Goal: Task Accomplishment & Management: Use online tool/utility

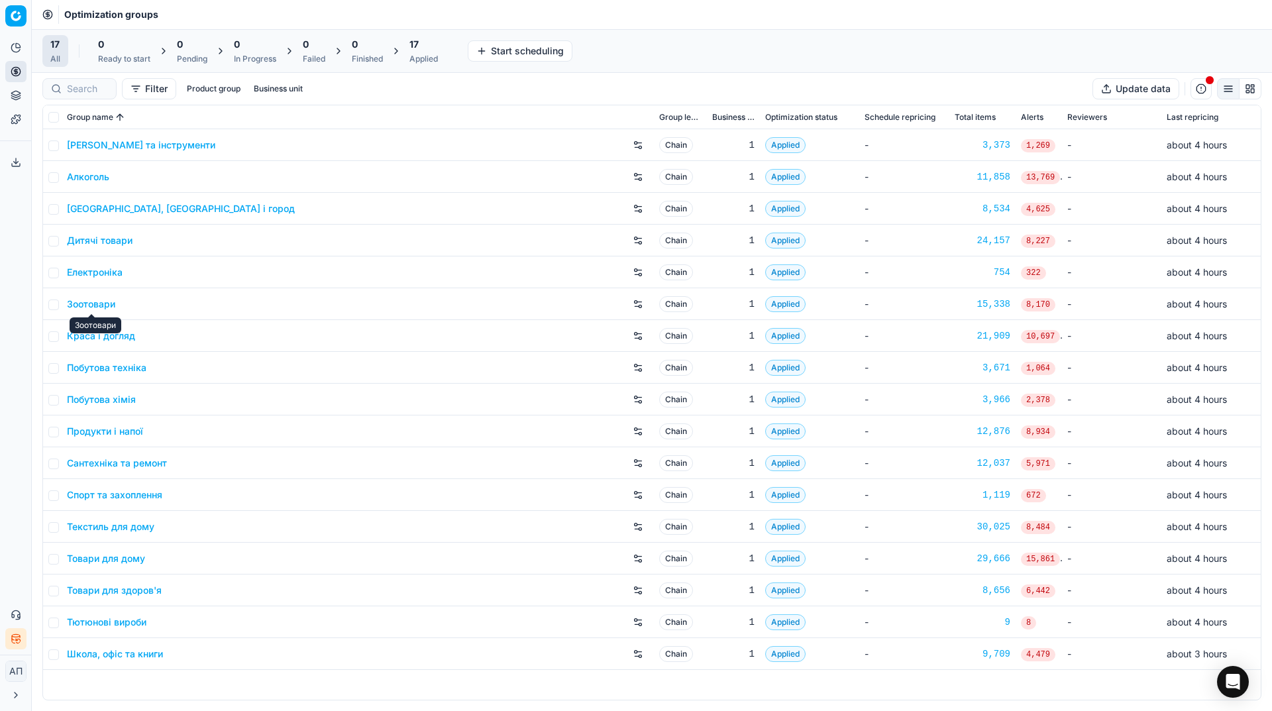
click at [97, 303] on link "Зоотовари" at bounding box center [91, 303] width 48 height 13
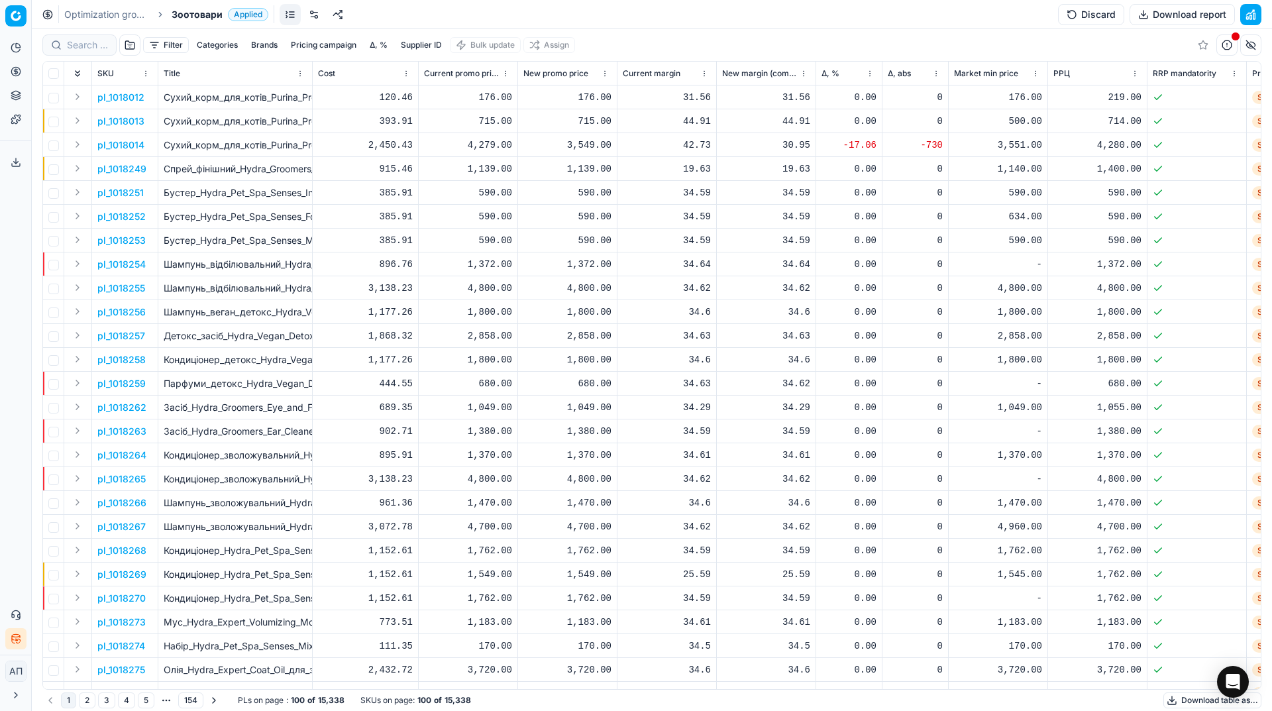
click at [317, 23] on link at bounding box center [313, 14] width 21 height 21
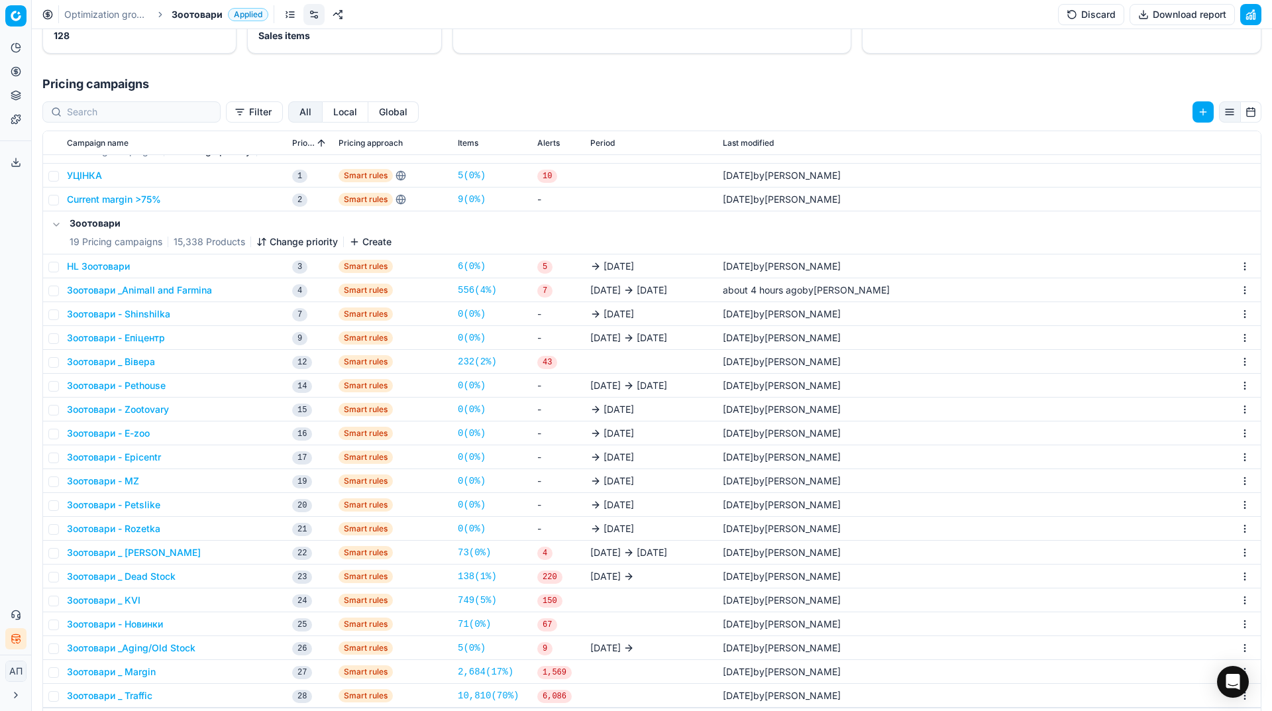
scroll to position [240, 0]
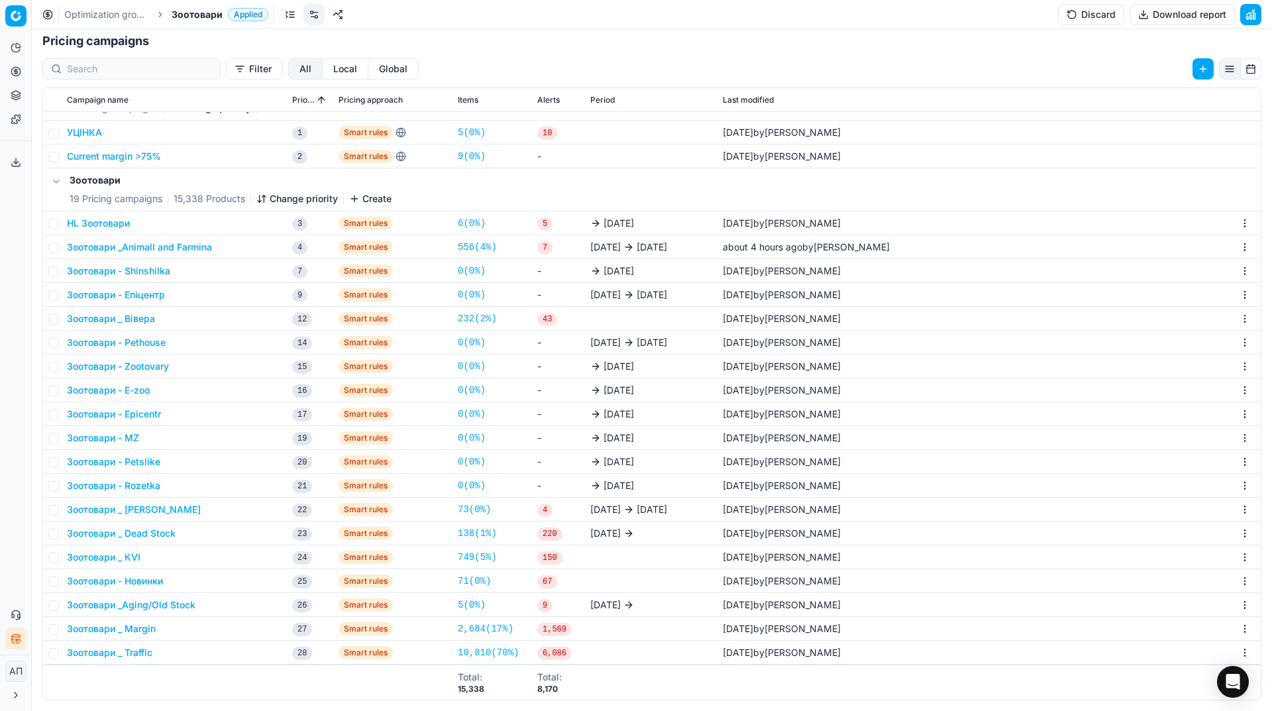
click at [139, 323] on button "Зоотовари _ Вівера" at bounding box center [111, 318] width 88 height 13
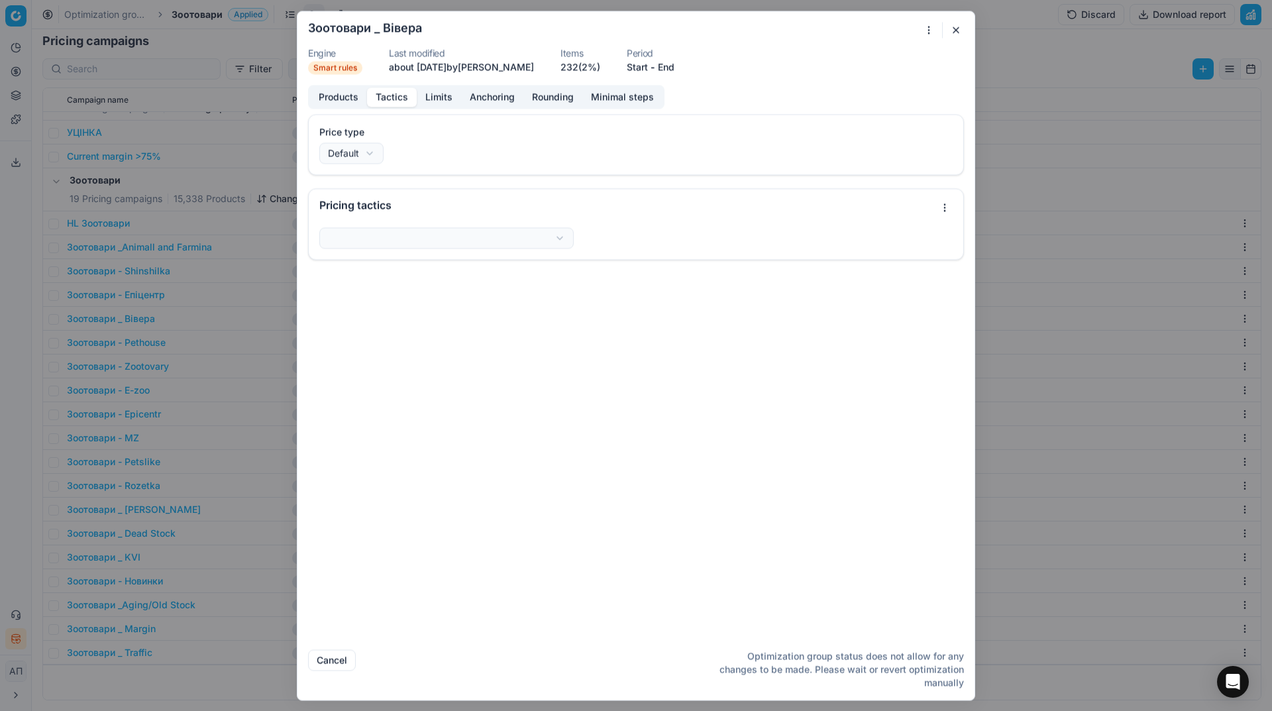
click at [389, 91] on button "Tactics" at bounding box center [392, 96] width 50 height 19
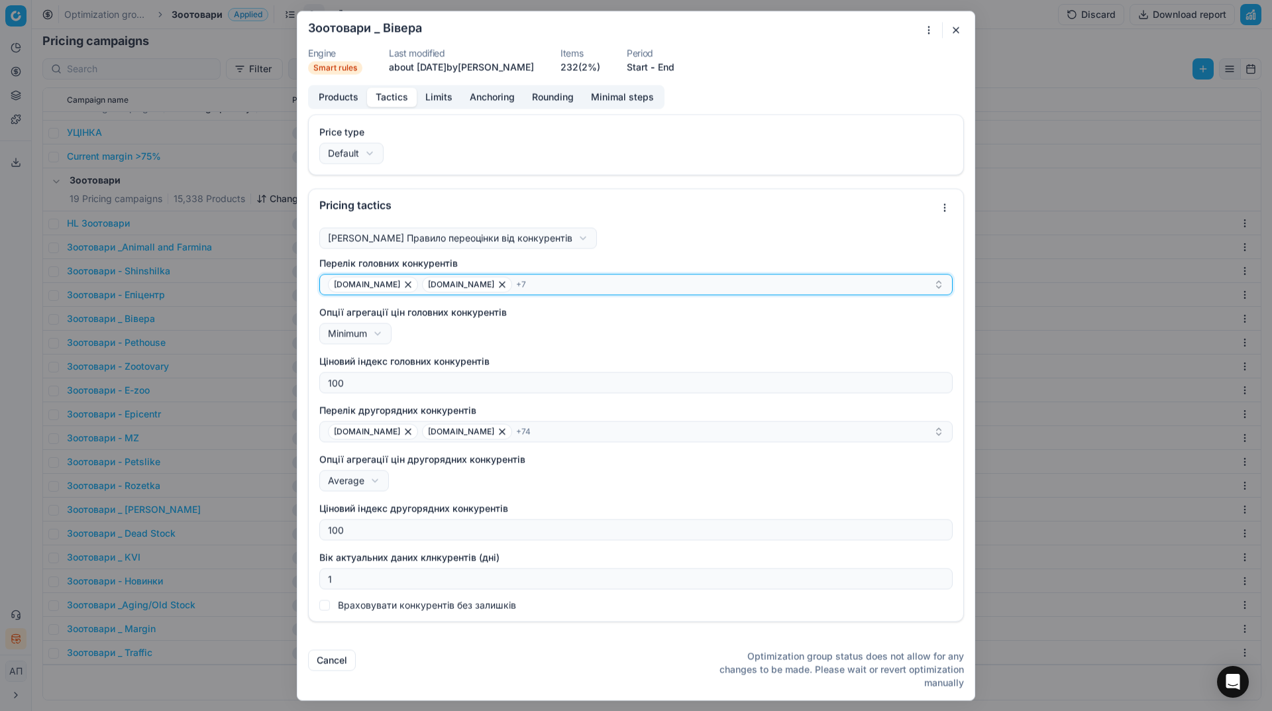
click at [559, 287] on div "e-zoo.com.ua masterzoo.ua + 7" at bounding box center [630, 284] width 605 height 16
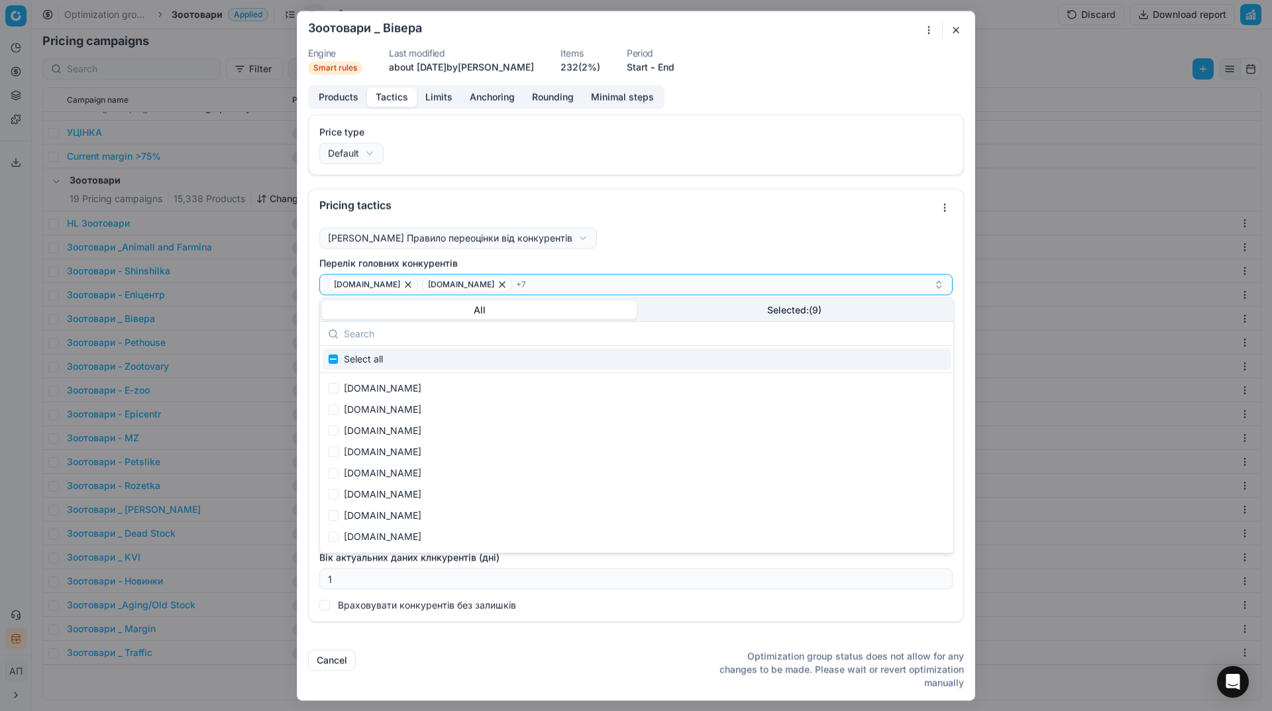
scroll to position [278, 0]
click at [792, 311] on button "Selected: ( 9 )" at bounding box center [793, 310] width 315 height 19
click at [477, 314] on button "All" at bounding box center [479, 310] width 315 height 19
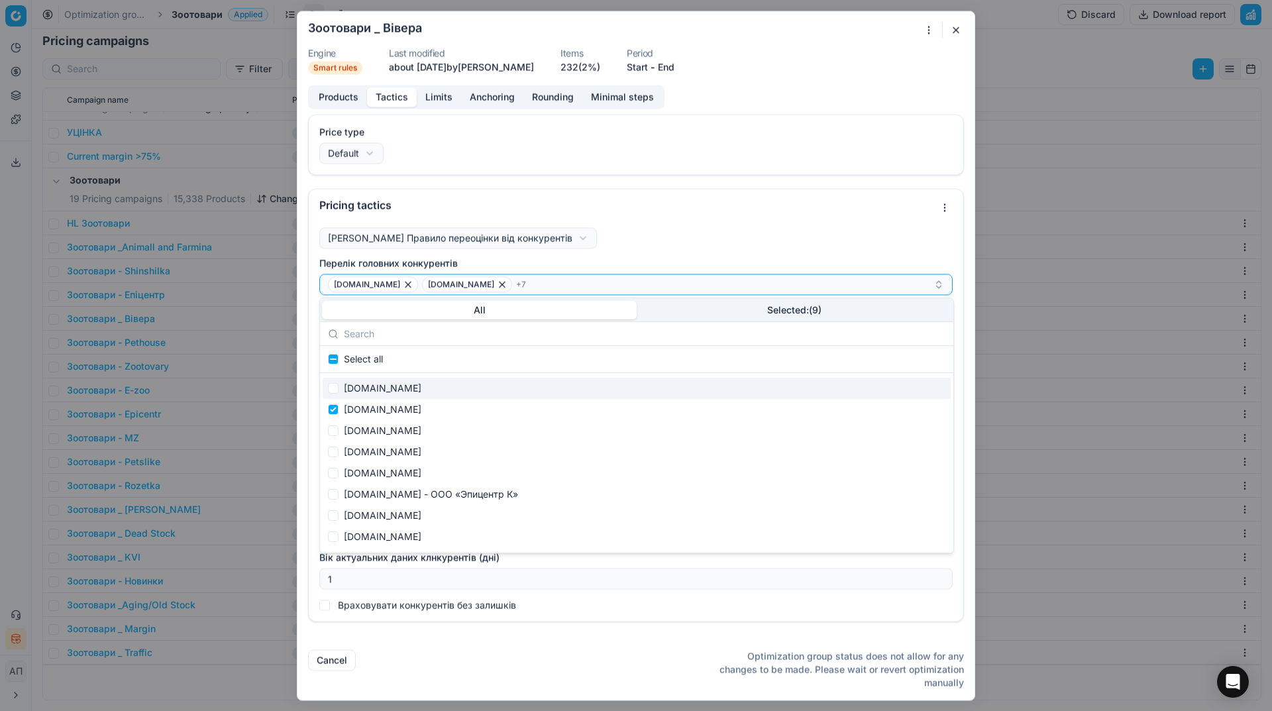
click at [951, 29] on button "button" at bounding box center [956, 30] width 16 height 16
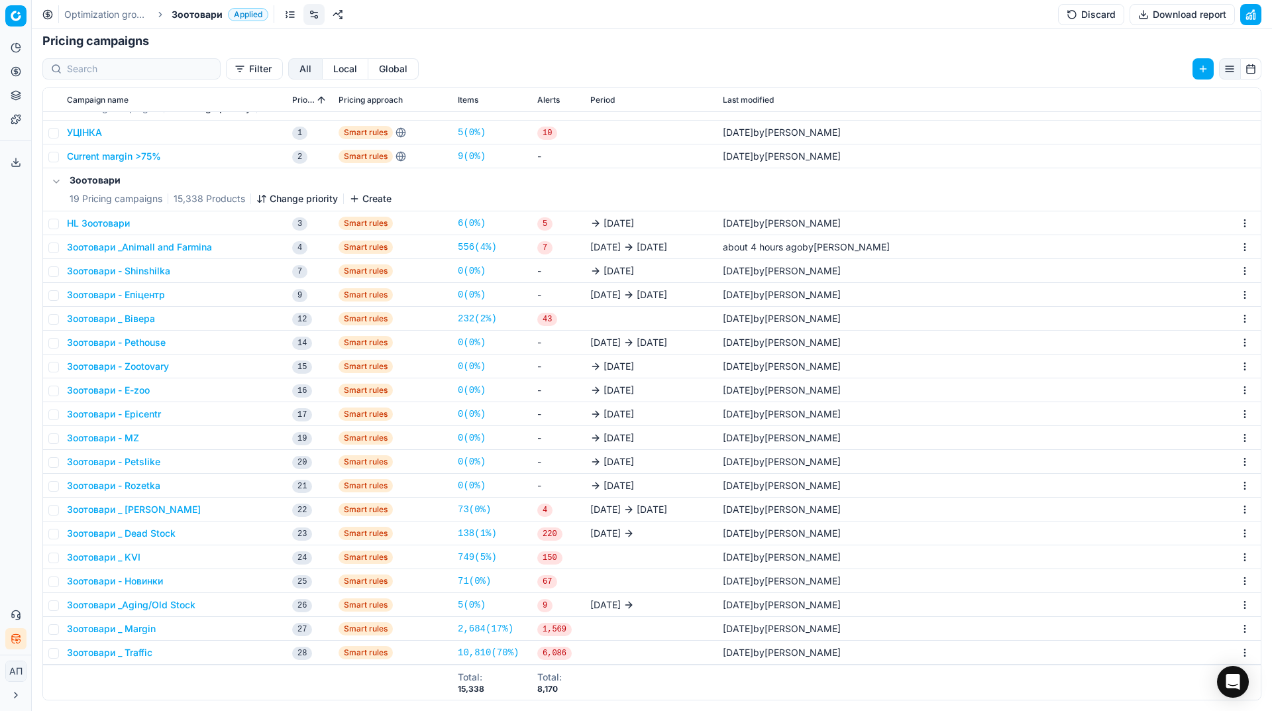
click at [0, 420] on div "Analytics Pricing Product portfolio Templates Export service 37 Contact support…" at bounding box center [15, 343] width 31 height 623
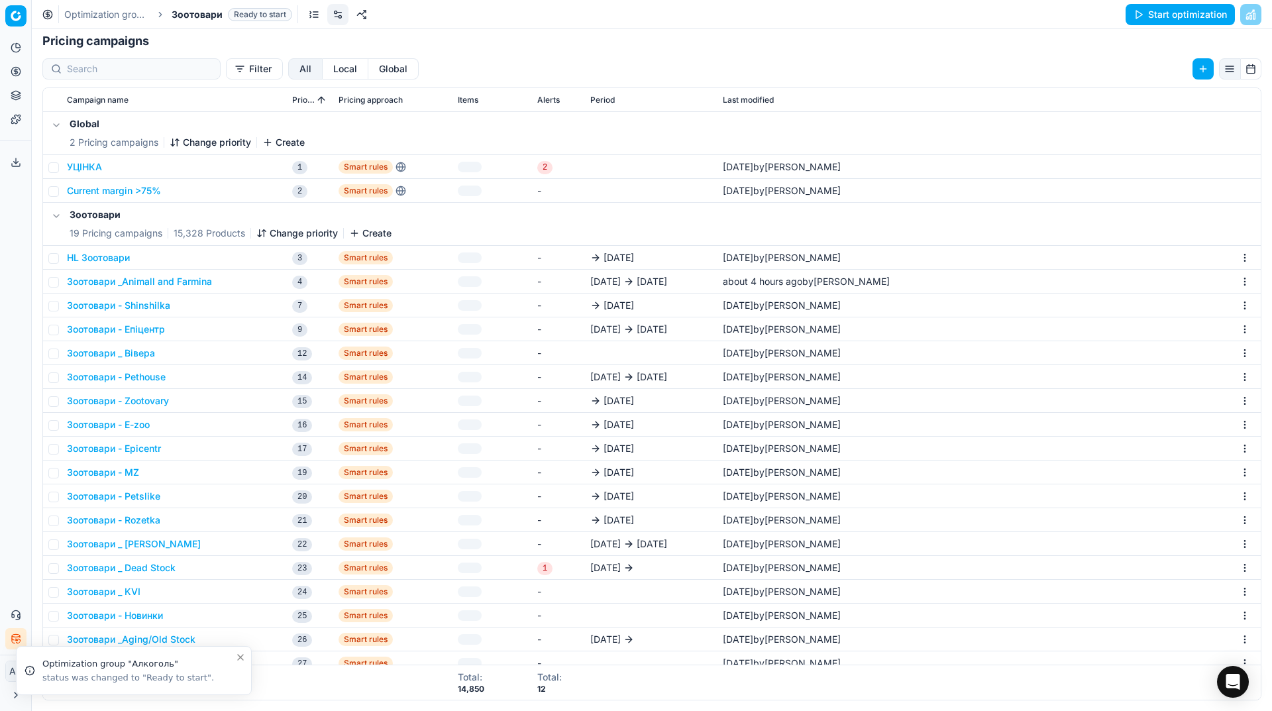
scroll to position [204, 0]
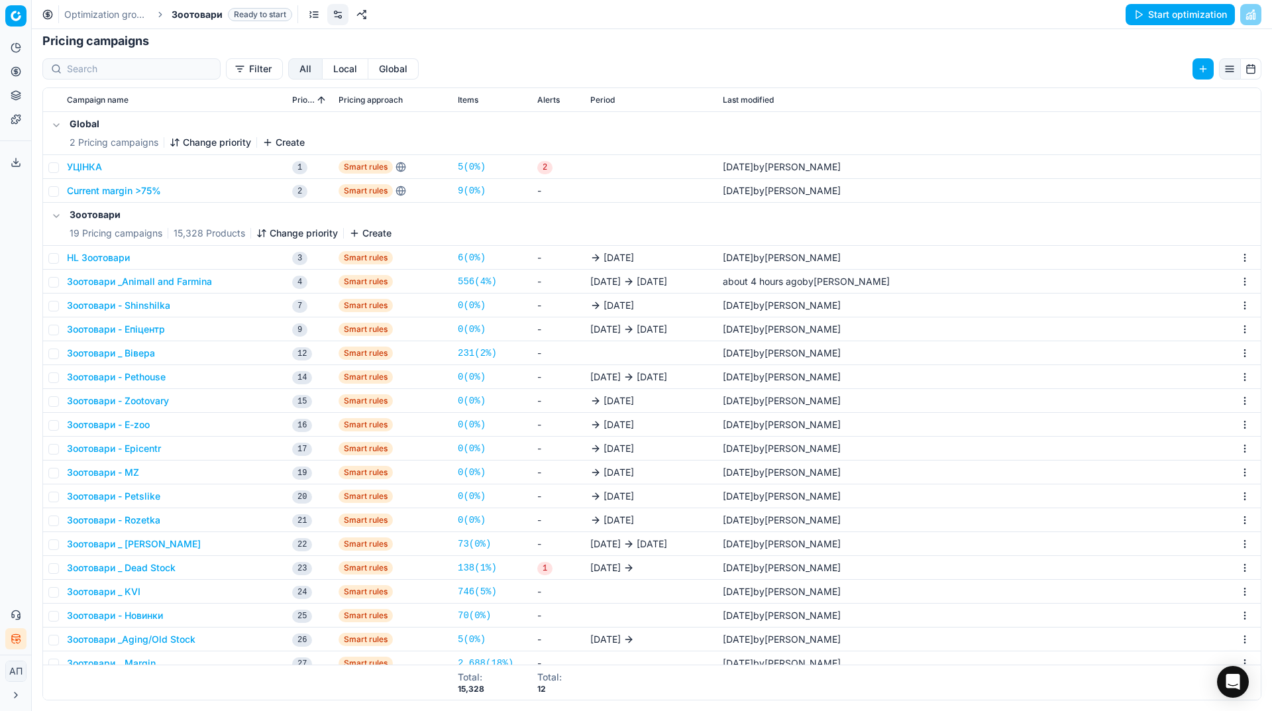
click at [0, 436] on div "Analytics Pricing Product portfolio Templates Export service 37 Contact support…" at bounding box center [15, 343] width 31 height 623
click at [76, 88] on link "Optimization groups" at bounding box center [127, 96] width 154 height 19
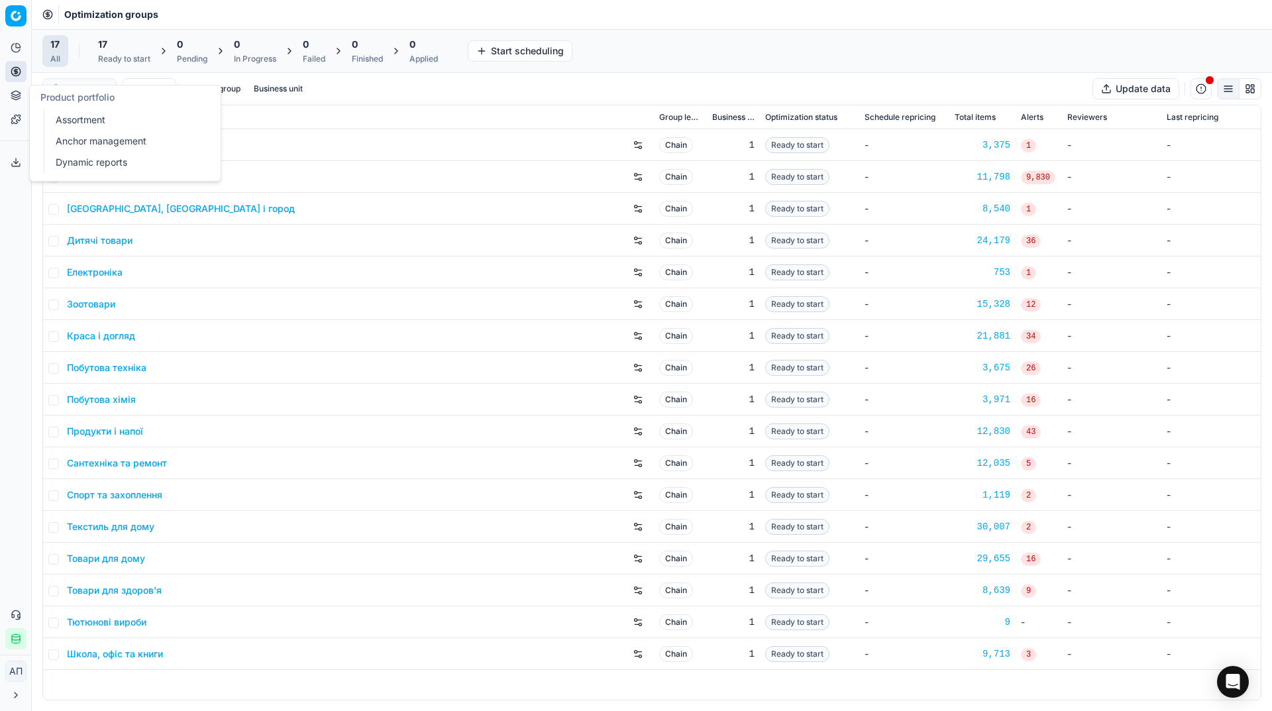
click at [68, 117] on link "Assortment" at bounding box center [127, 120] width 154 height 19
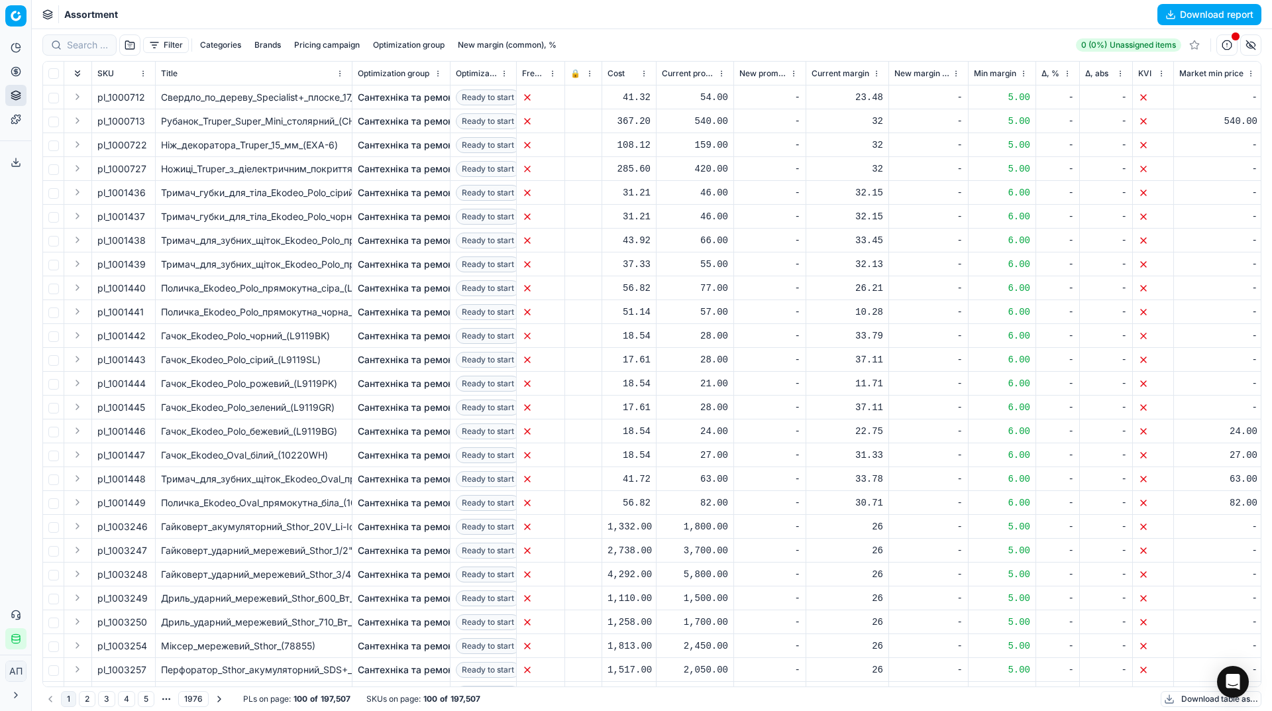
click at [166, 39] on button "Filter" at bounding box center [166, 45] width 46 height 16
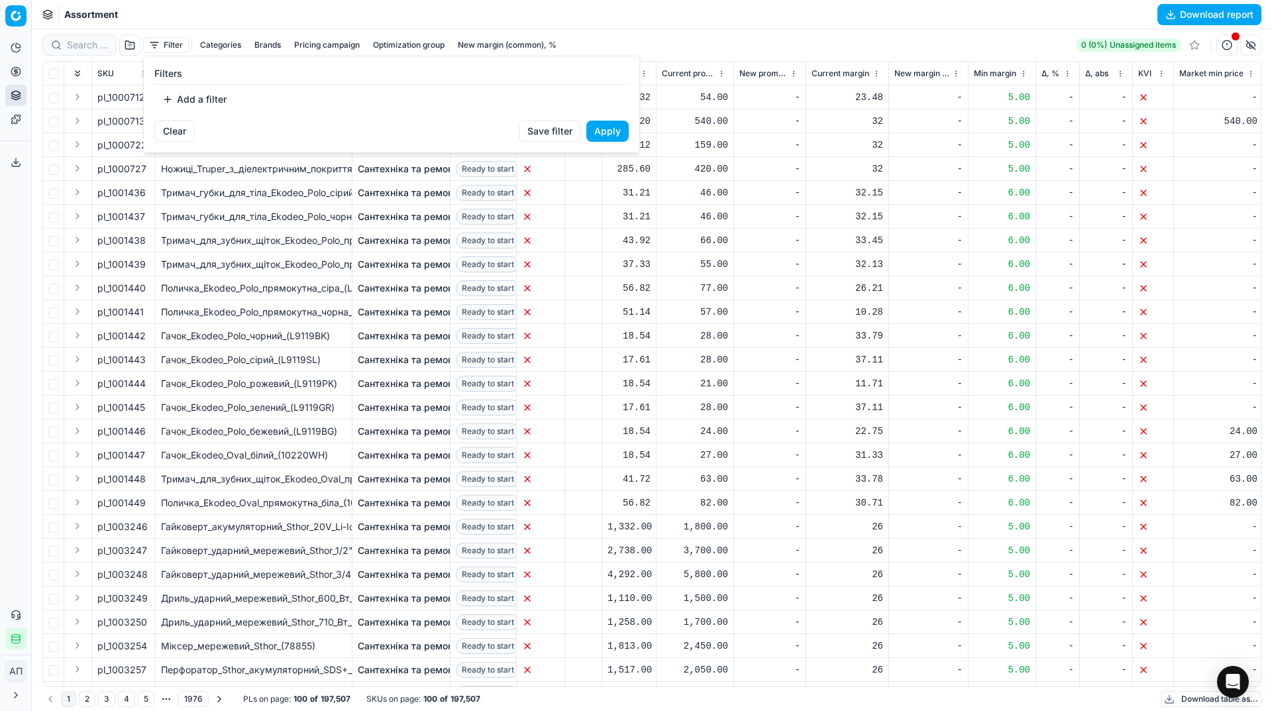
click at [198, 95] on button "Add a filter" at bounding box center [194, 99] width 80 height 21
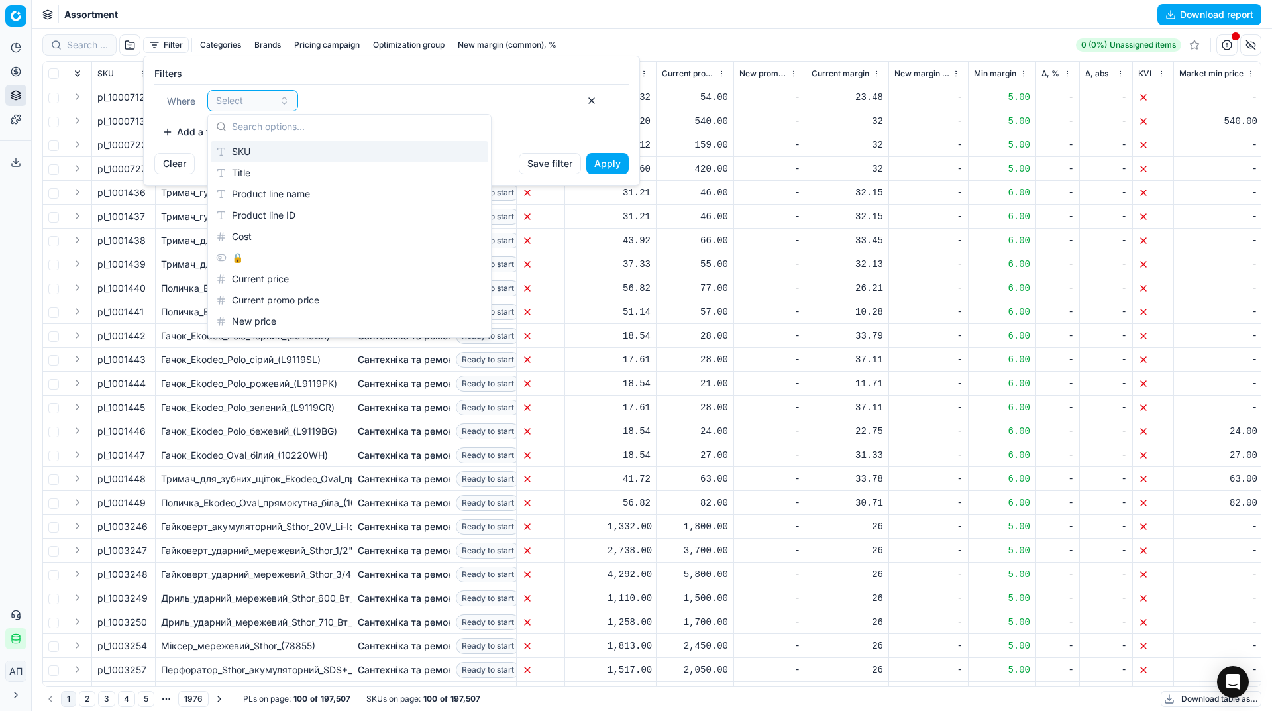
click at [260, 155] on div "SKU" at bounding box center [349, 151] width 277 height 21
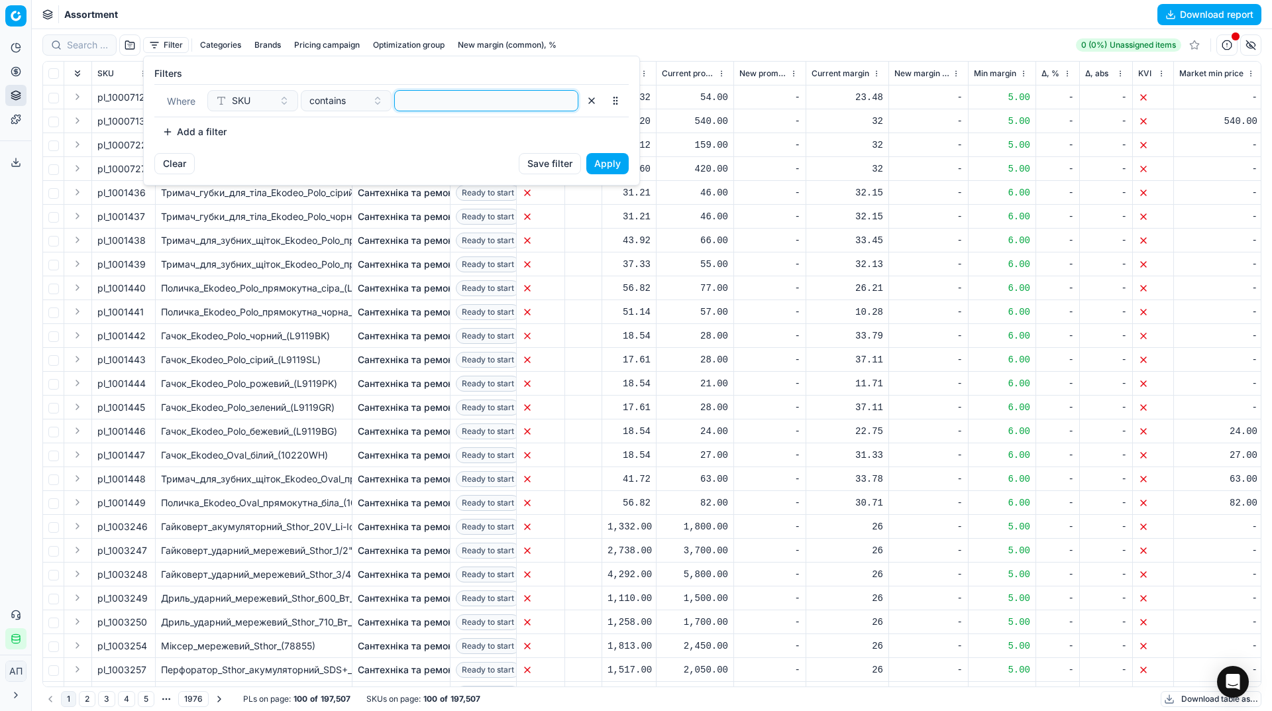
click at [434, 91] on input at bounding box center [486, 101] width 172 height 20
click at [610, 160] on button "Apply" at bounding box center [607, 163] width 42 height 21
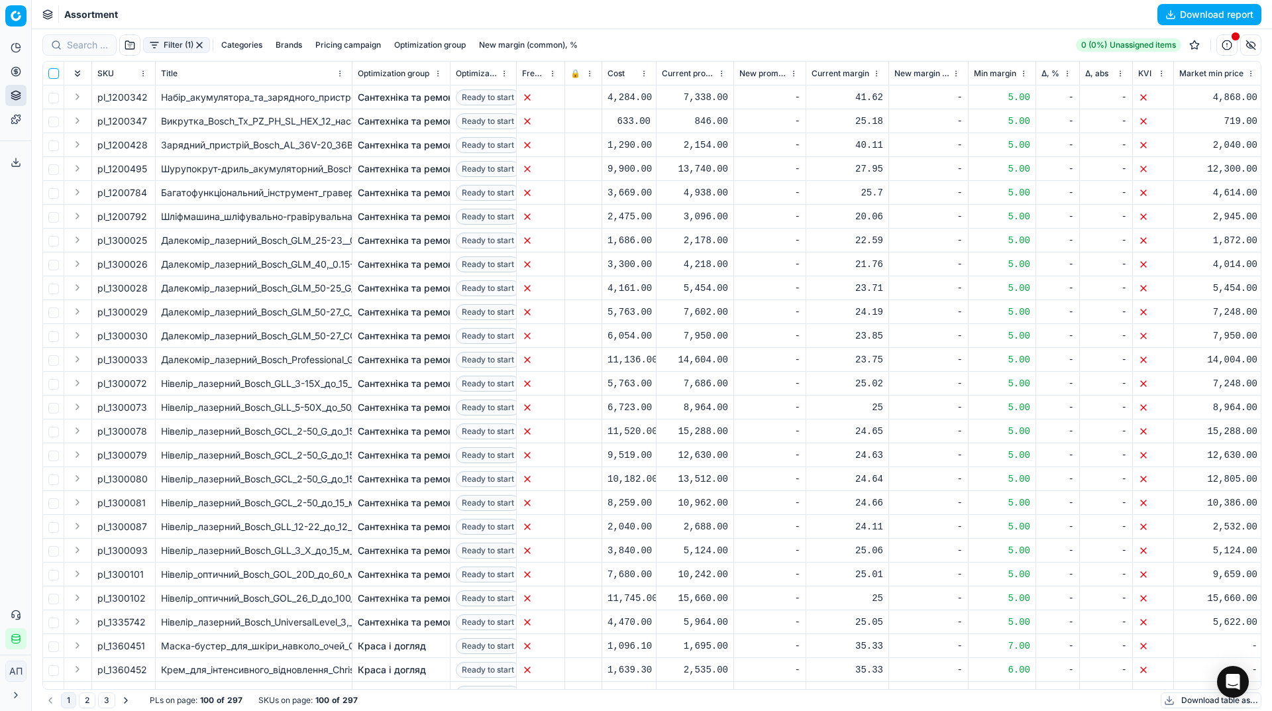
click at [49, 72] on input "checkbox" at bounding box center [53, 73] width 11 height 11
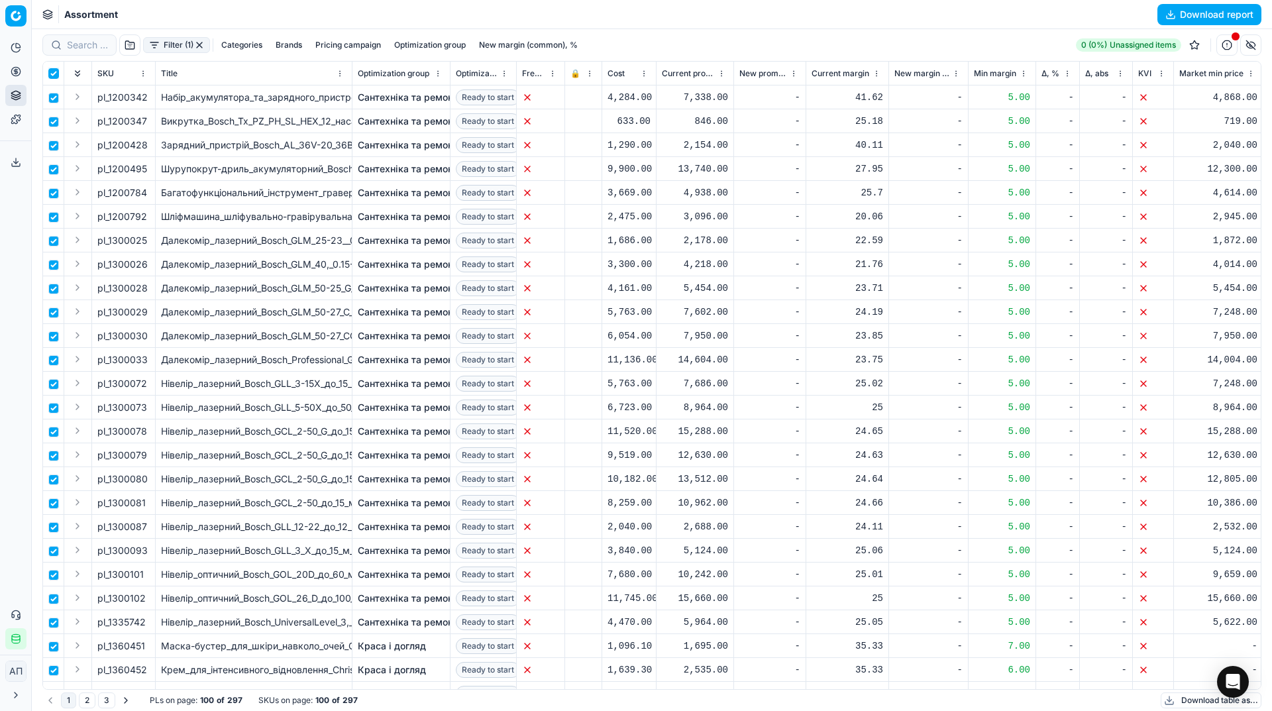
checkbox input "true"
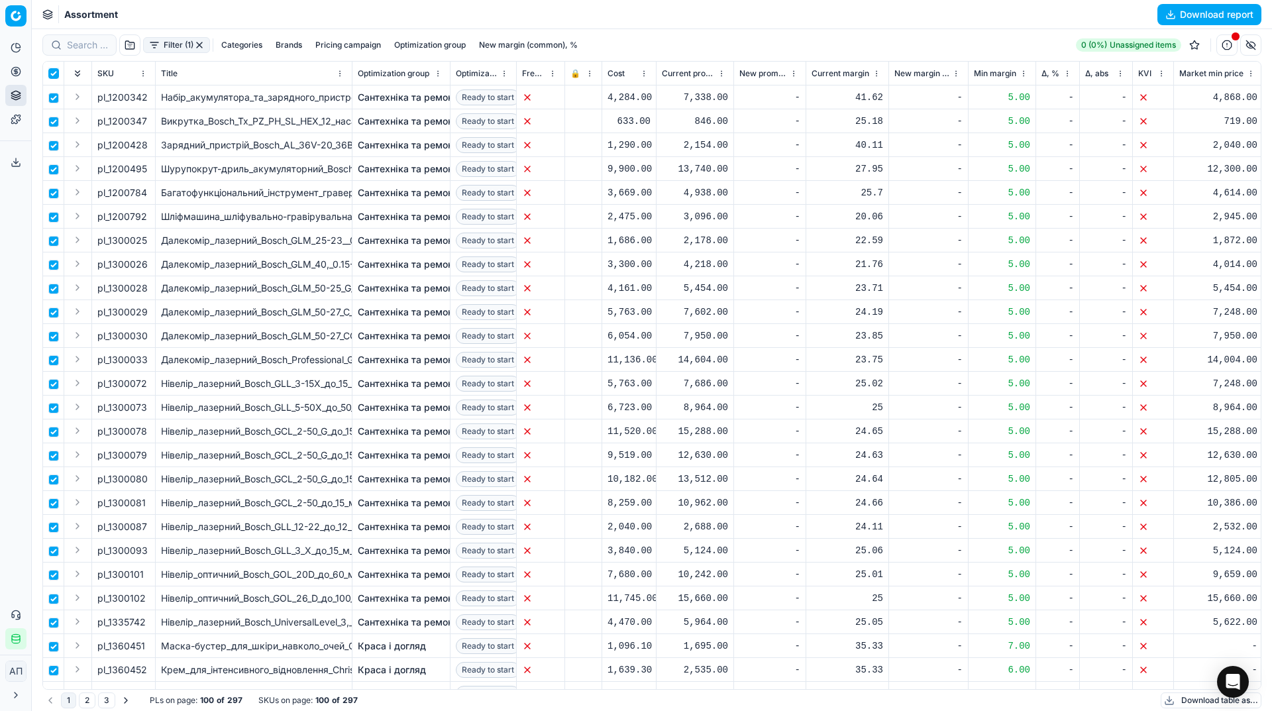
checkbox input "true"
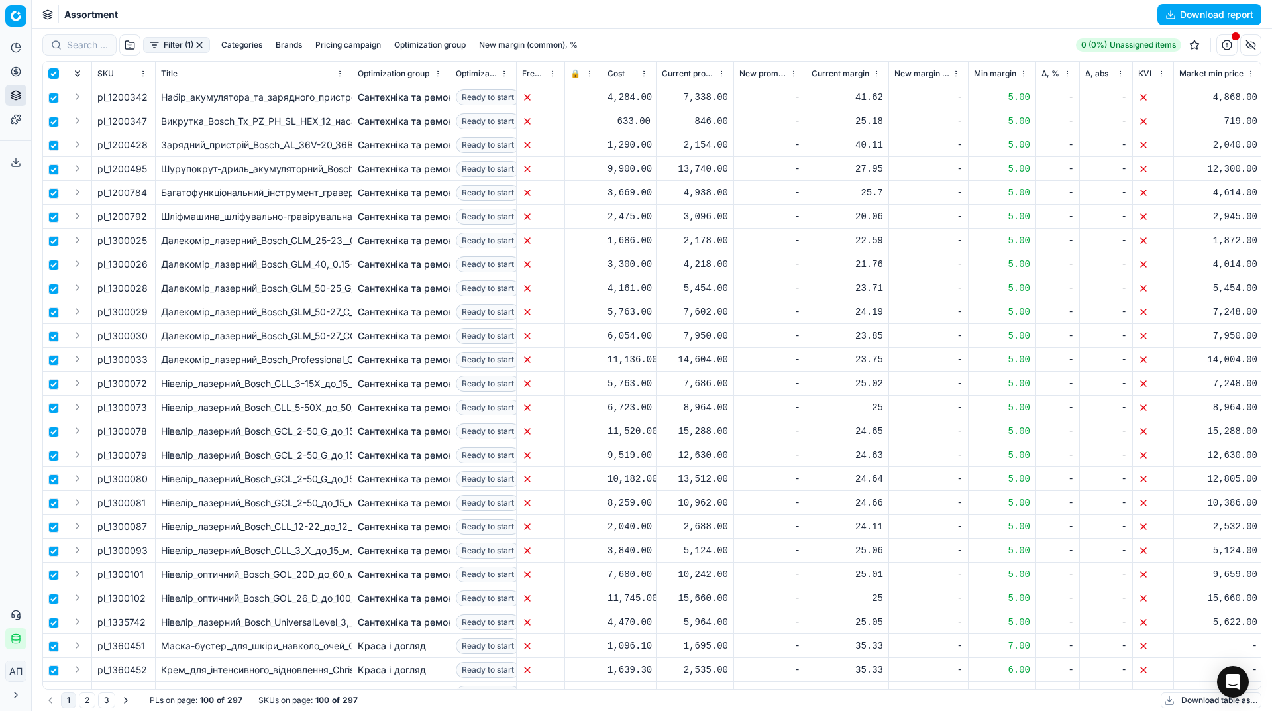
checkbox input "true"
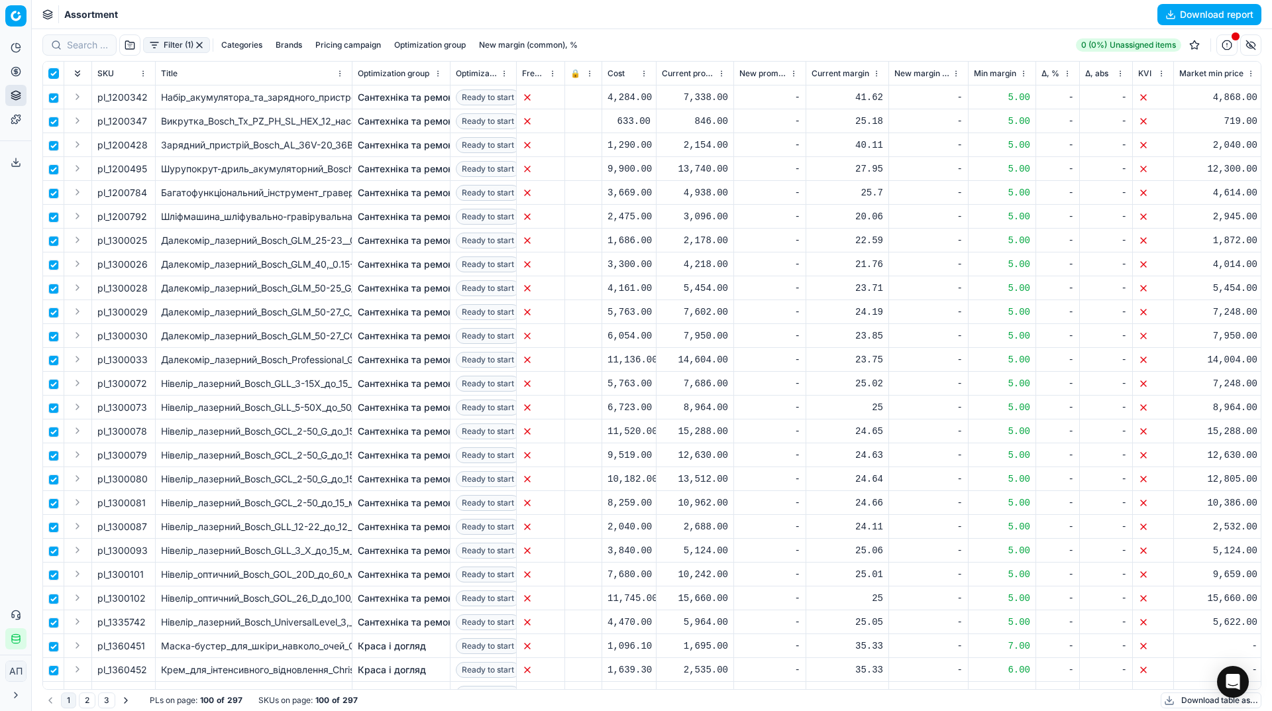
checkbox input "true"
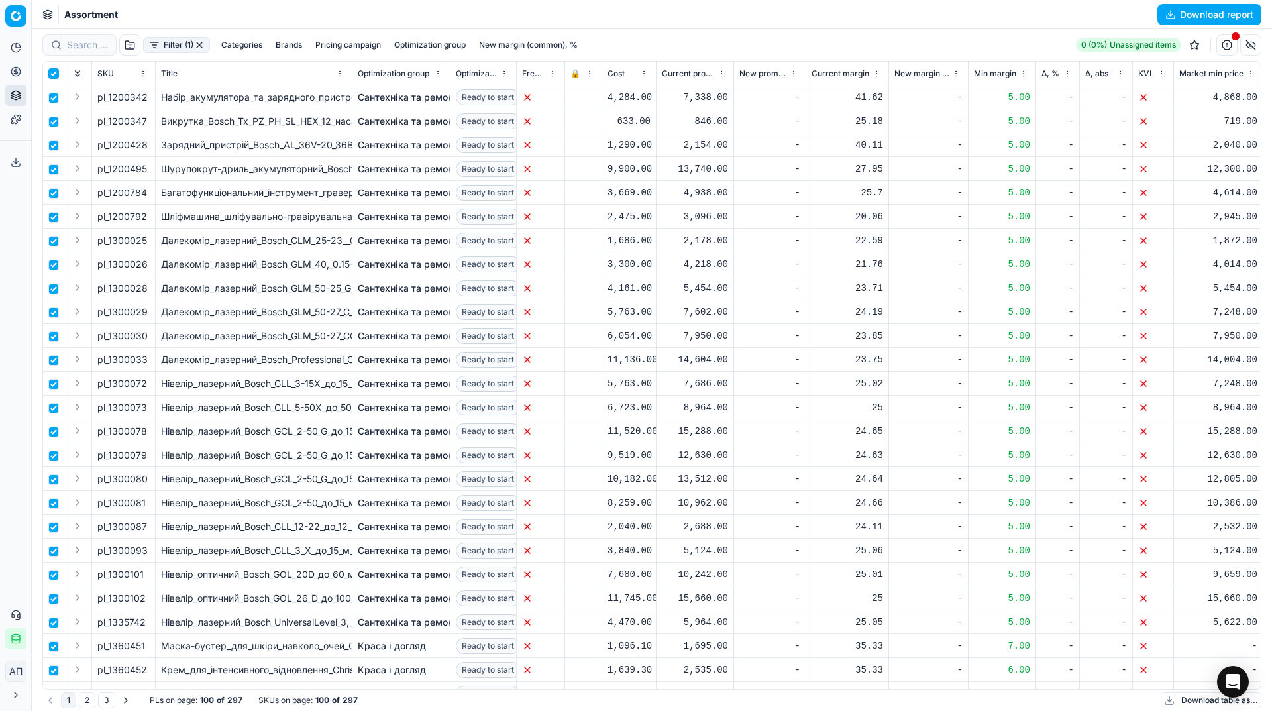
checkbox input "true"
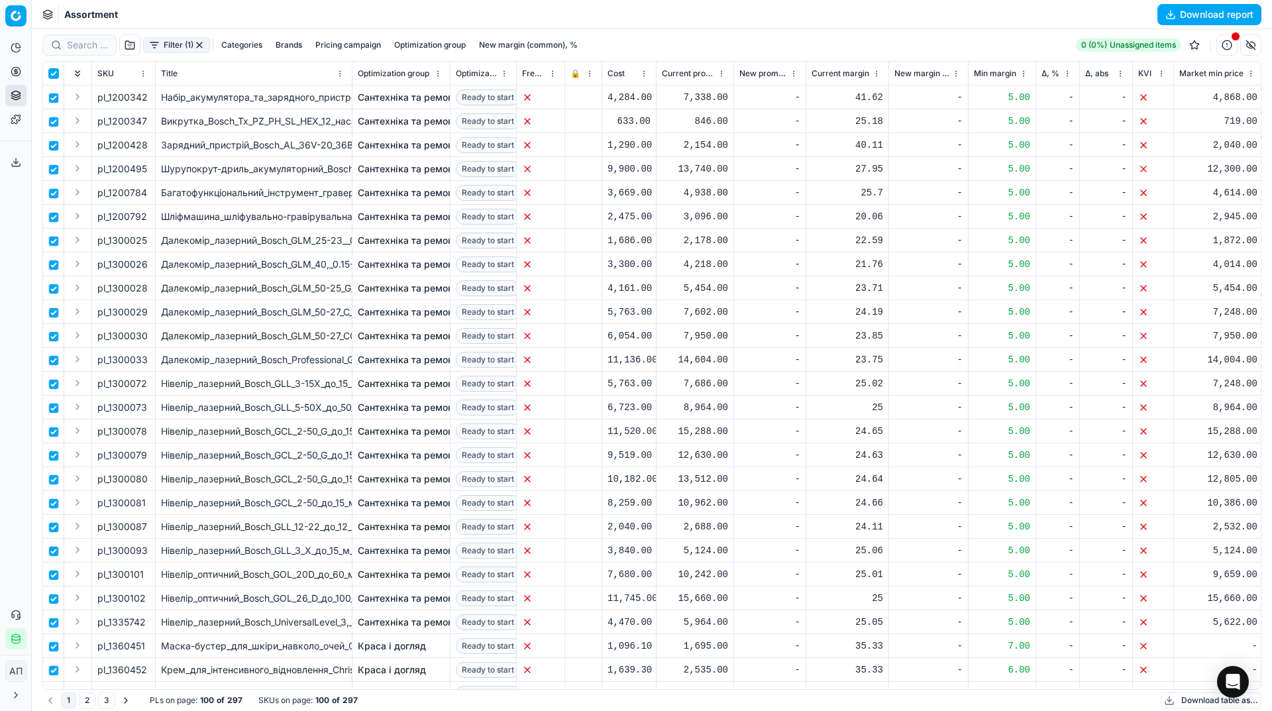
checkbox input "true"
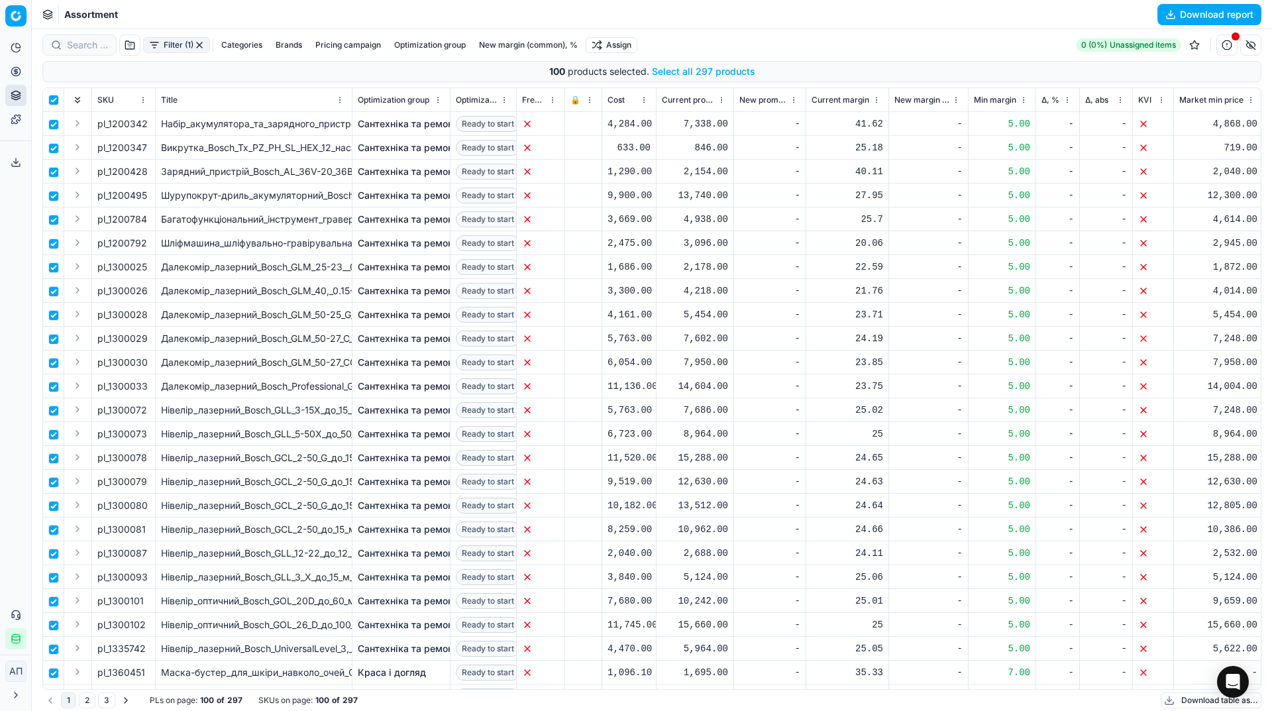
click at [717, 69] on button "Select all 297 products" at bounding box center [703, 71] width 103 height 13
click at [619, 49] on html "Pricing platform Analytics Pricing Product portfolio Templates Export service 3…" at bounding box center [636, 355] width 1272 height 711
click at [628, 127] on div "Unassign from PCs" at bounding box center [614, 133] width 134 height 21
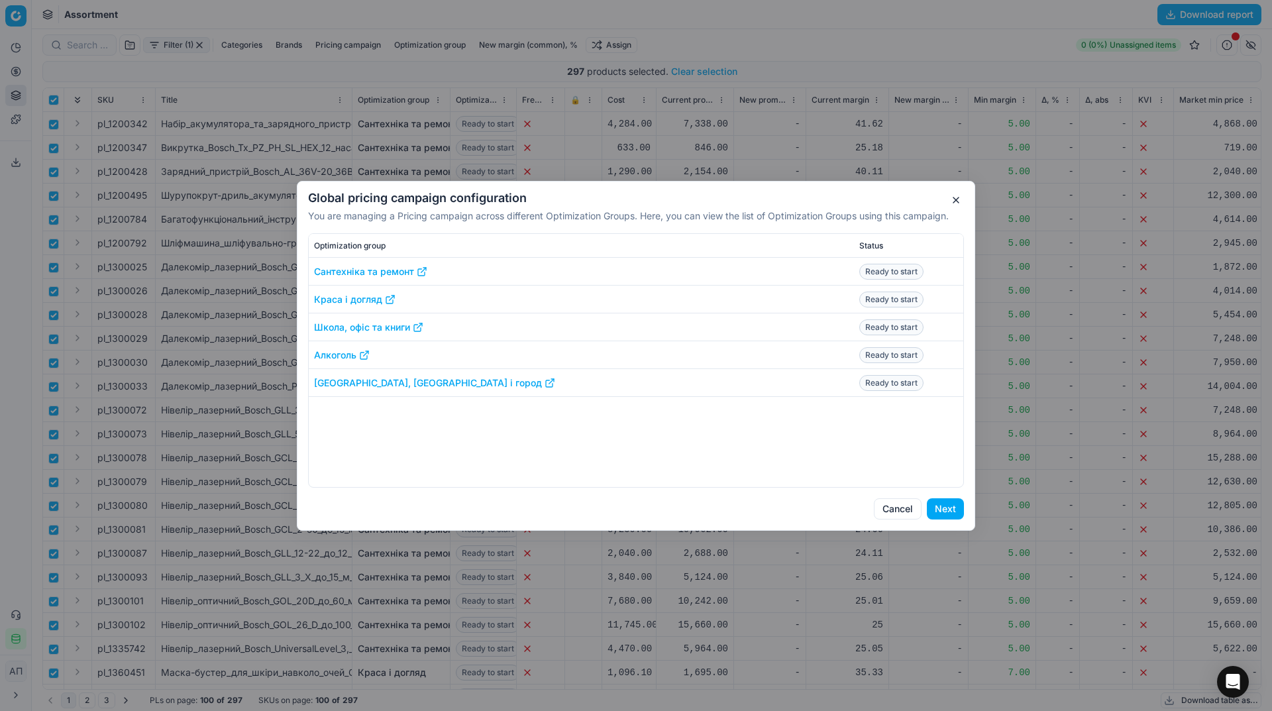
click at [948, 511] on button "Next" at bounding box center [944, 508] width 37 height 21
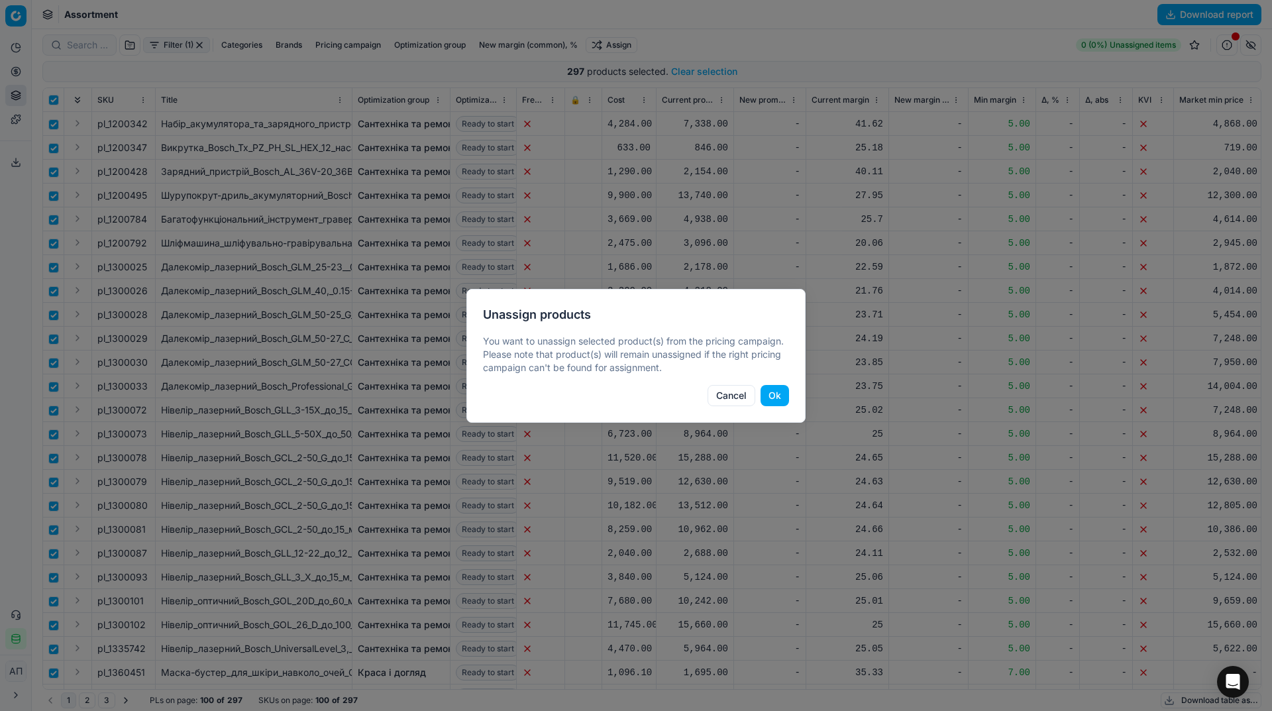
click at [780, 395] on button "Ok" at bounding box center [774, 395] width 28 height 21
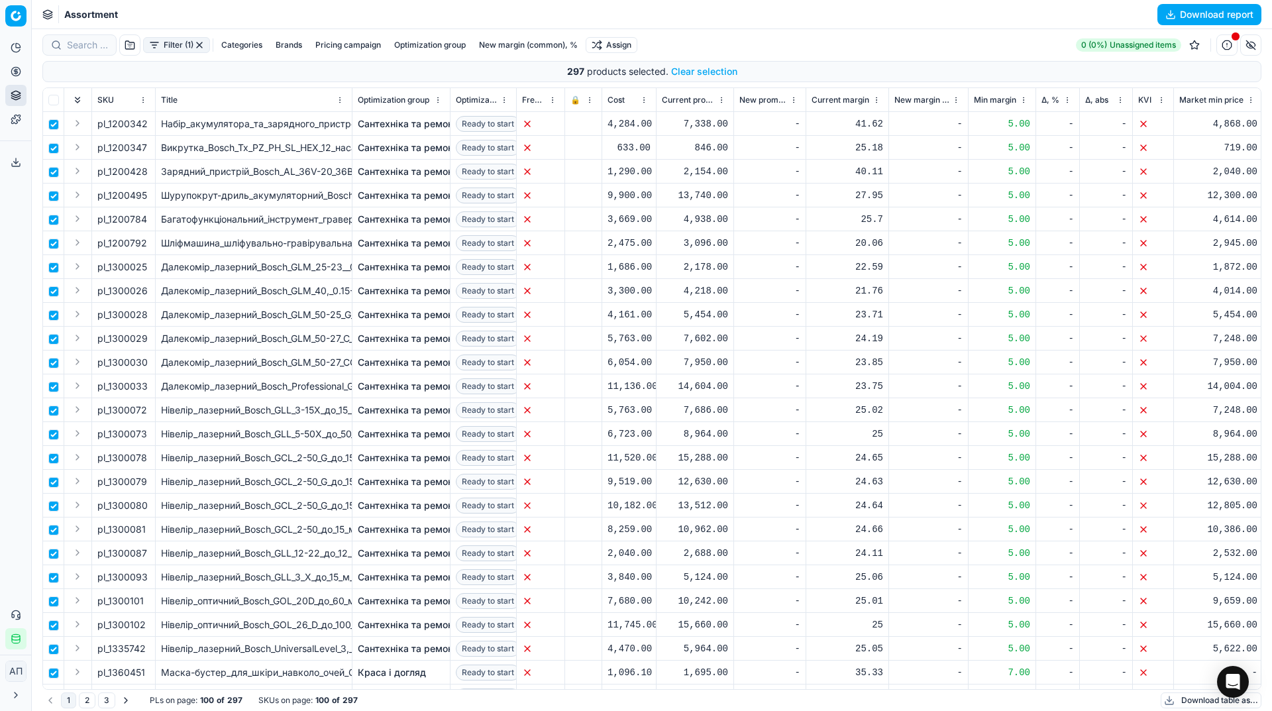
checkbox input "false"
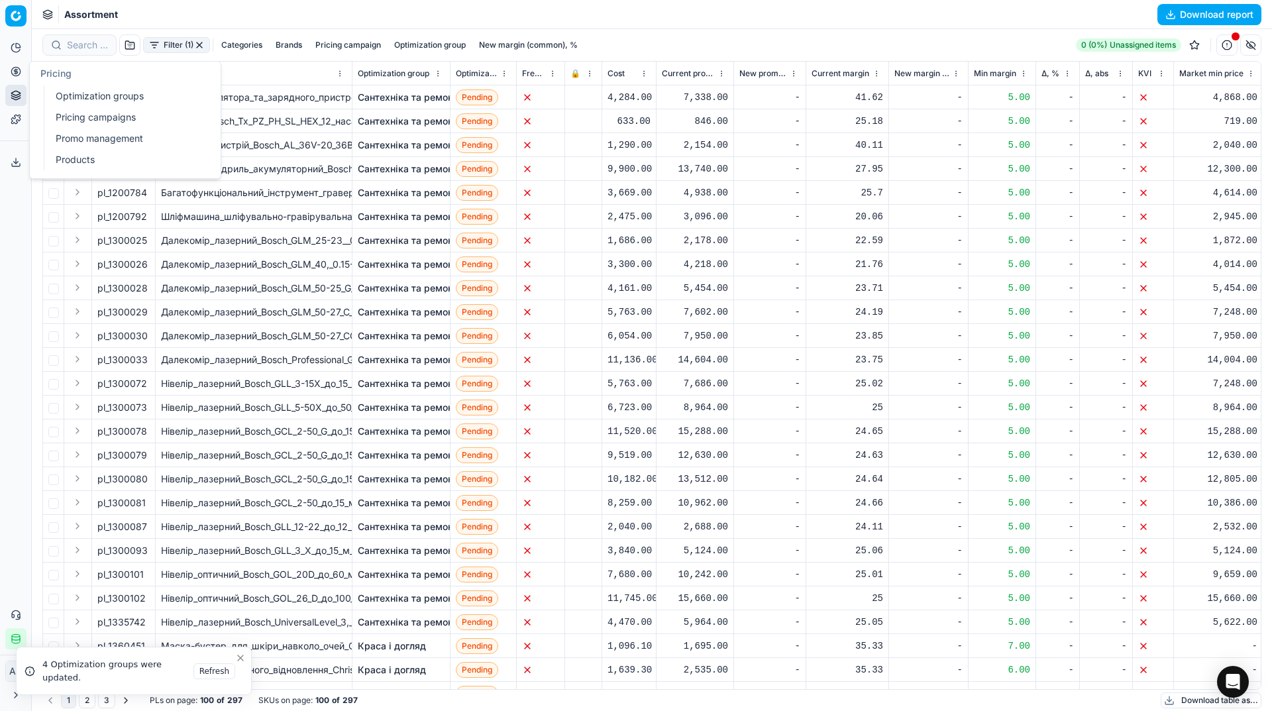
click at [64, 88] on link "Optimization groups" at bounding box center [127, 96] width 154 height 19
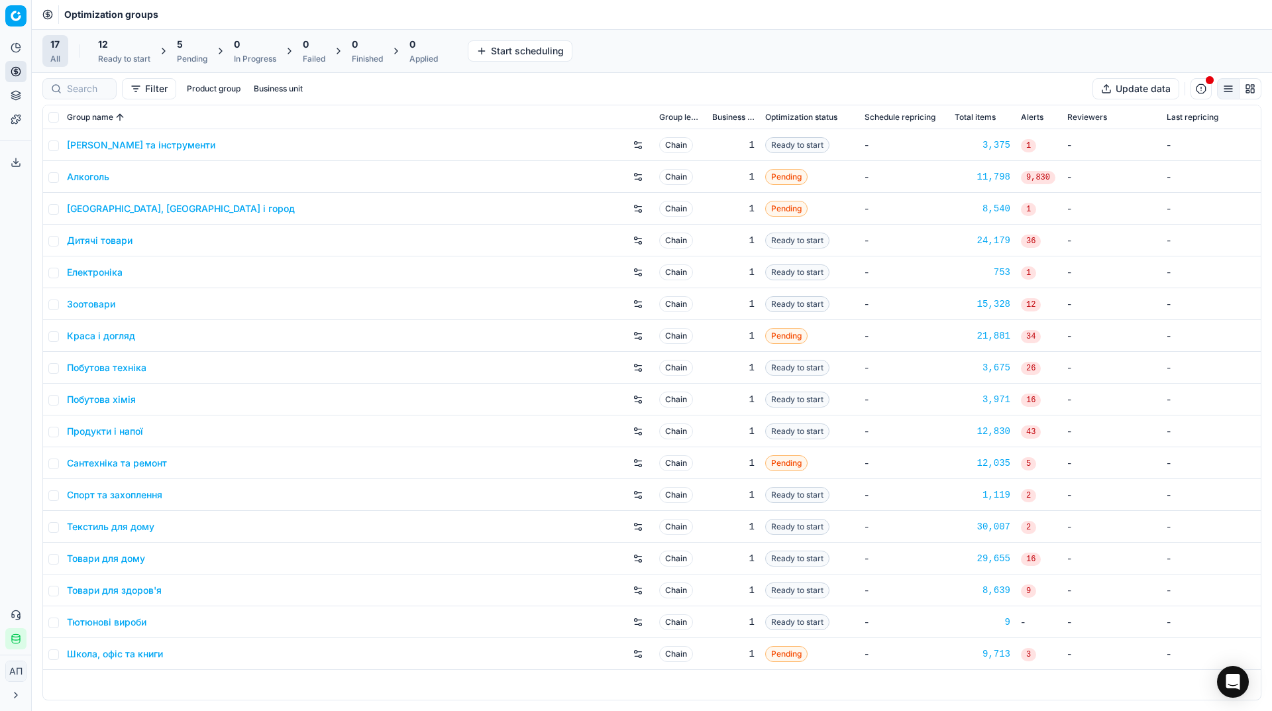
click at [201, 49] on div "5" at bounding box center [192, 44] width 30 height 13
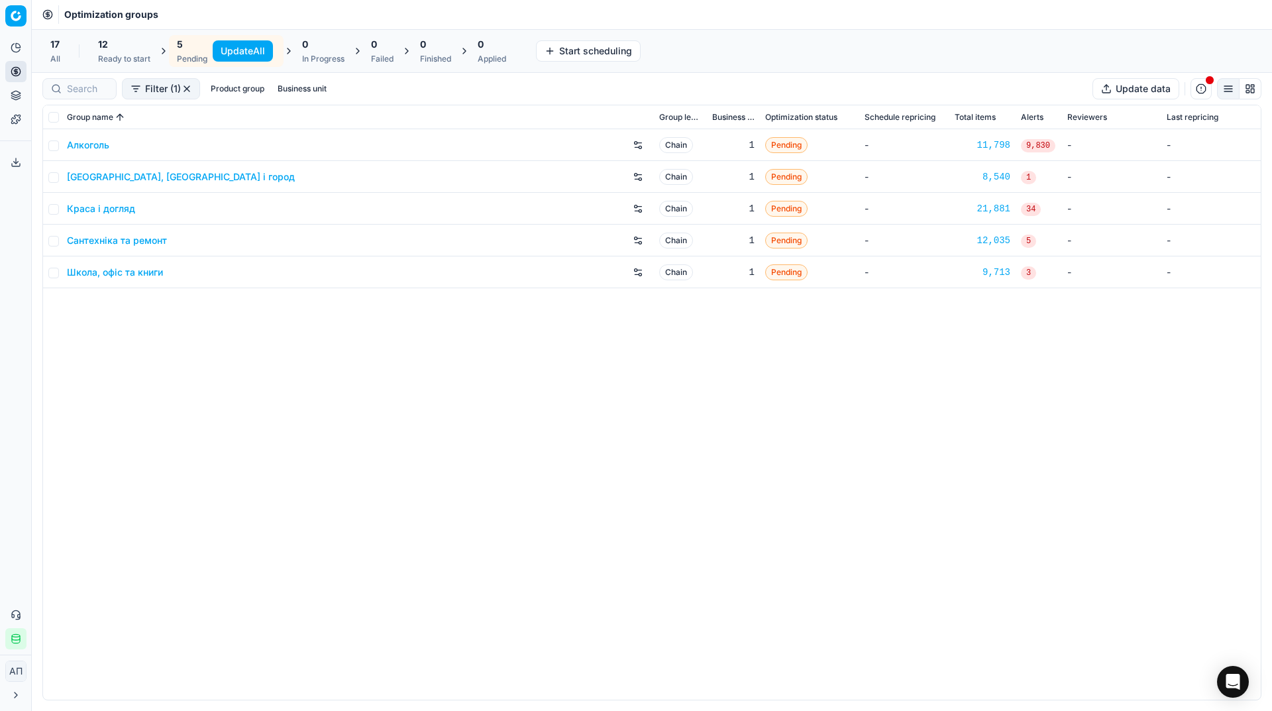
click at [258, 48] on button "Update All" at bounding box center [243, 50] width 60 height 21
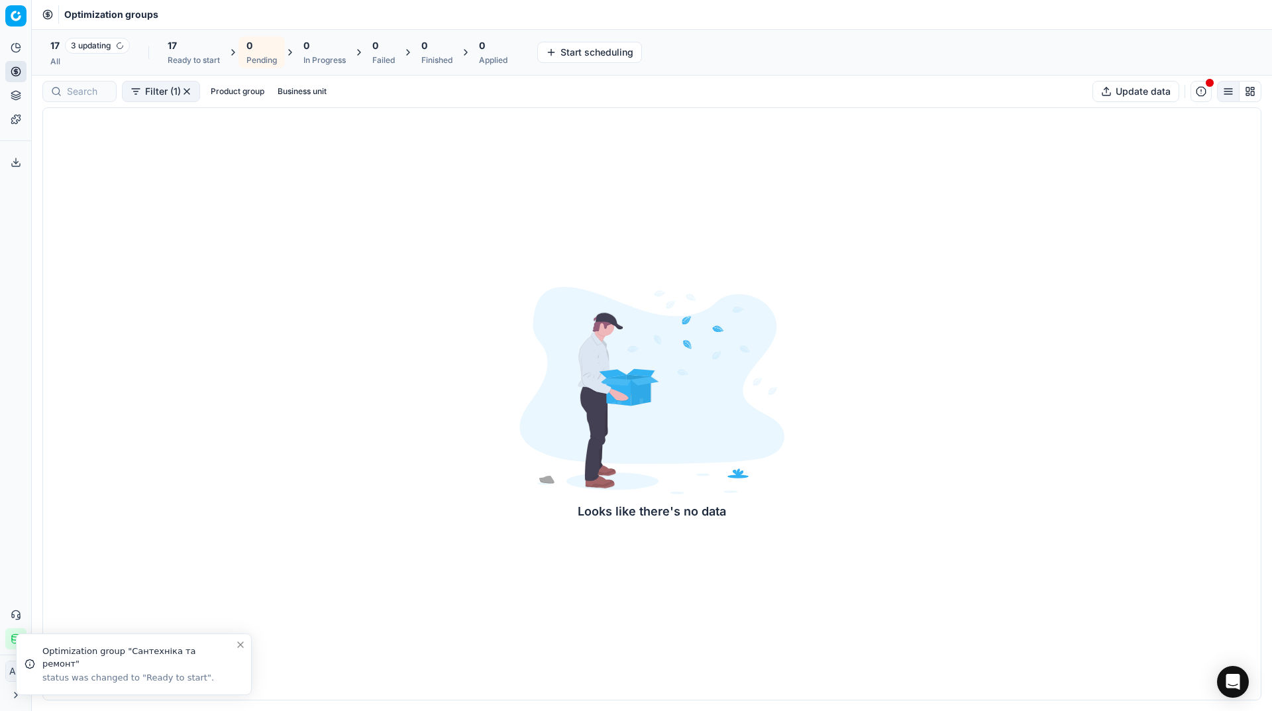
click at [92, 56] on div "17 3 updating All" at bounding box center [89, 52] width 79 height 29
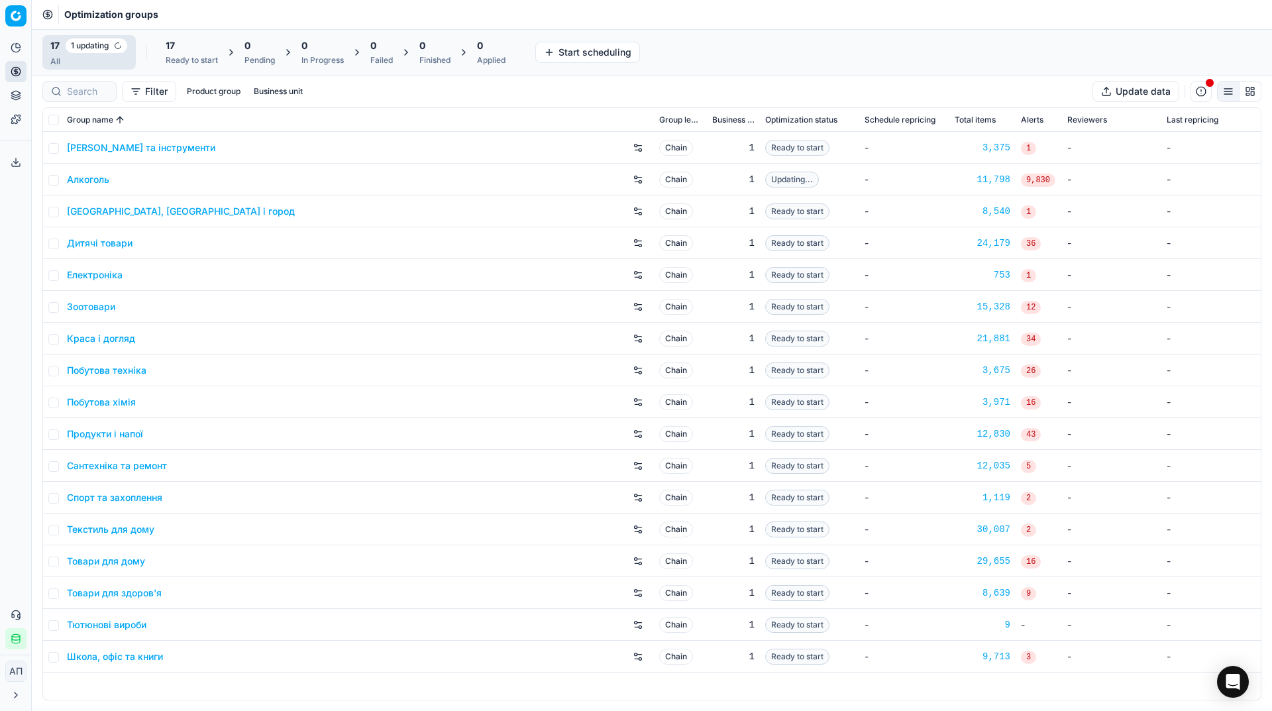
click at [0, 315] on div "Analytics Pricing Product portfolio Templates Export service 37 Contact support…" at bounding box center [15, 343] width 31 height 623
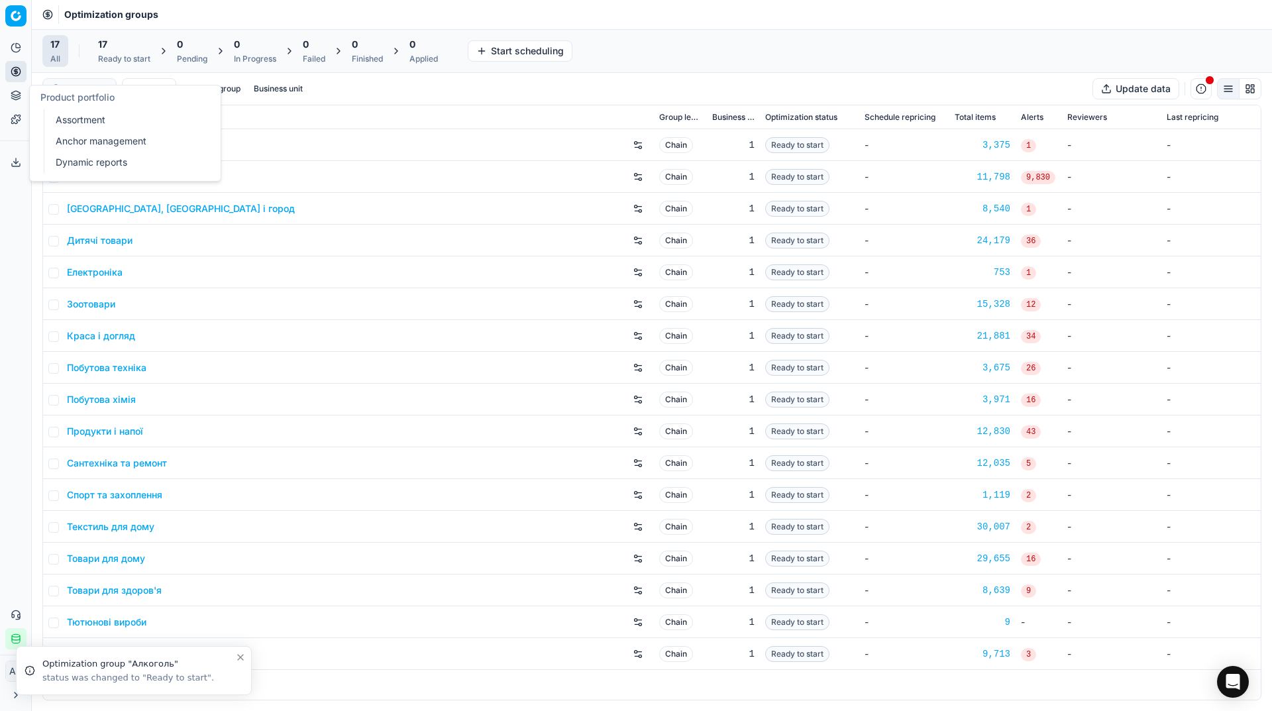
click at [70, 119] on link "Assortment" at bounding box center [127, 120] width 154 height 19
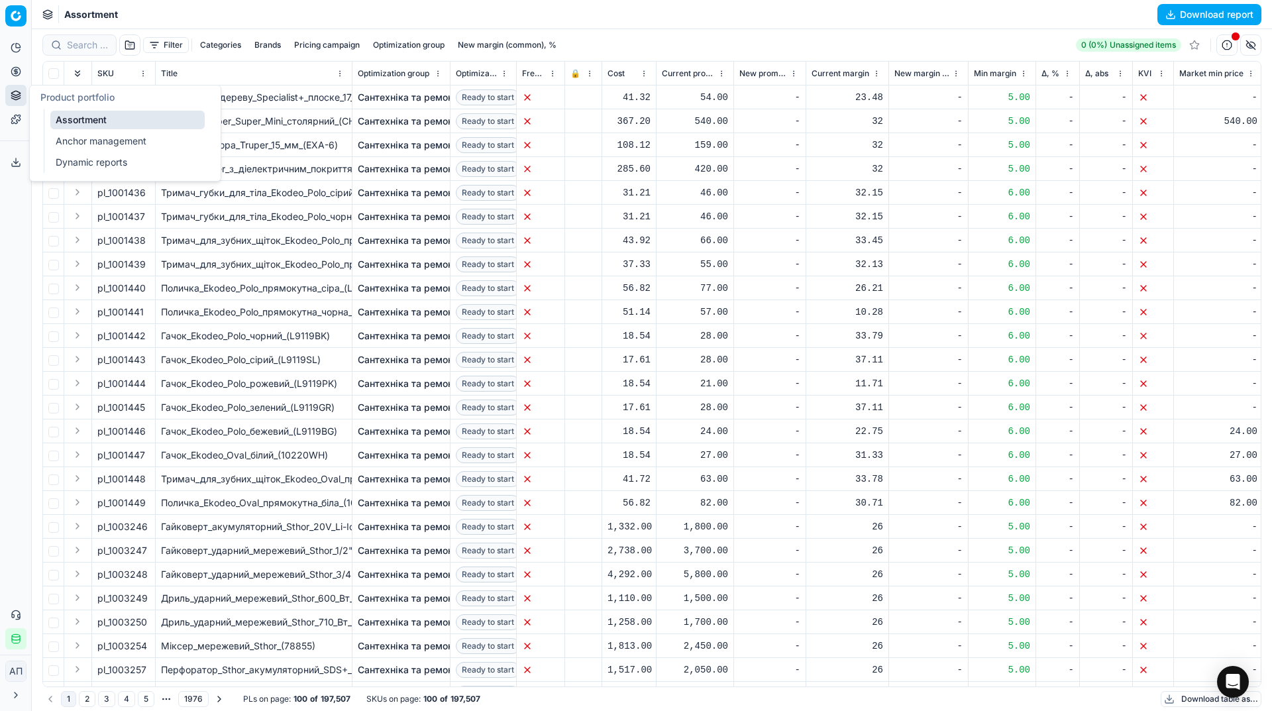
click at [70, 119] on link "Assortment" at bounding box center [127, 120] width 154 height 19
click at [166, 42] on button "Filter" at bounding box center [166, 45] width 46 height 16
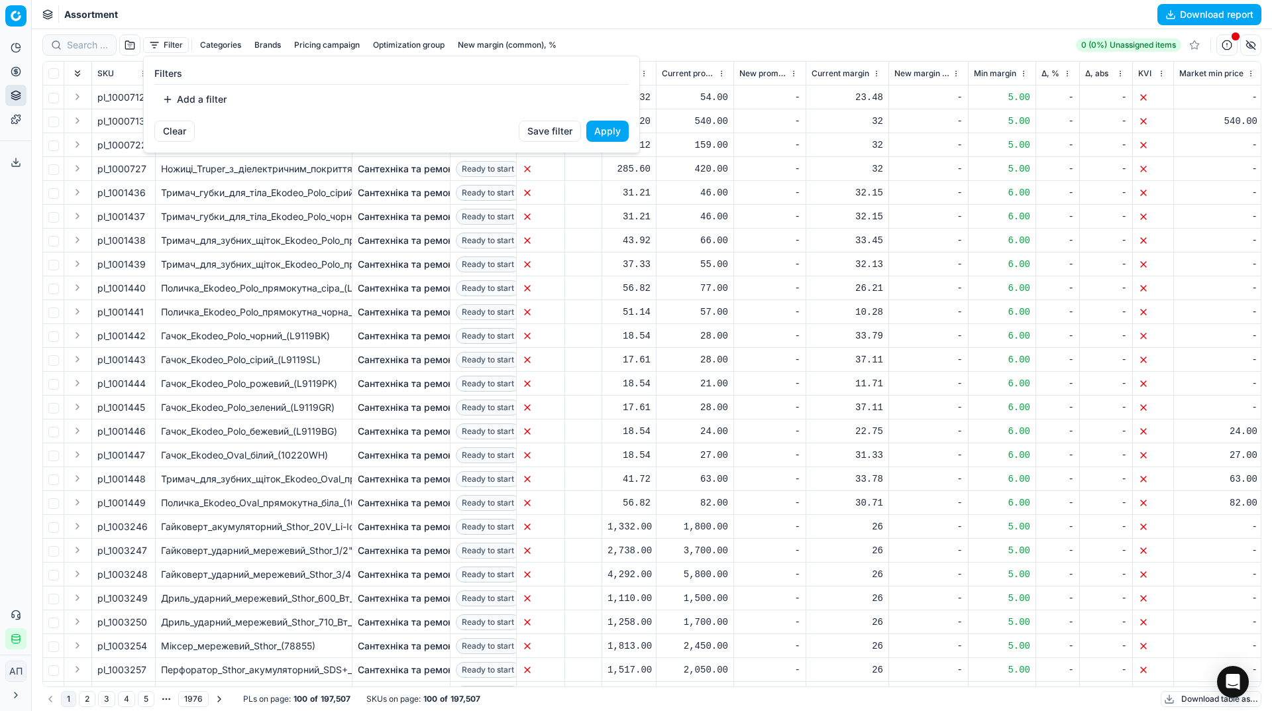
click at [185, 93] on button "Add a filter" at bounding box center [194, 99] width 80 height 21
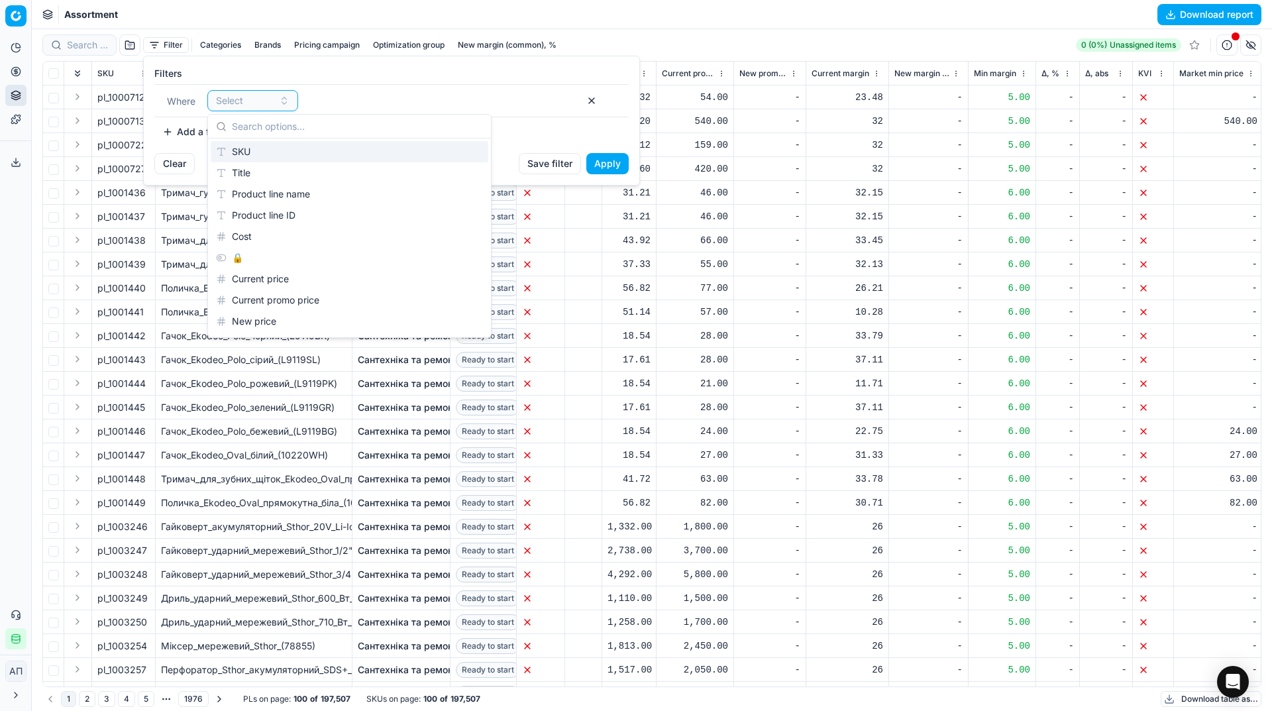
click at [275, 154] on div "SKU" at bounding box center [349, 151] width 277 height 21
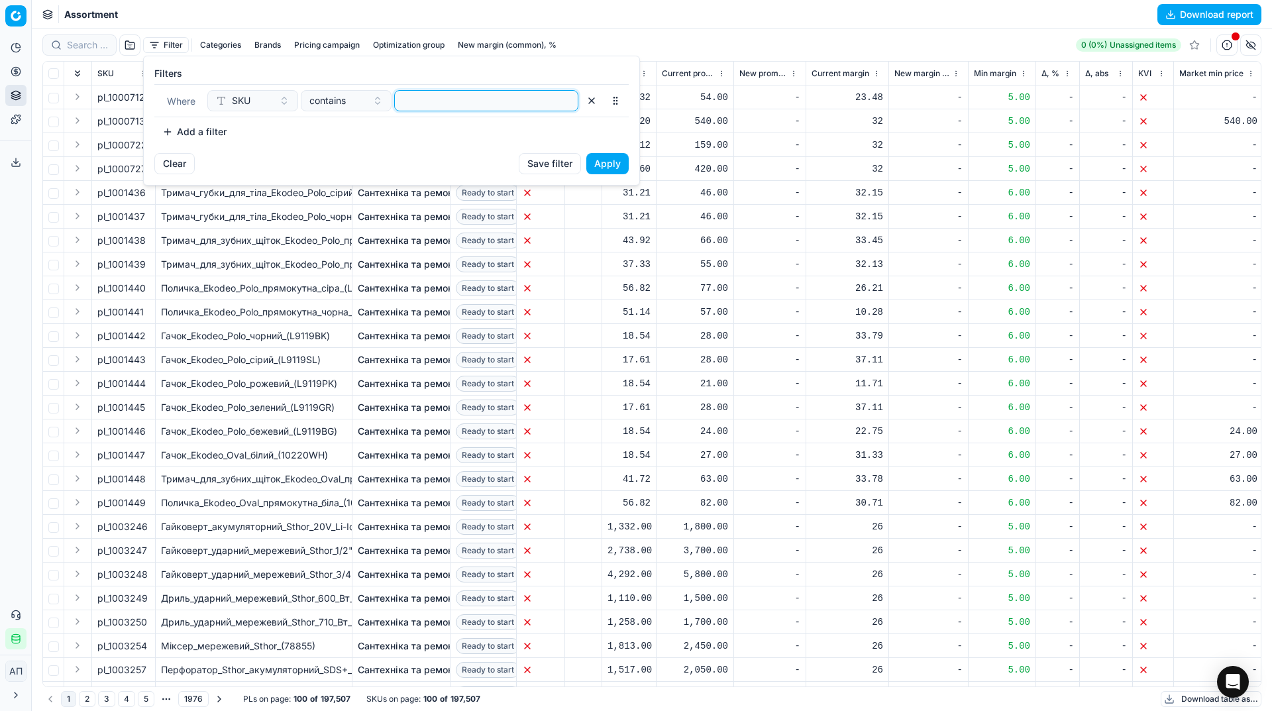
click at [446, 97] on input at bounding box center [486, 101] width 172 height 20
click at [623, 166] on button "Apply" at bounding box center [607, 163] width 42 height 21
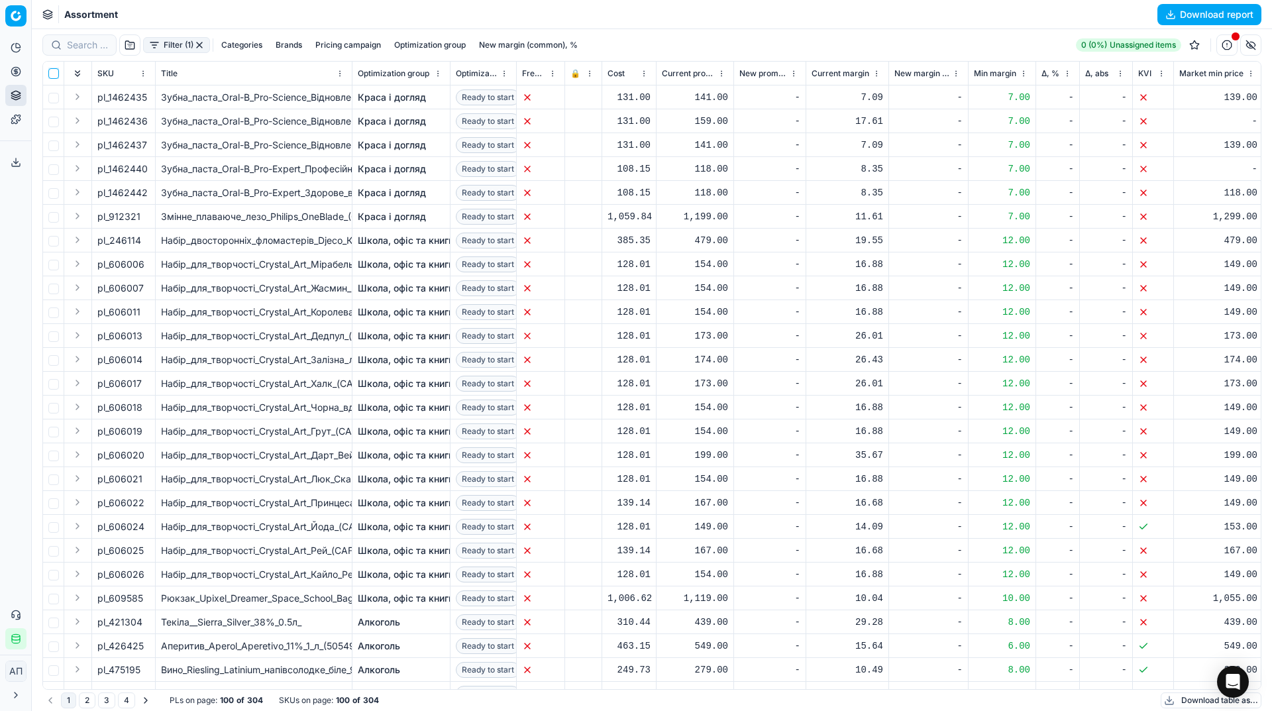
click at [51, 74] on input "checkbox" at bounding box center [53, 73] width 11 height 11
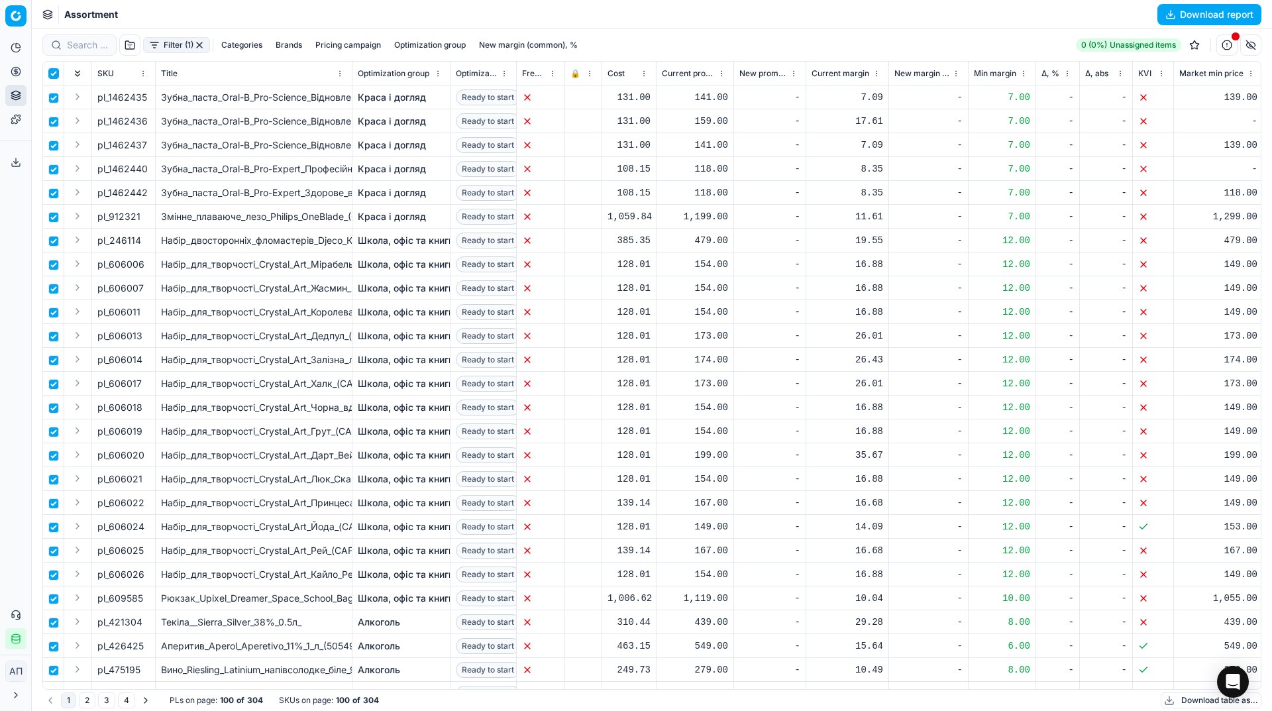
checkbox input "true"
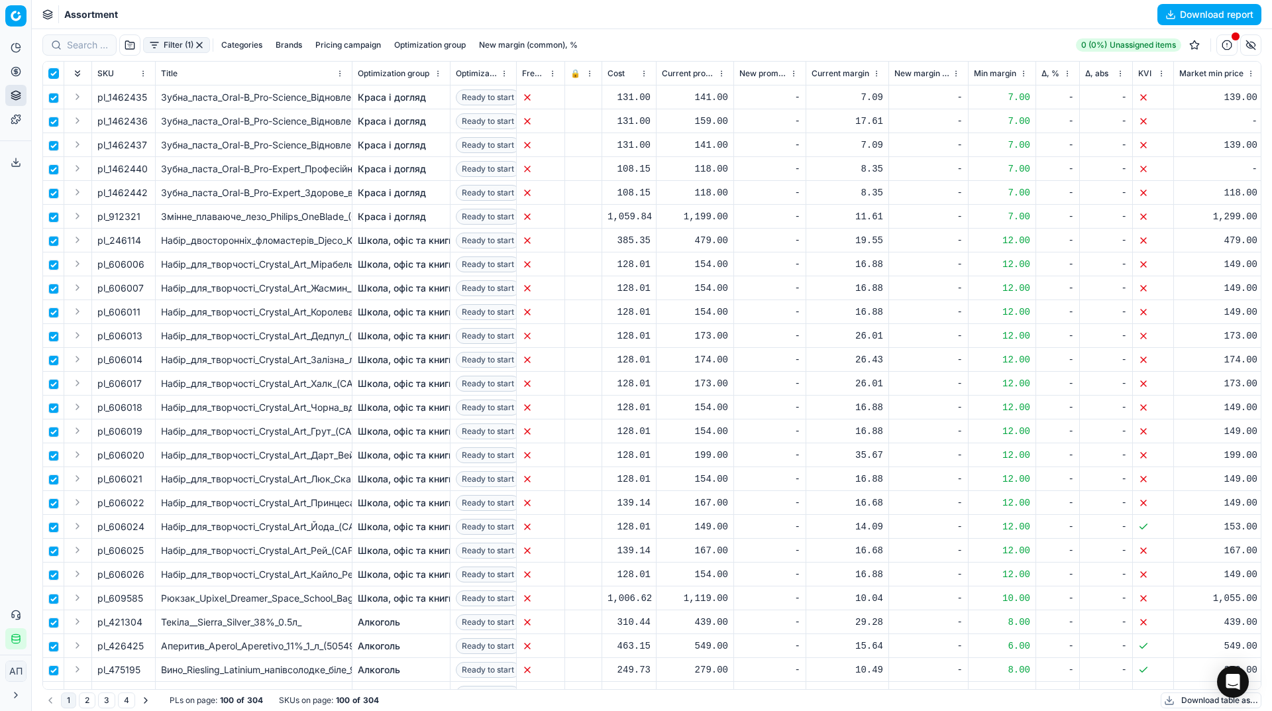
checkbox input "true"
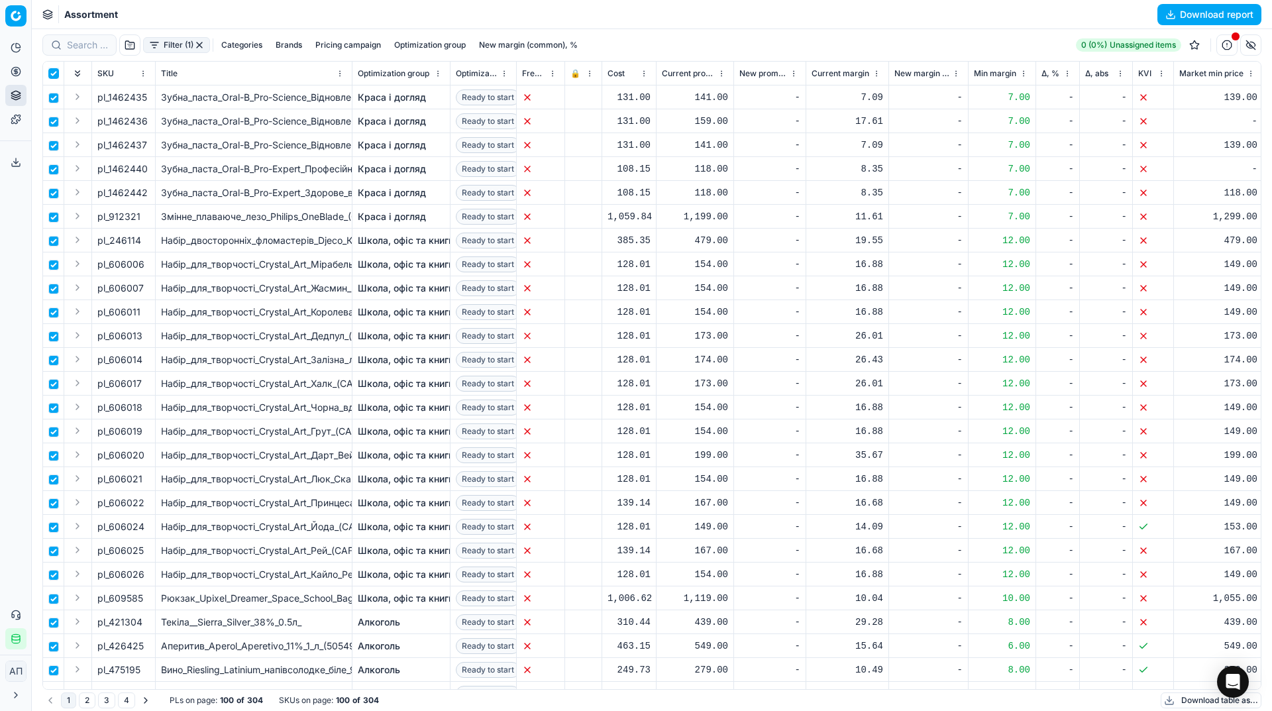
checkbox input "true"
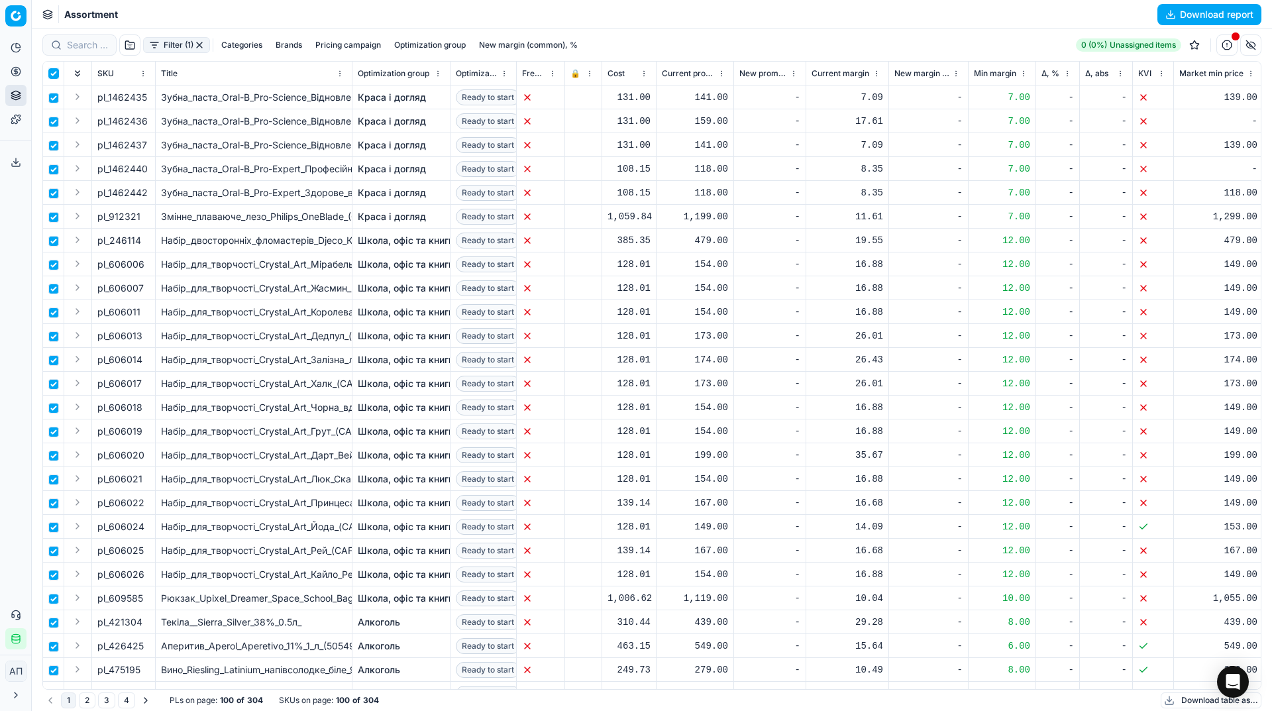
checkbox input "true"
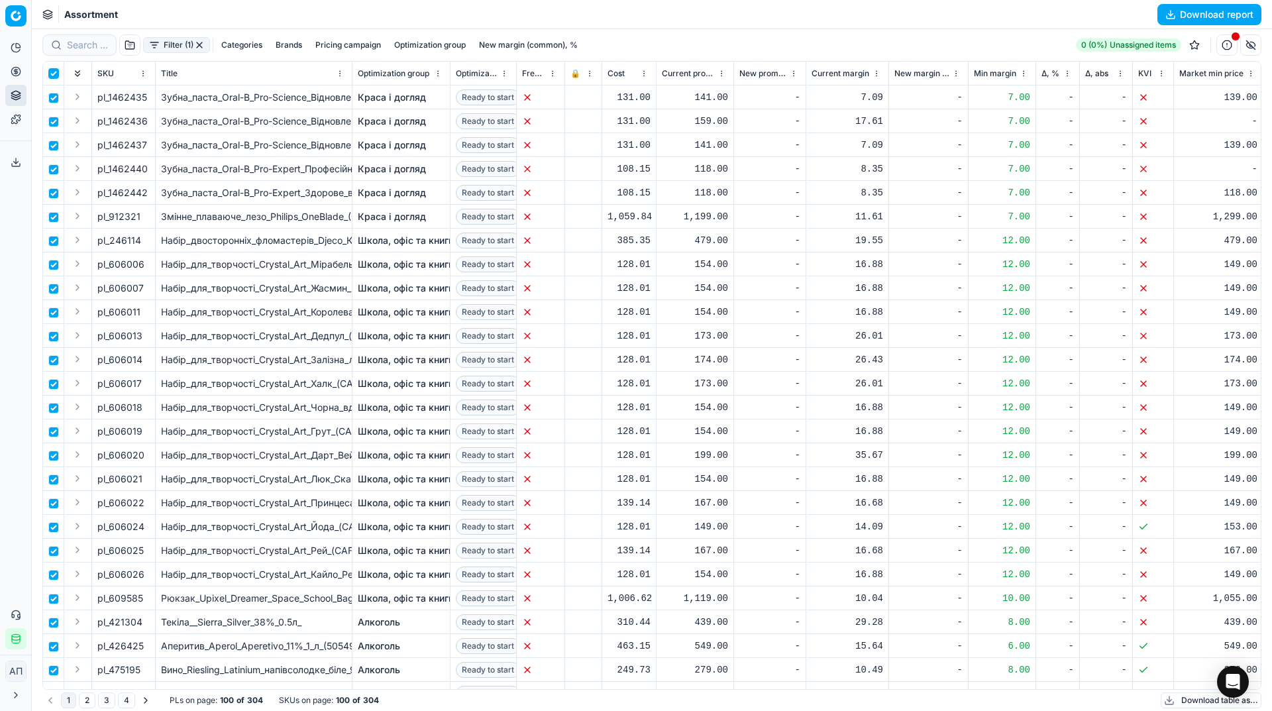
checkbox input "true"
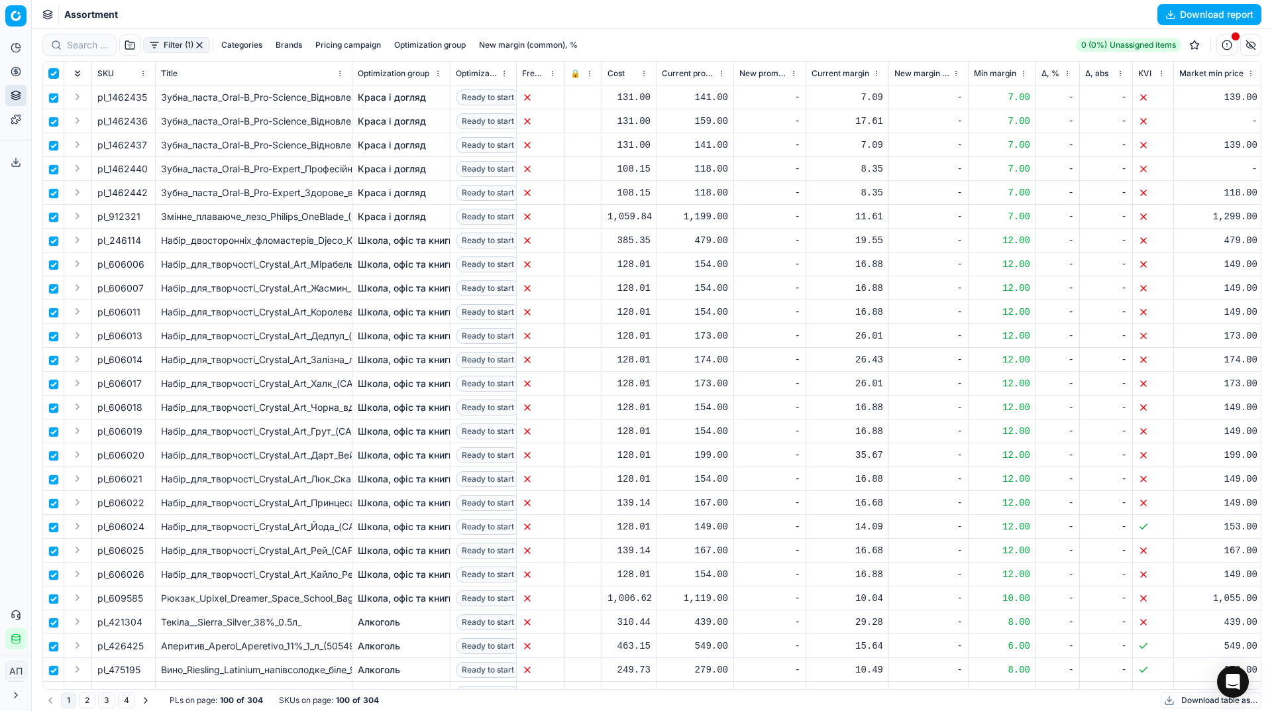
checkbox input "true"
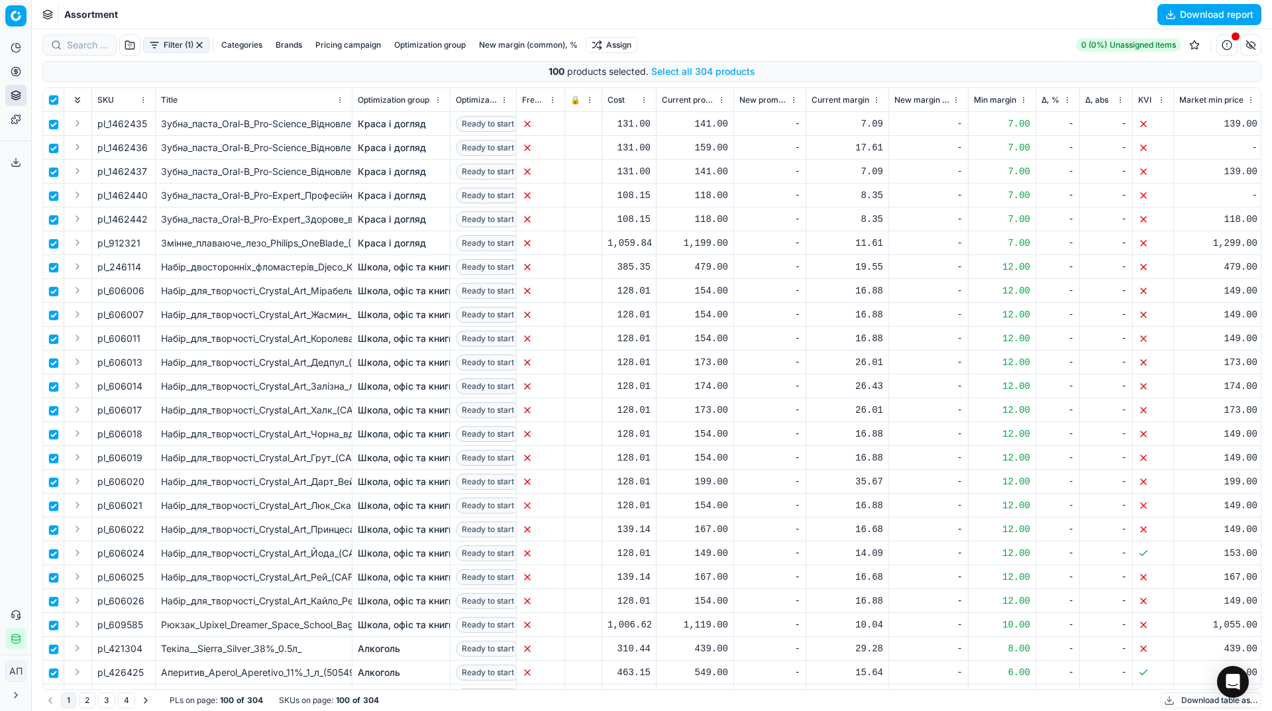
click at [683, 70] on button "Select all 304 products" at bounding box center [703, 71] width 104 height 13
click at [628, 46] on html "Pricing platform Analytics Pricing Product portfolio Templates Export service 3…" at bounding box center [636, 355] width 1272 height 711
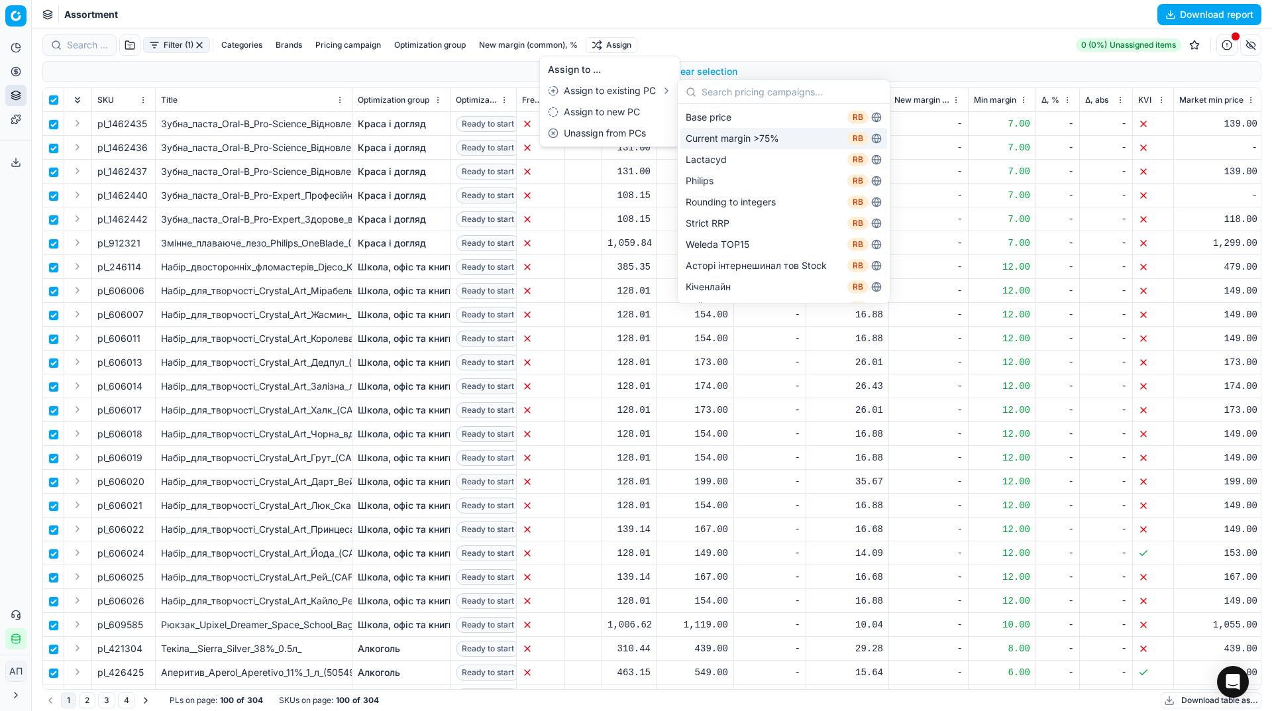
click at [847, 19] on html "Pricing platform Analytics Pricing Product portfolio Templates Export service 3…" at bounding box center [636, 355] width 1272 height 711
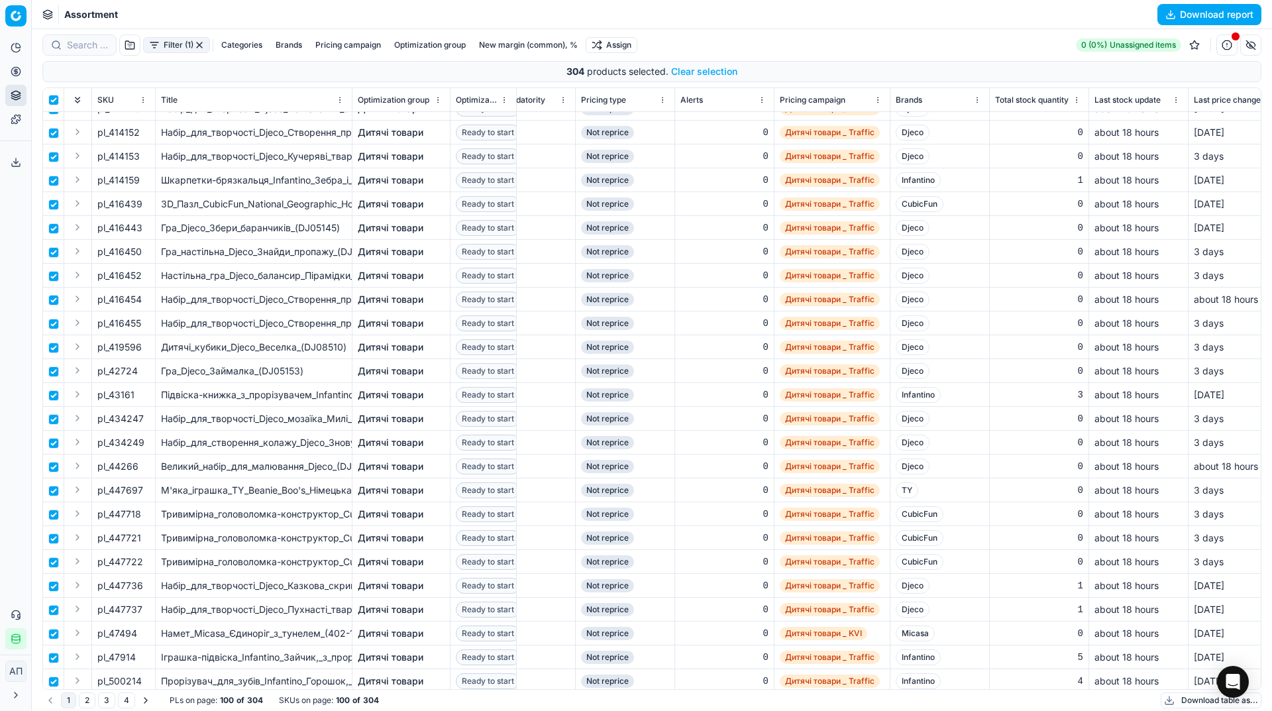
scroll to position [1817, 895]
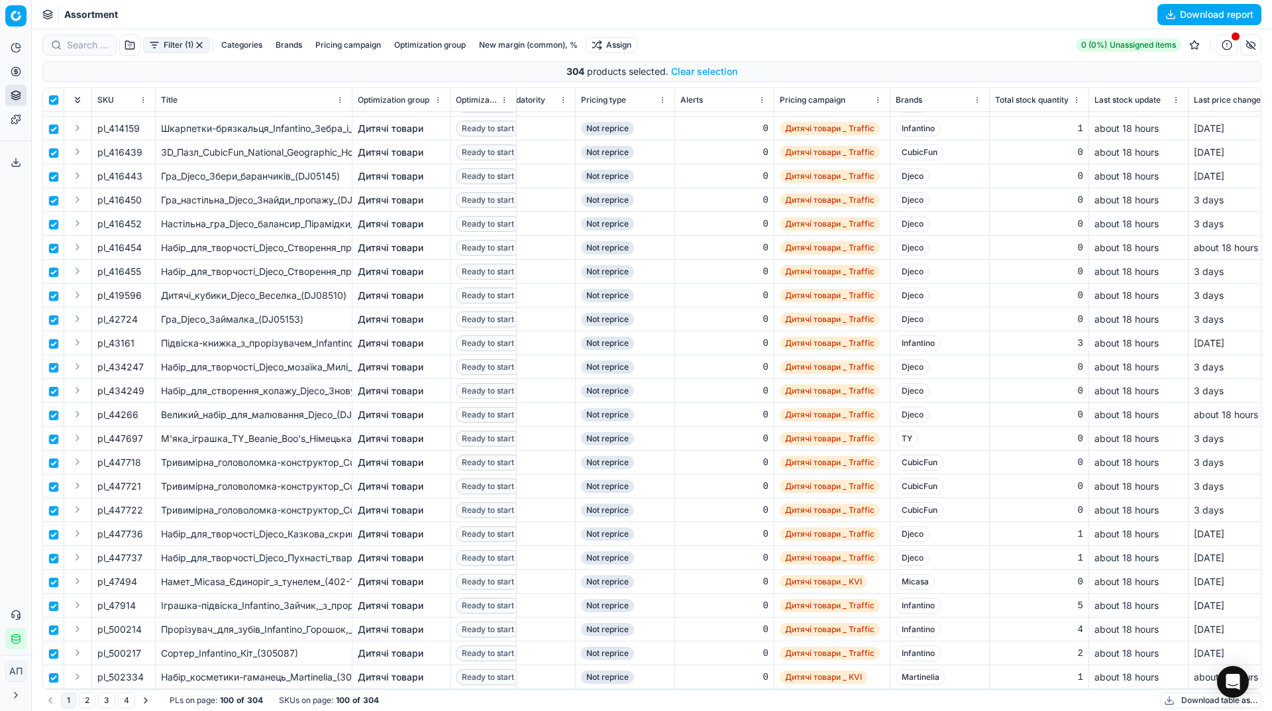
click at [87, 705] on button "2" at bounding box center [87, 700] width 17 height 16
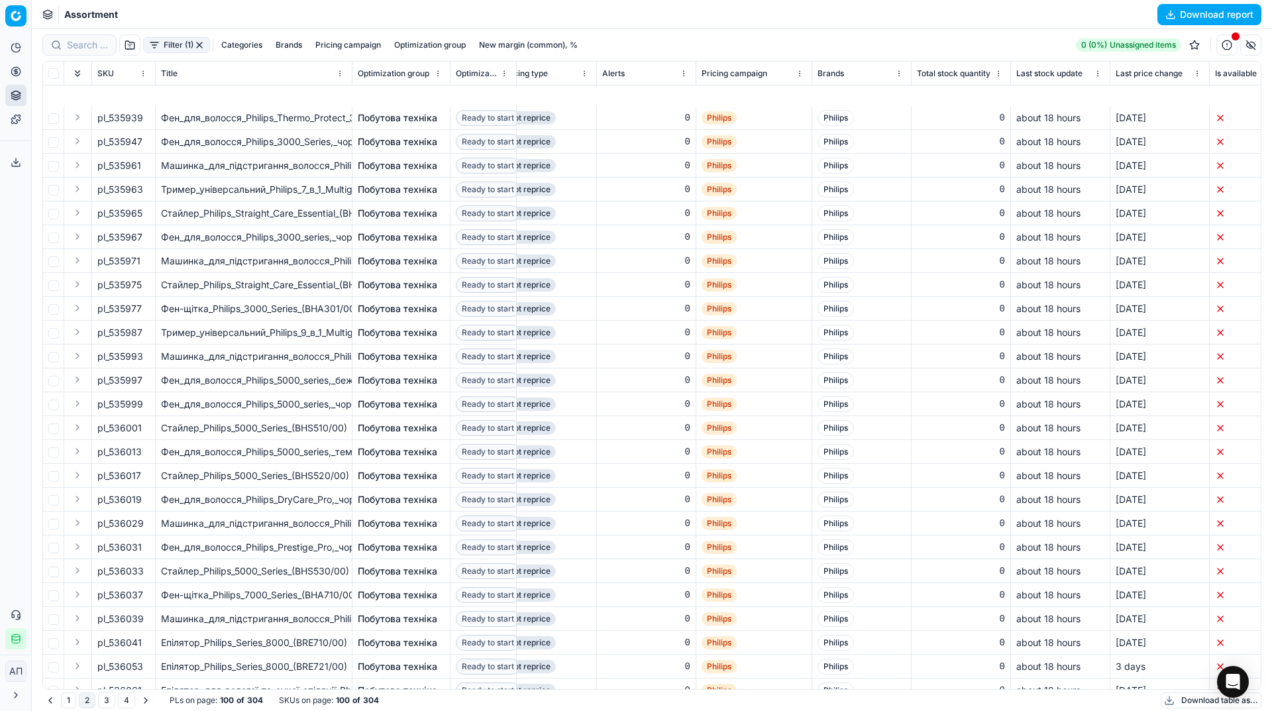
scroll to position [1791, 973]
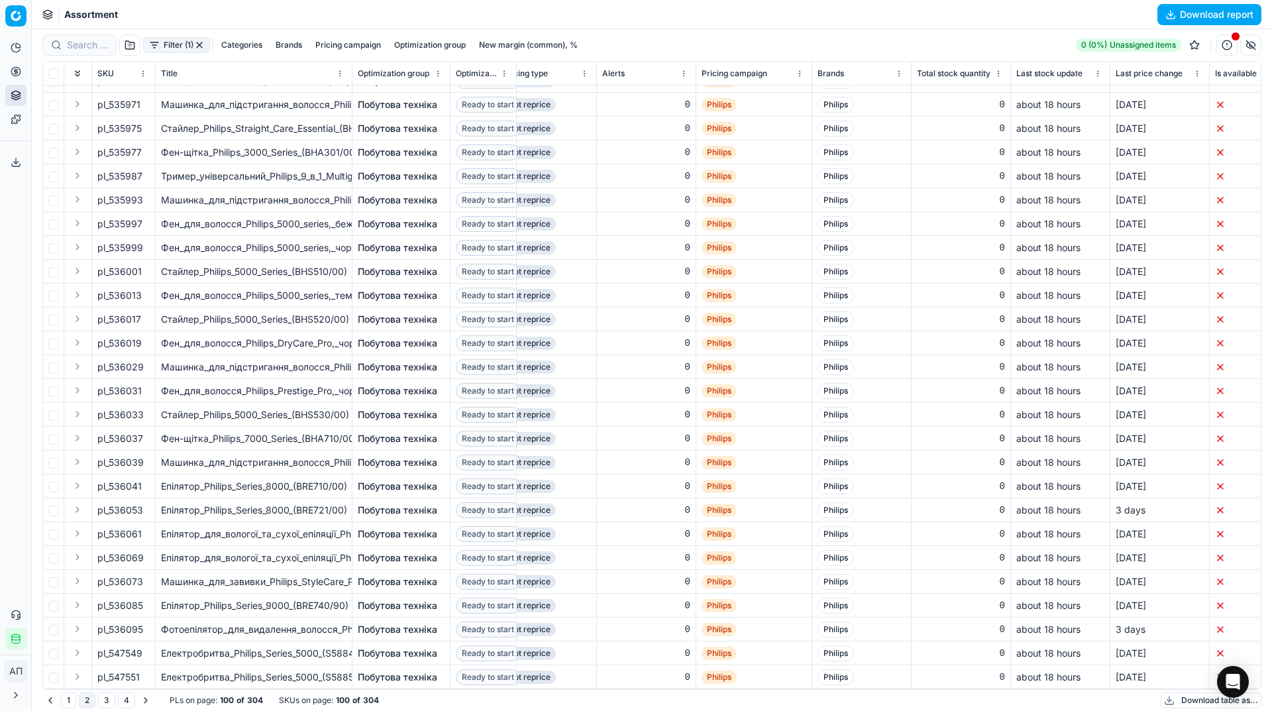
click at [112, 700] on button "3" at bounding box center [106, 700] width 17 height 16
click at [713, 39] on div "Filter (1) Categories Brands Pricing campaign Optimization group New margin (co…" at bounding box center [651, 44] width 1219 height 21
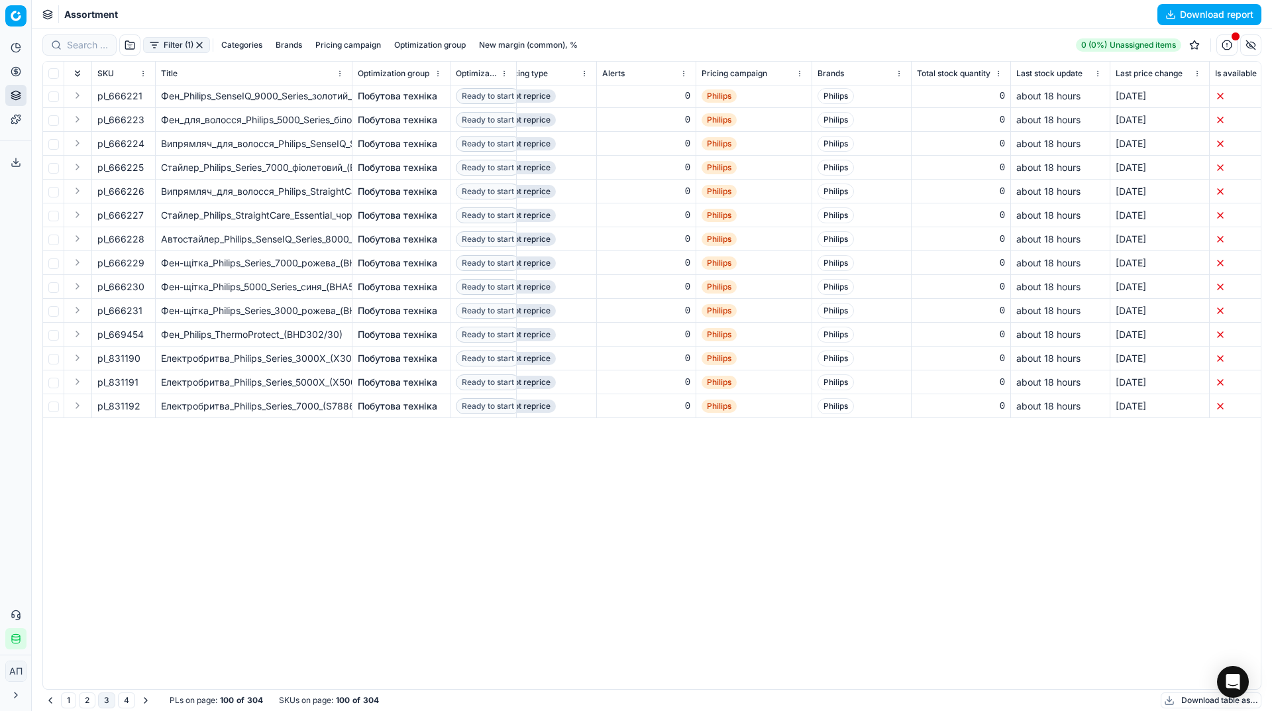
scroll to position [0, 973]
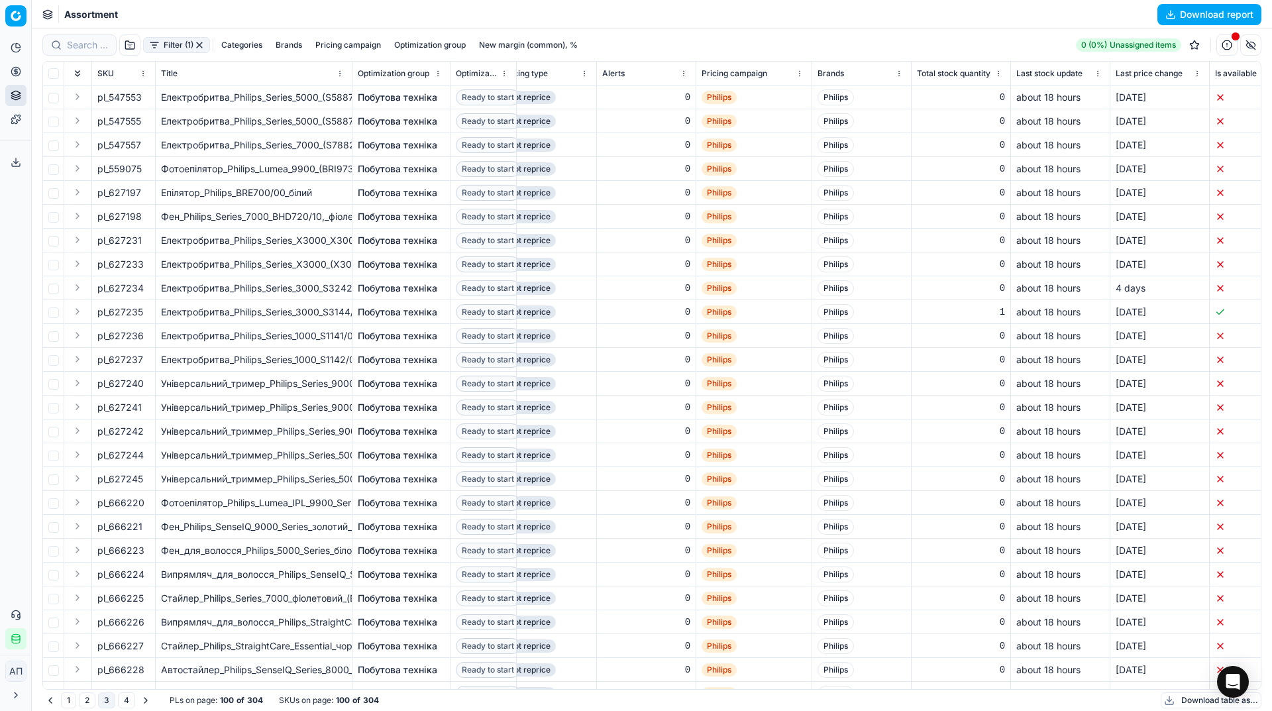
click at [127, 696] on button "4" at bounding box center [126, 700] width 17 height 16
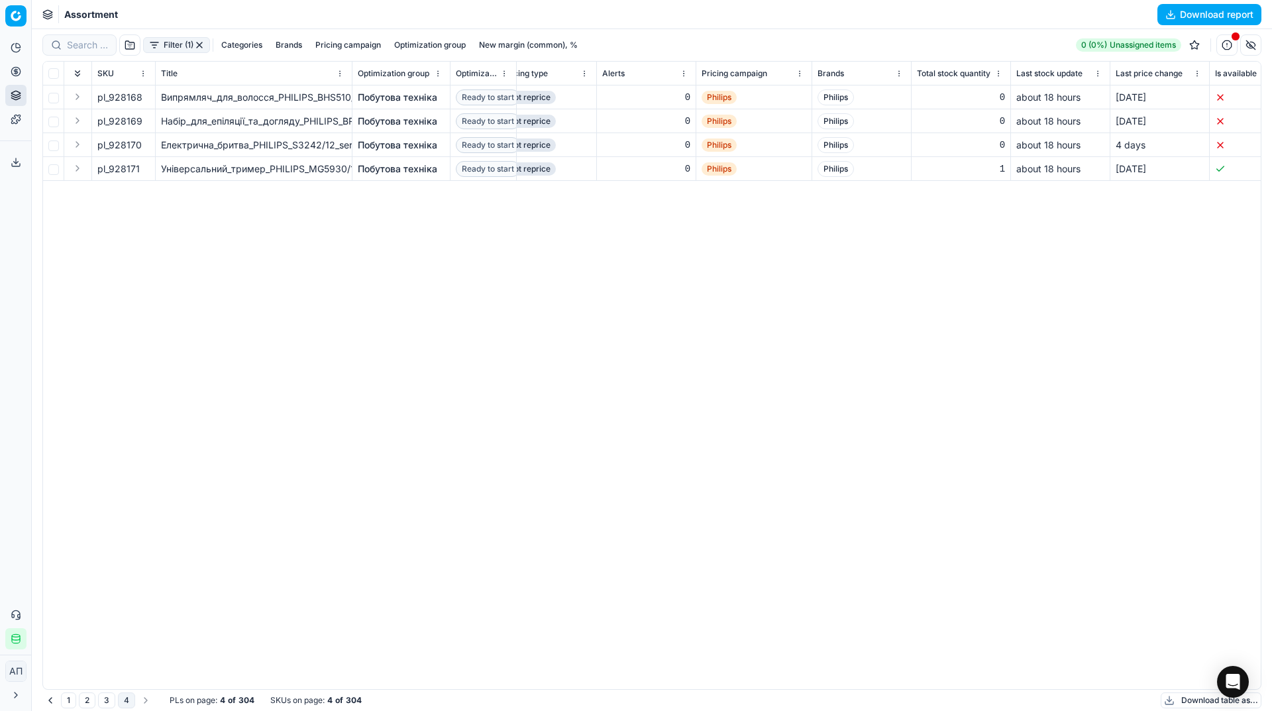
click at [68, 695] on button "1" at bounding box center [68, 700] width 15 height 16
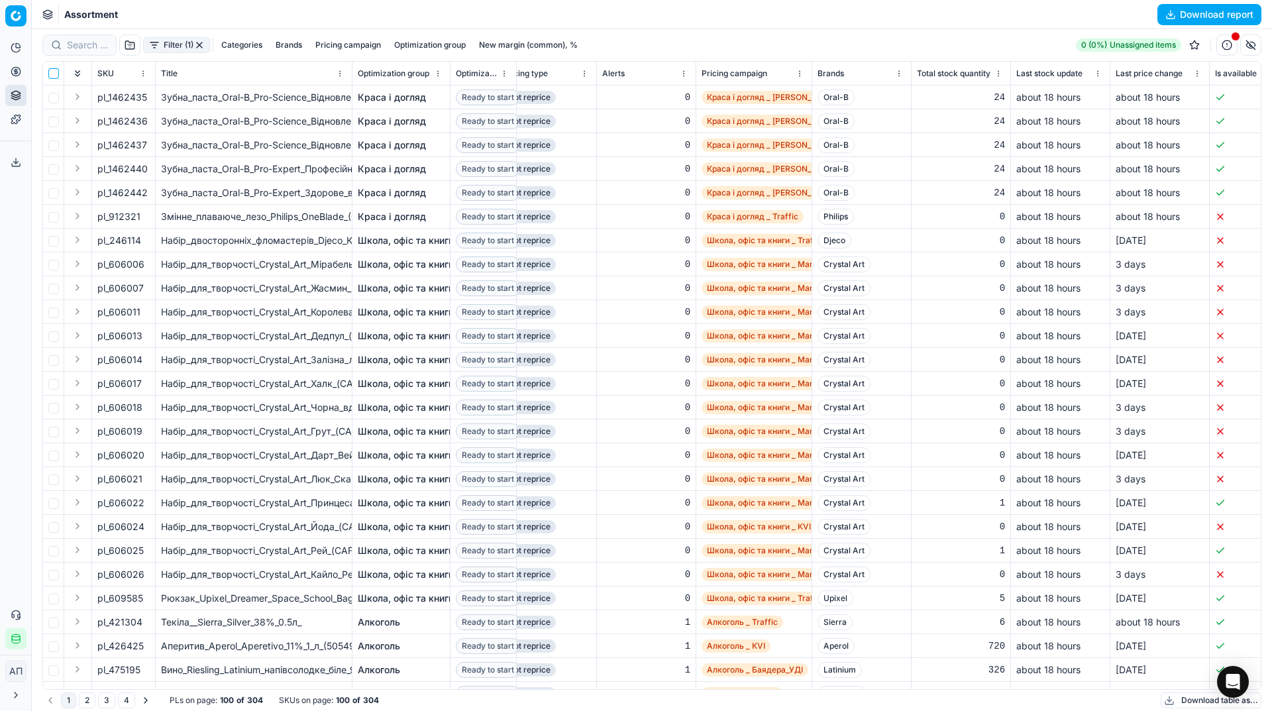
click at [53, 76] on input "checkbox" at bounding box center [53, 73] width 11 height 11
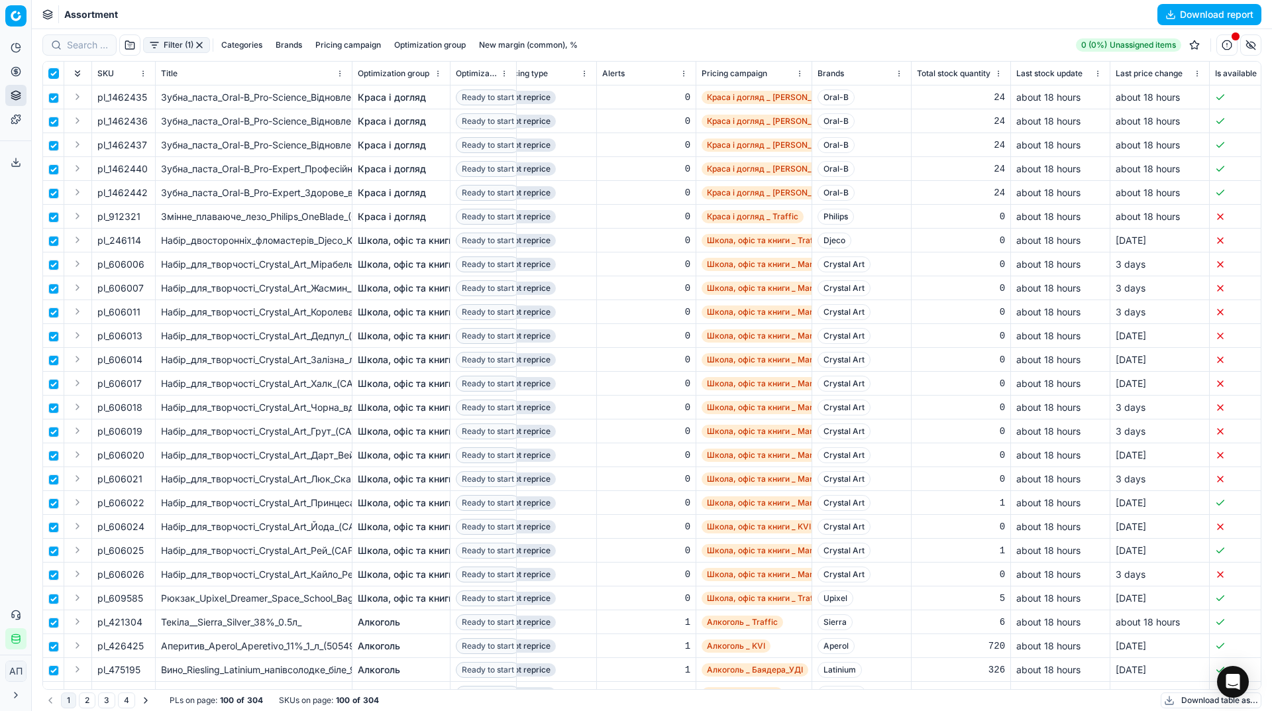
checkbox input "true"
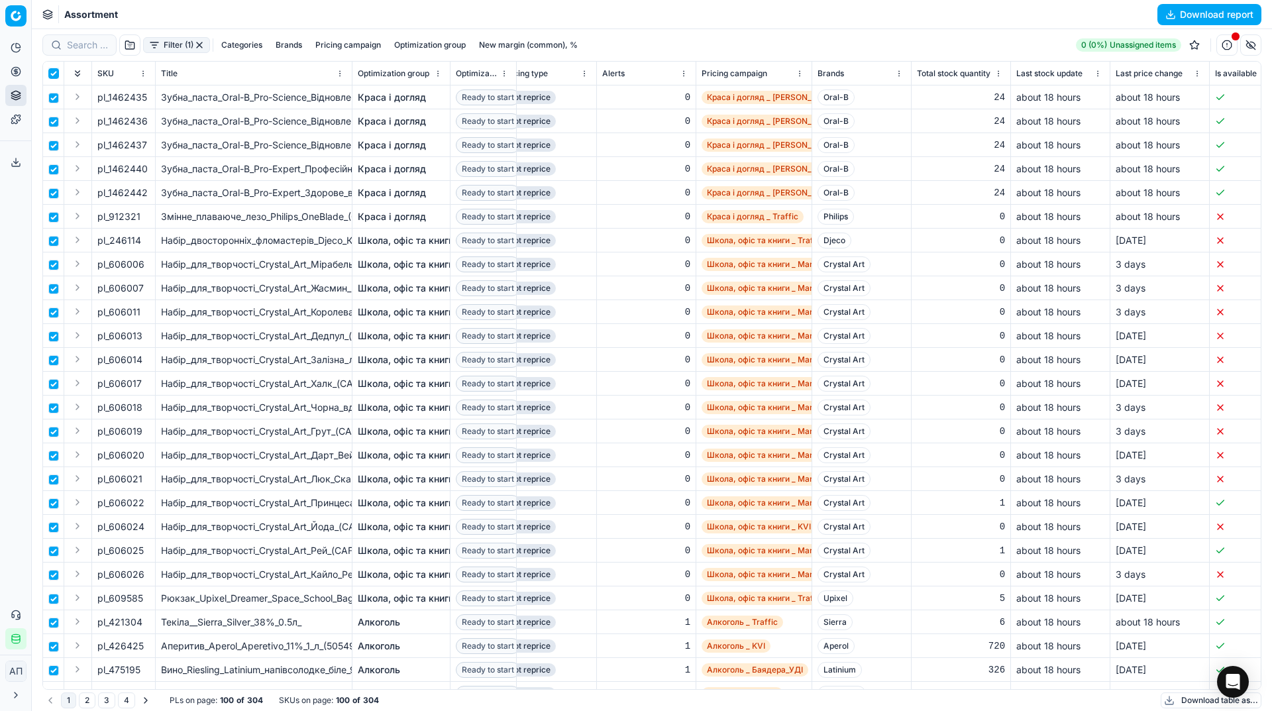
checkbox input "true"
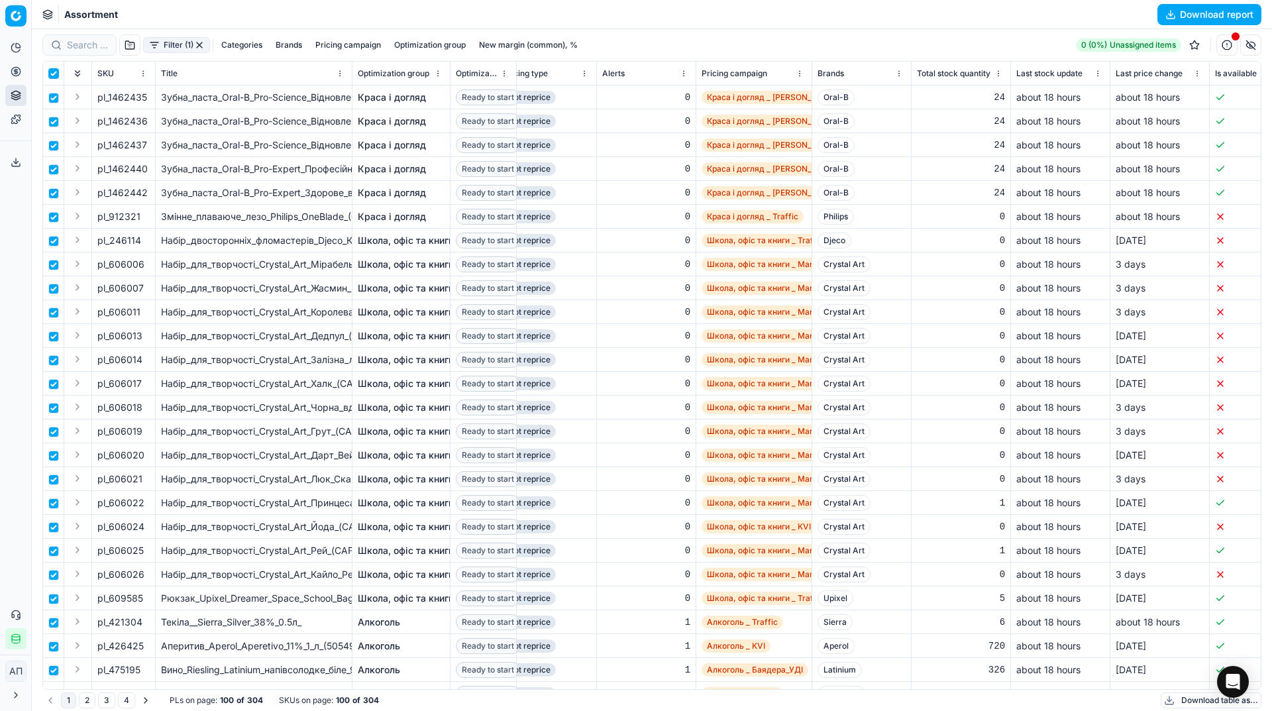
checkbox input "true"
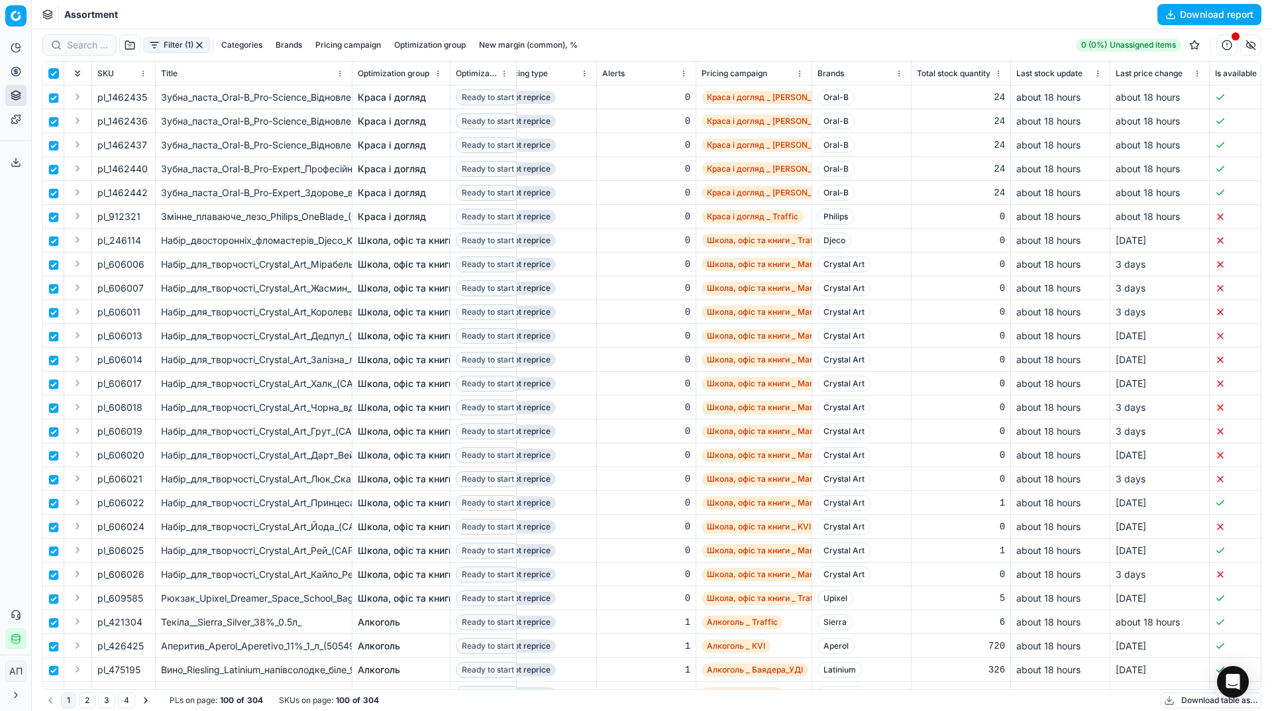
checkbox input "true"
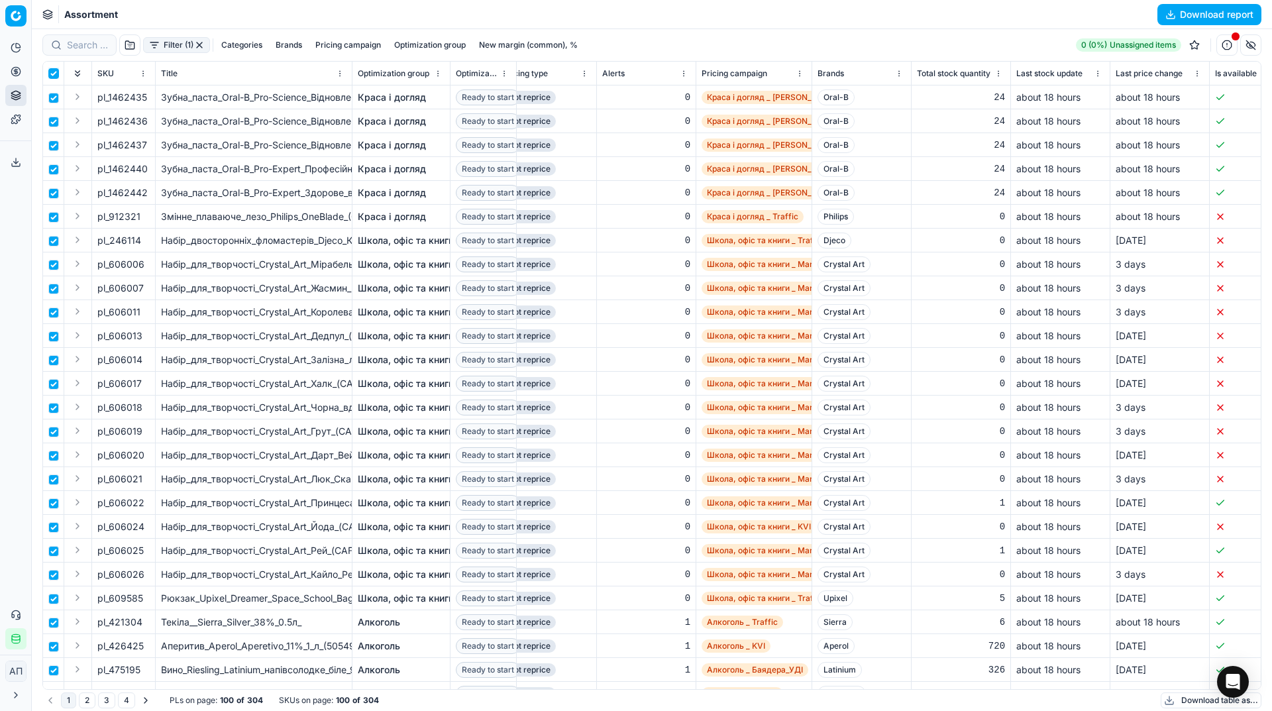
checkbox input "true"
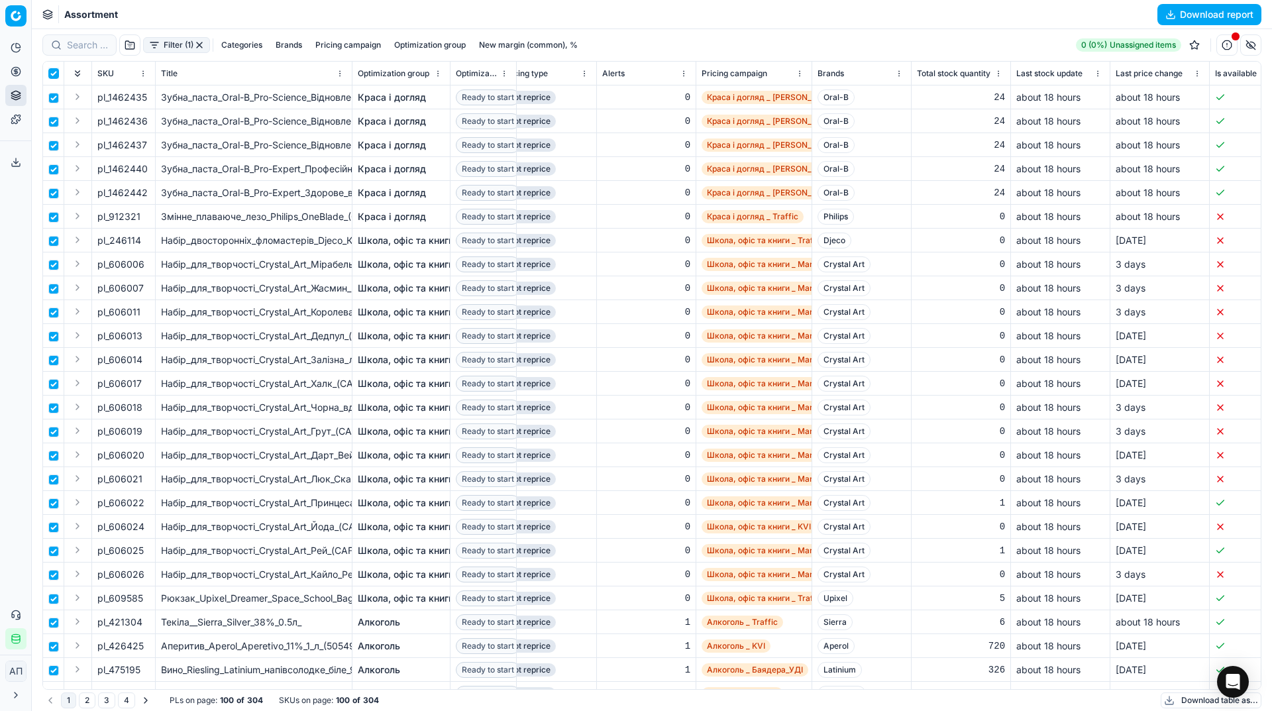
checkbox input "true"
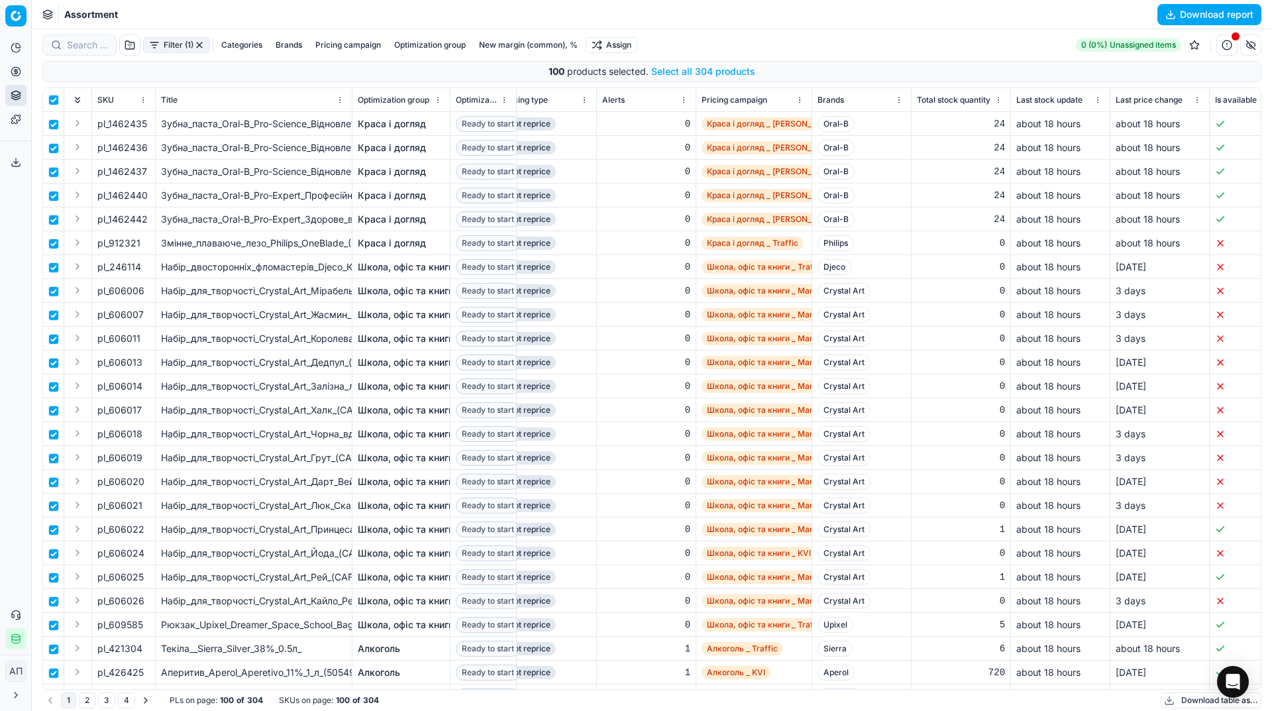
click at [696, 69] on button "Select all 304 products" at bounding box center [703, 71] width 104 height 13
click at [627, 45] on html "Pricing platform Analytics Pricing Product portfolio Templates Export service 3…" at bounding box center [636, 355] width 1272 height 711
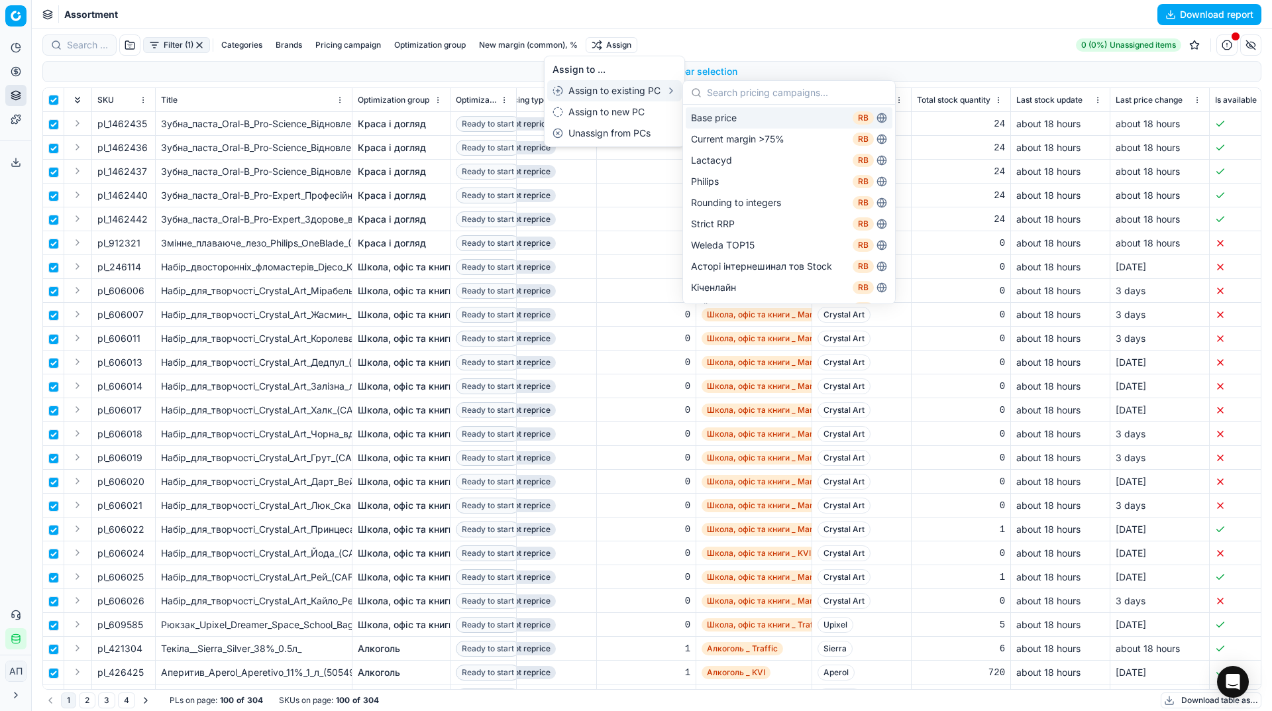
click at [729, 117] on div "Base price RB" at bounding box center [788, 117] width 207 height 21
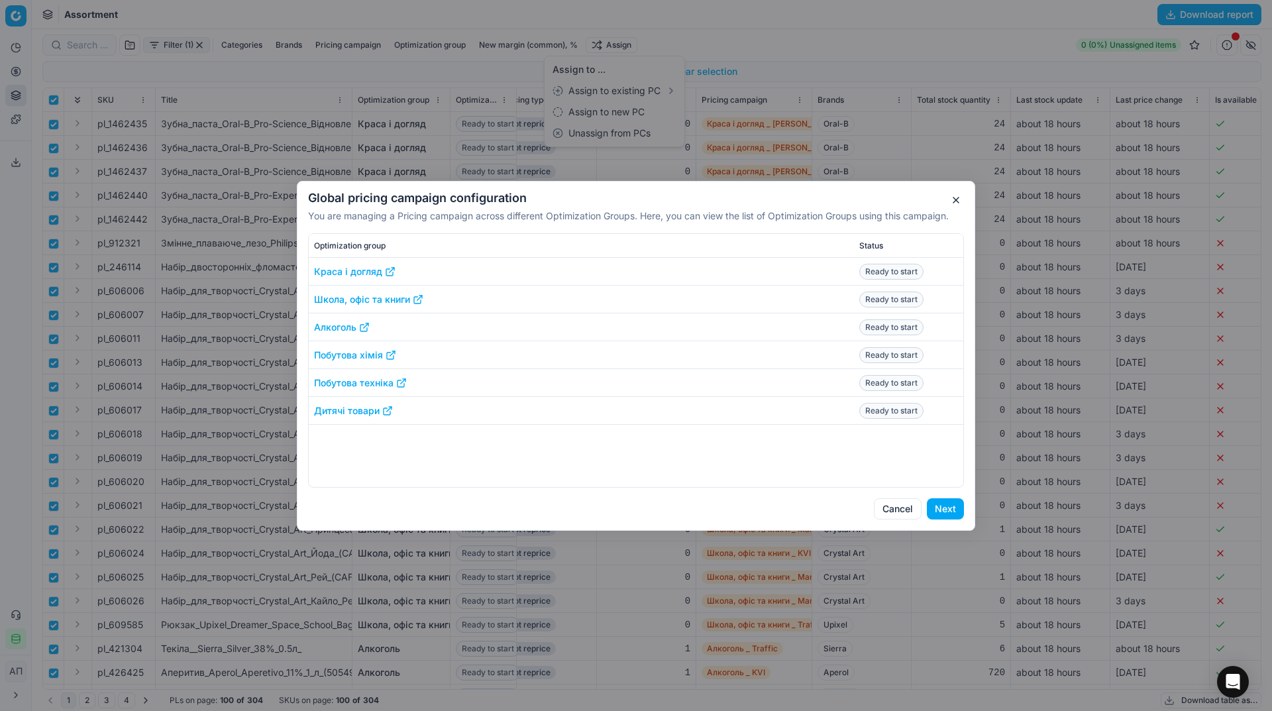
click at [949, 512] on button "Next" at bounding box center [944, 508] width 37 height 21
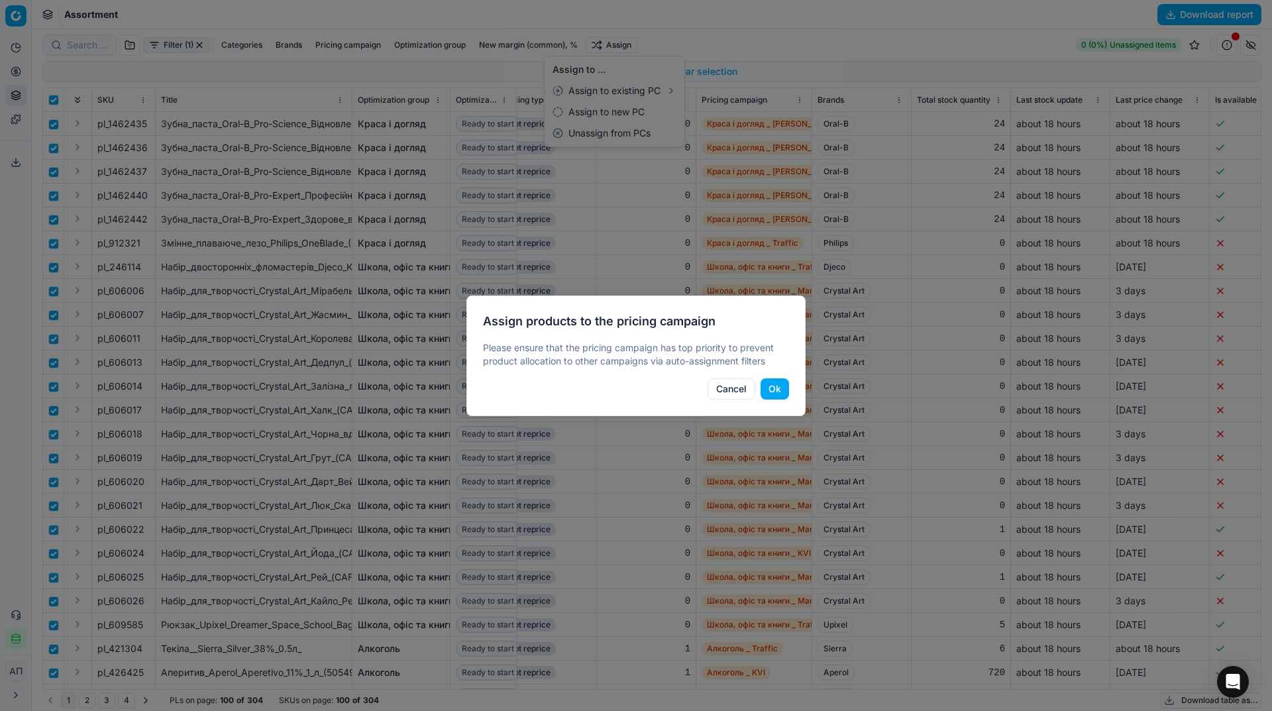
click at [783, 393] on button "Ok" at bounding box center [774, 388] width 28 height 21
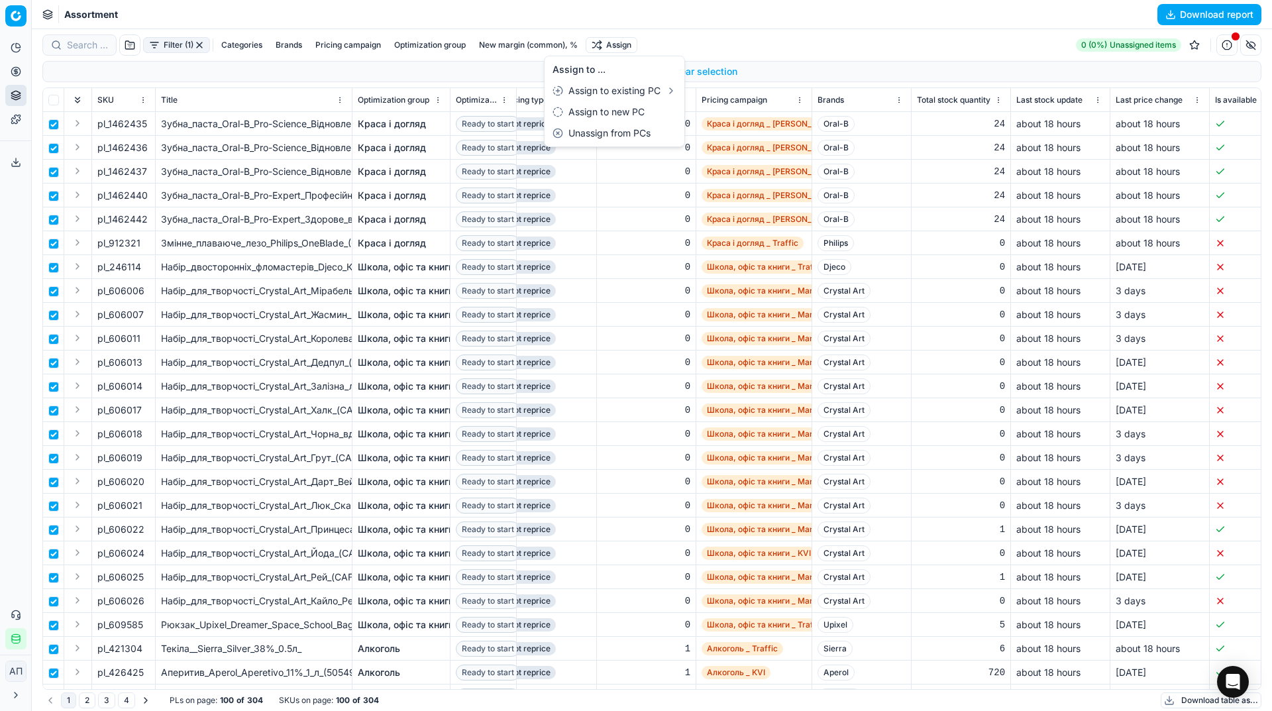
checkbox input "false"
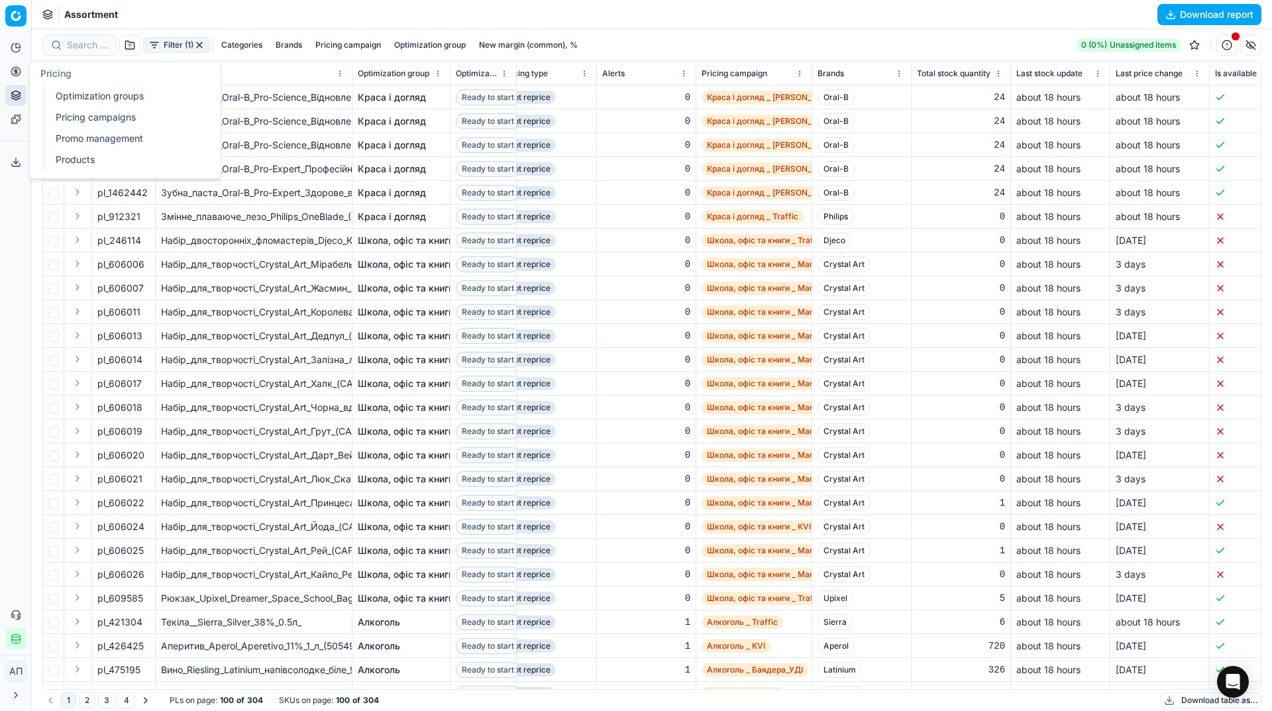
click at [57, 93] on link "Optimization groups" at bounding box center [127, 96] width 154 height 19
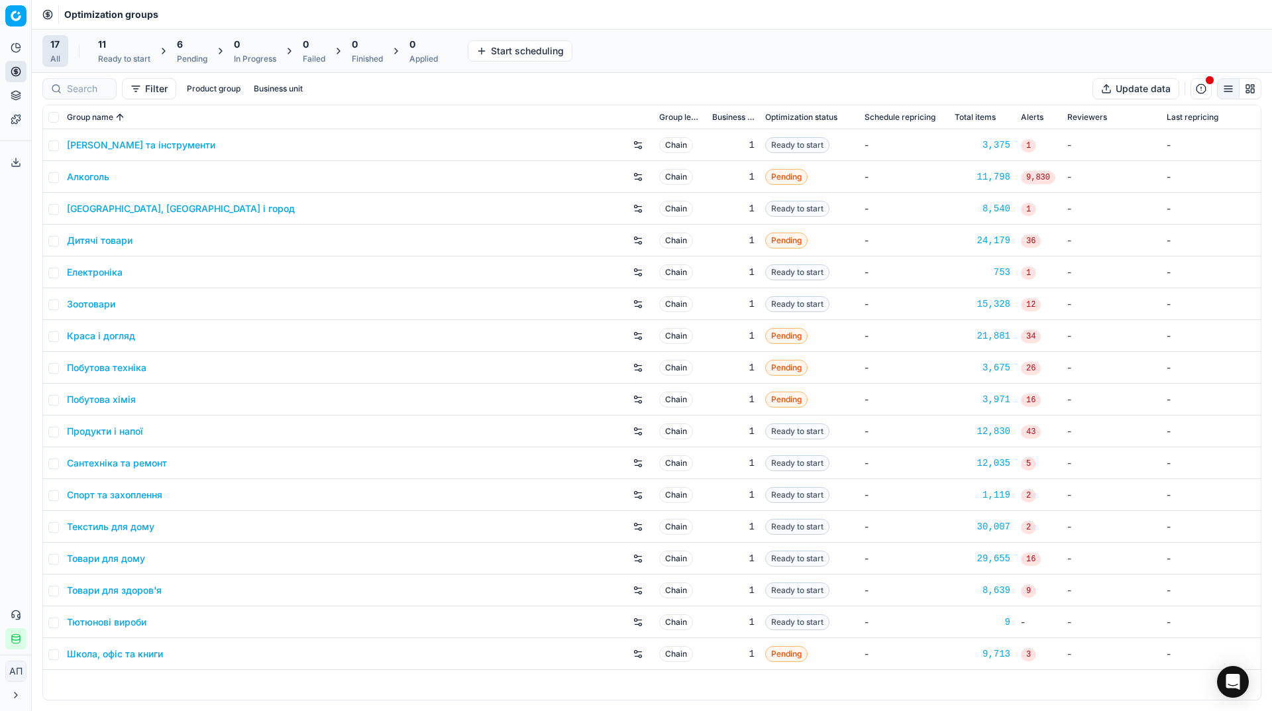
click at [0, 296] on div "Analytics Pricing Product portfolio Templates Export service 37 Contact support…" at bounding box center [15, 343] width 31 height 623
click at [143, 51] on div "11 Ready to start" at bounding box center [124, 51] width 52 height 26
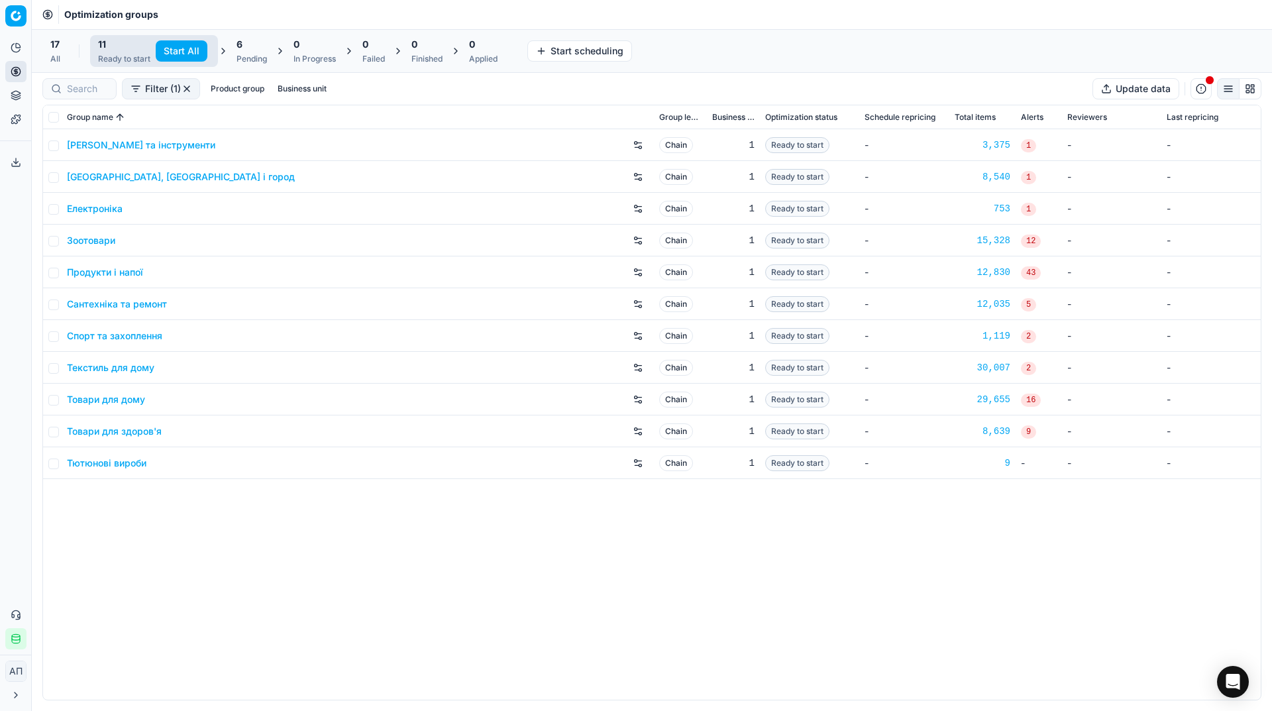
click at [179, 48] on button "Start All" at bounding box center [182, 50] width 52 height 21
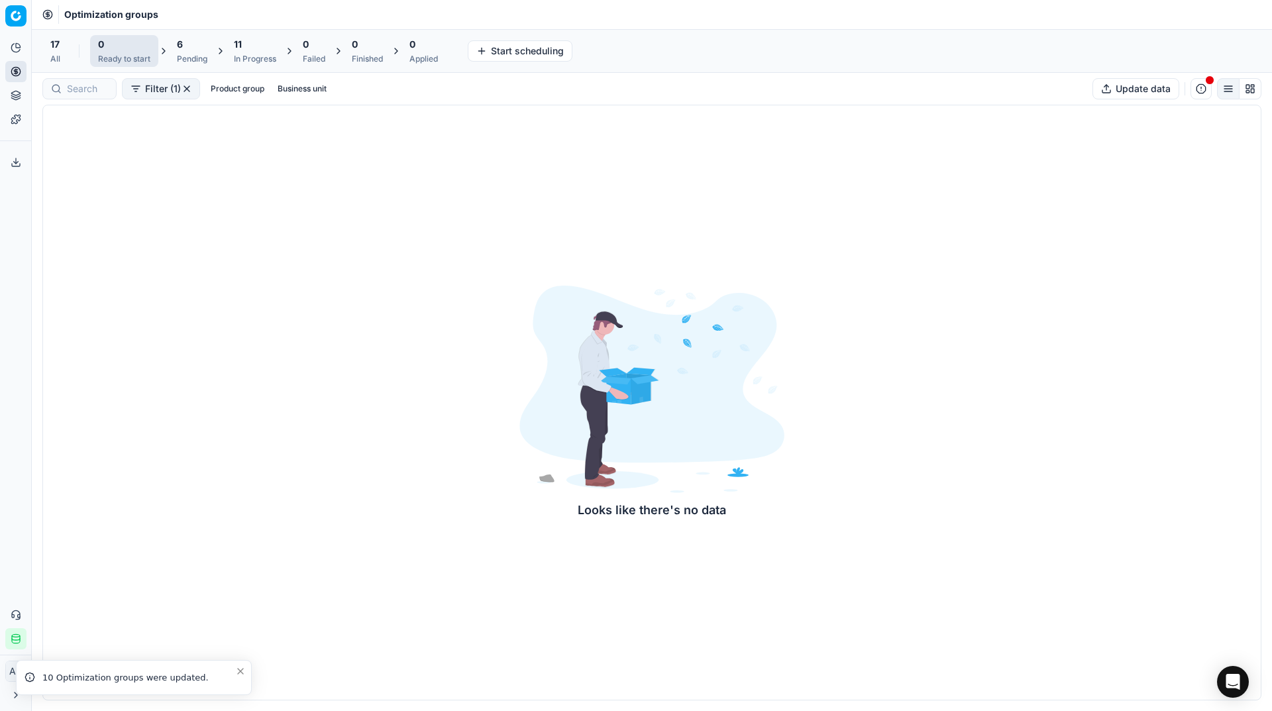
click at [8, 414] on div "Analytics Pricing Product portfolio Templates Export service 37 Contact support…" at bounding box center [15, 343] width 31 height 623
click at [53, 56] on div "All" at bounding box center [55, 59] width 10 height 11
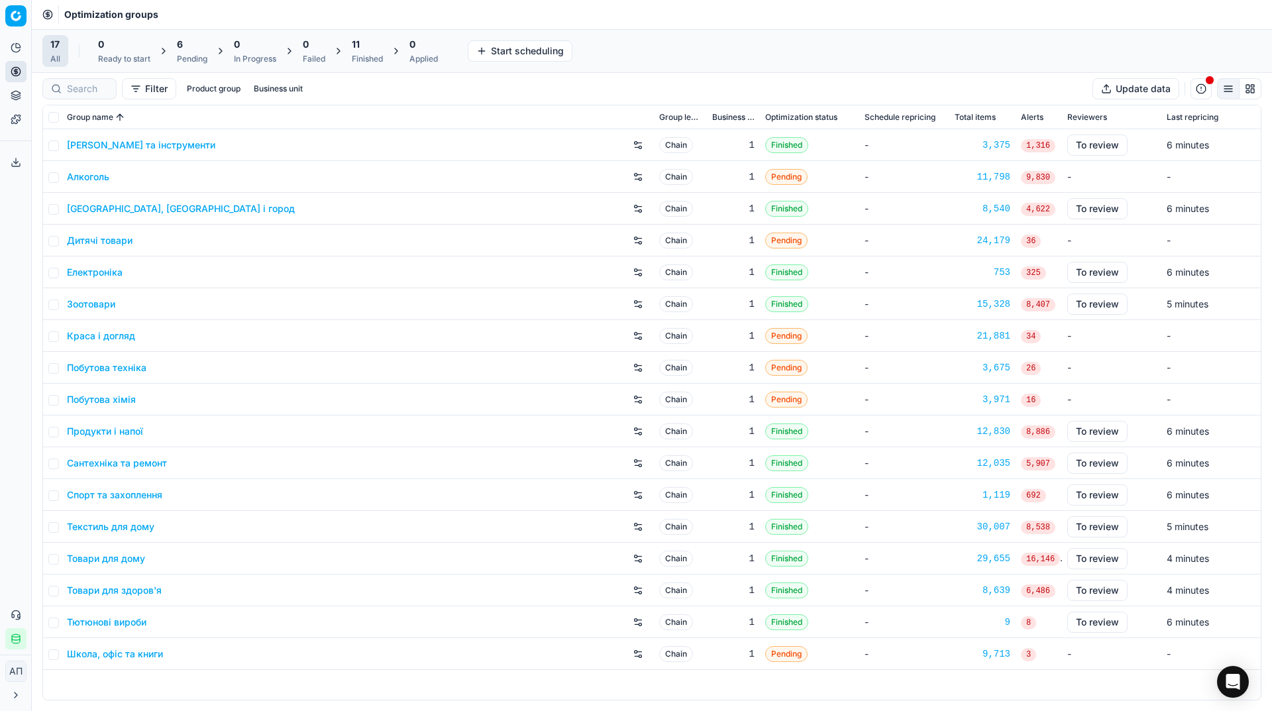
click at [190, 49] on div "6" at bounding box center [192, 44] width 30 height 13
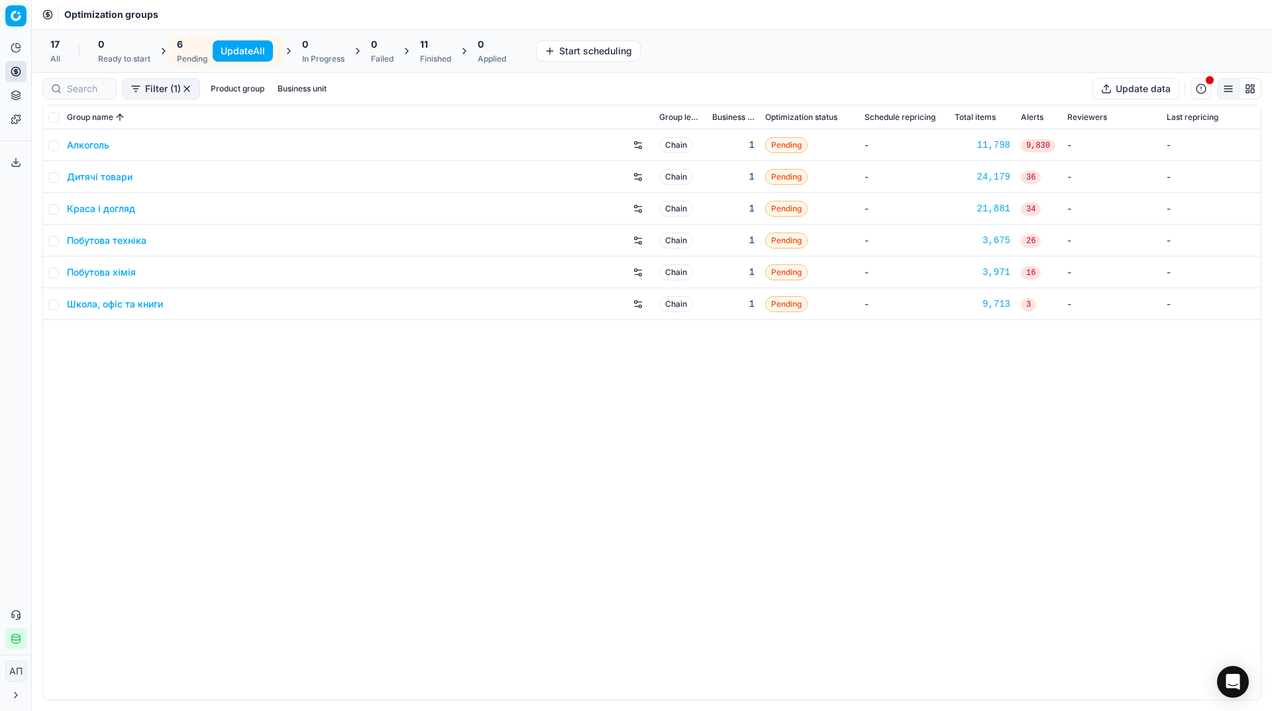
click at [226, 50] on button "Update All" at bounding box center [243, 50] width 60 height 21
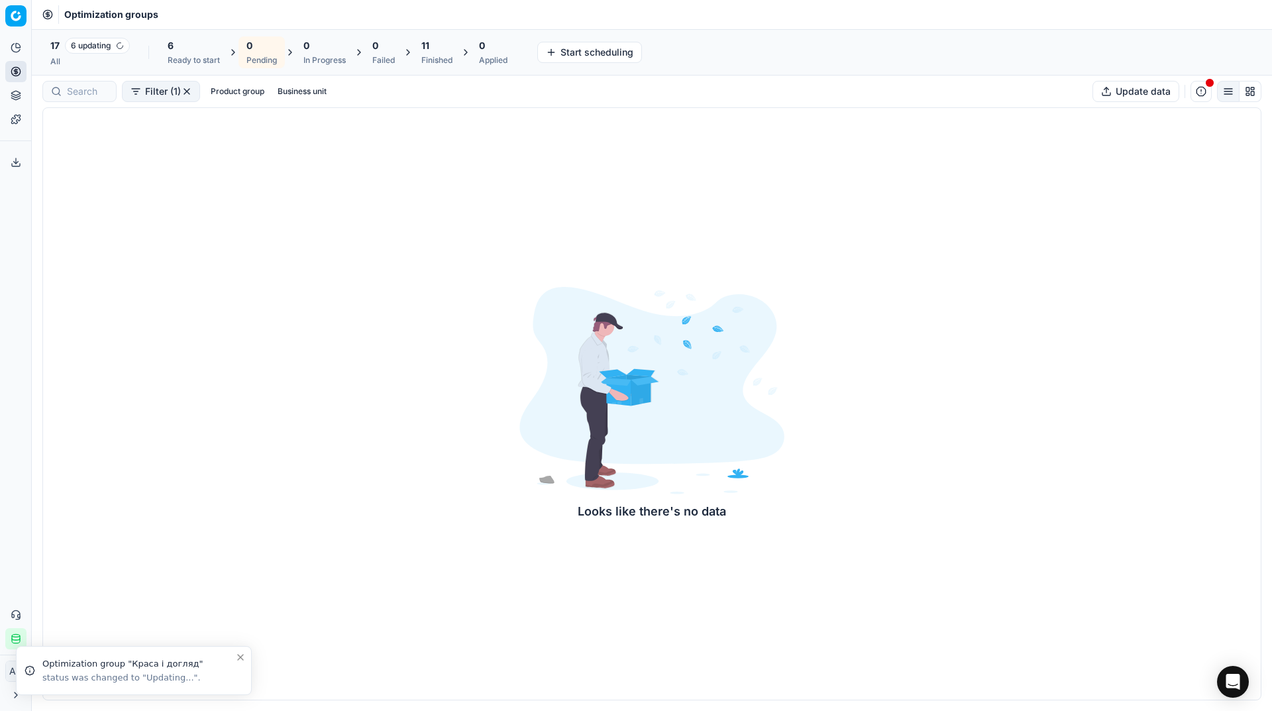
click at [61, 60] on div "All" at bounding box center [89, 61] width 79 height 11
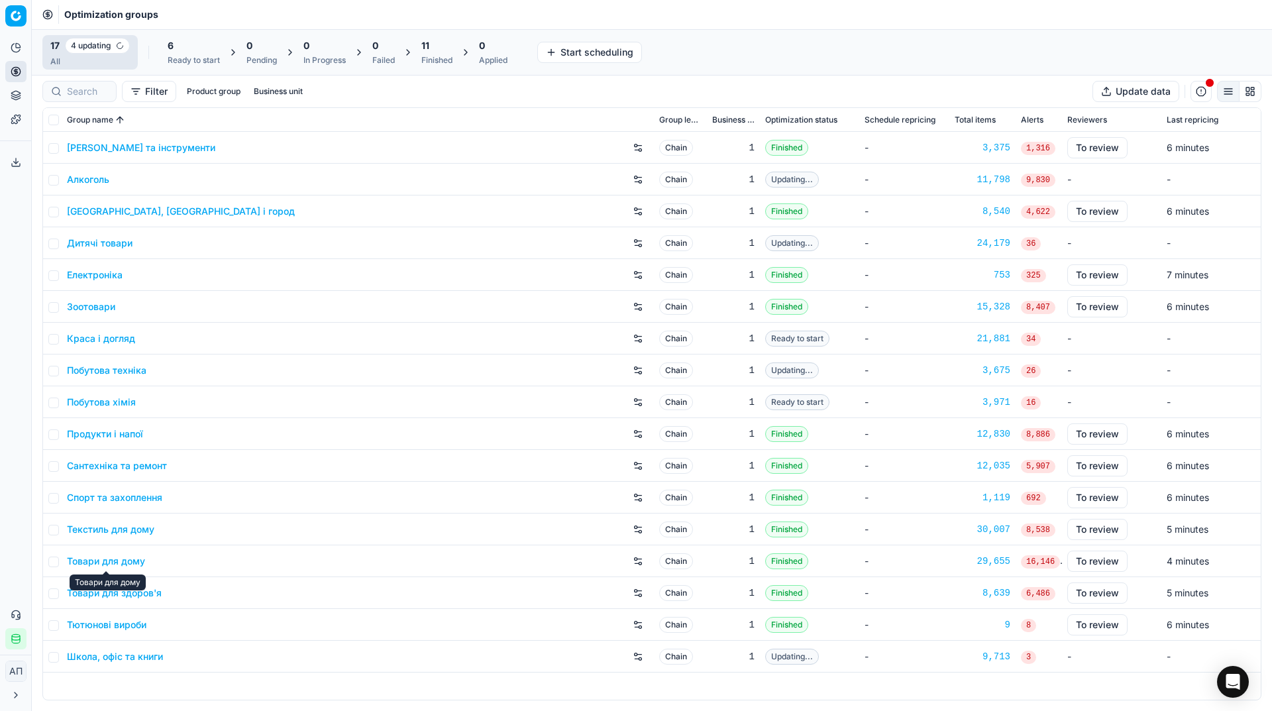
click at [120, 563] on link "Товари для дому" at bounding box center [106, 560] width 78 height 13
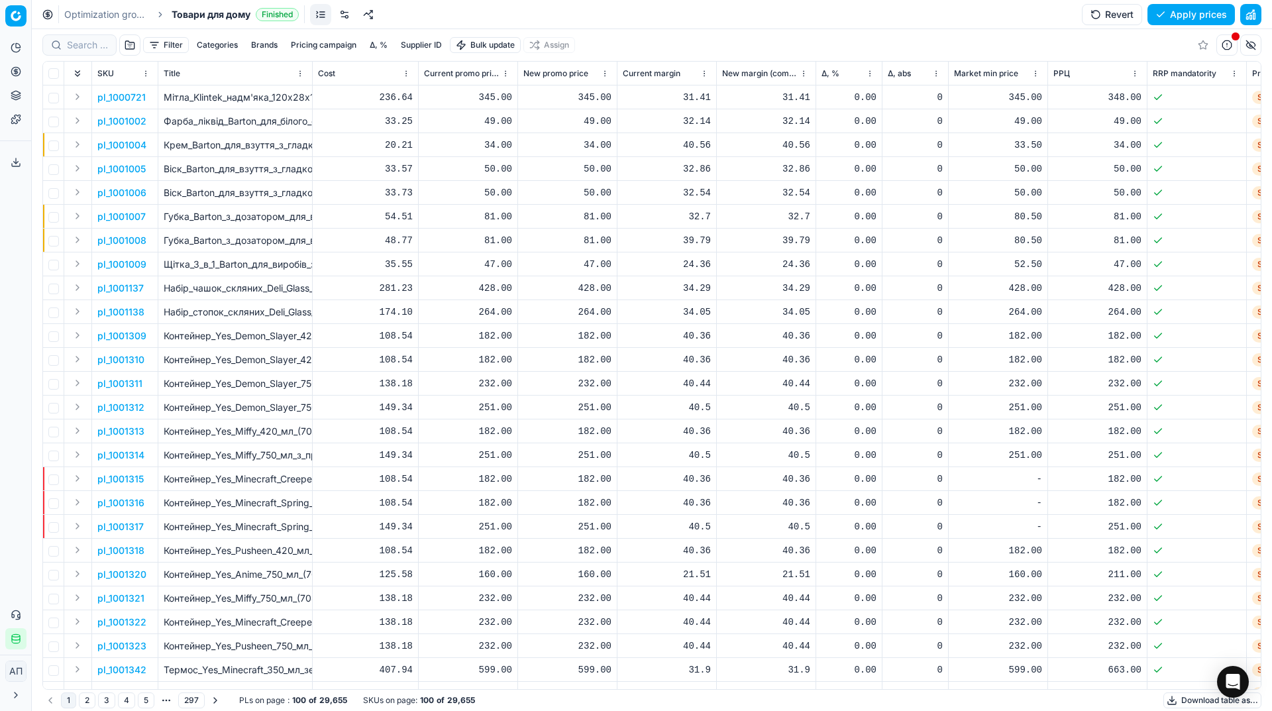
click at [1120, 19] on button "Revert" at bounding box center [1111, 14] width 60 height 21
click at [106, 9] on link "Optimization groups" at bounding box center [106, 14] width 85 height 13
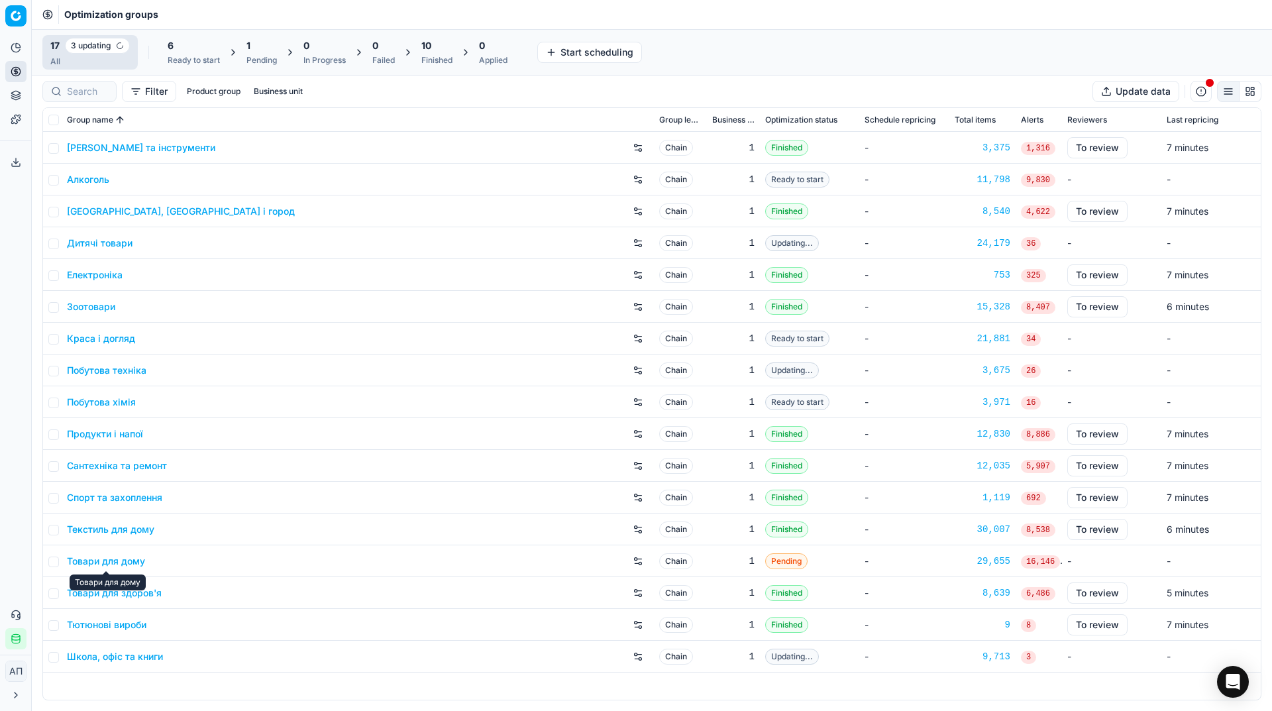
click at [121, 562] on link "Товари для дому" at bounding box center [106, 560] width 78 height 13
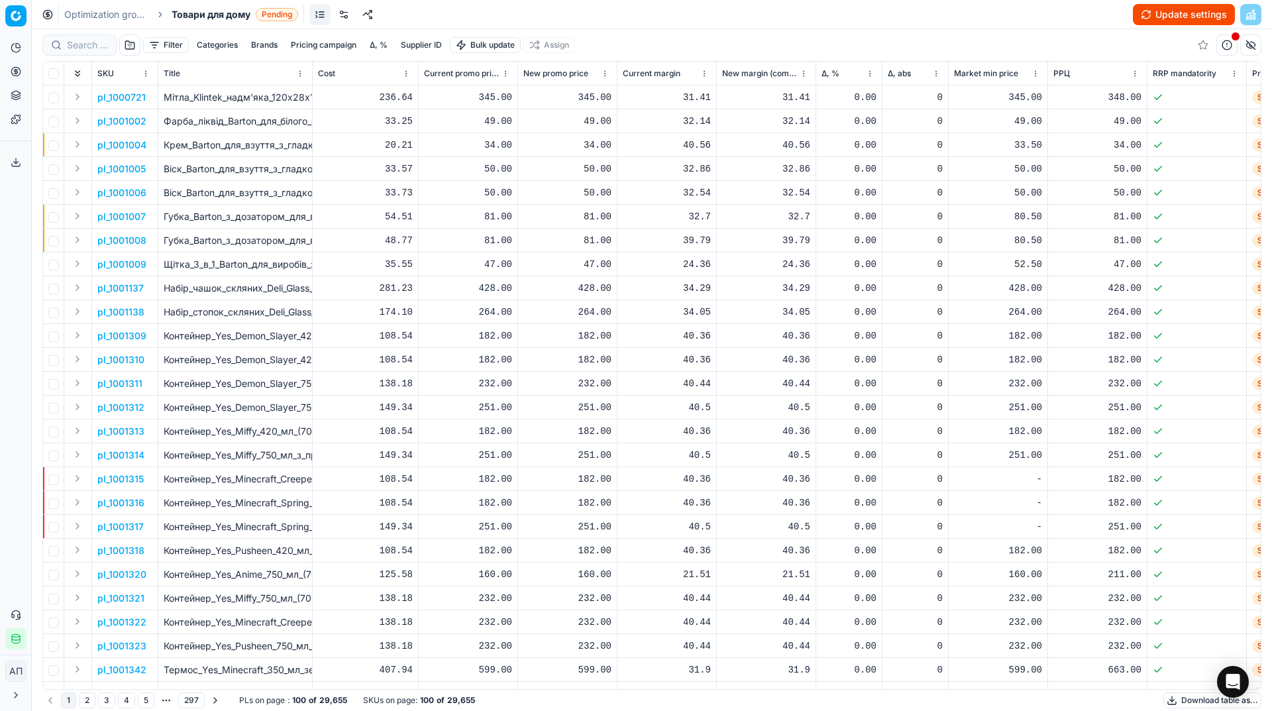
click at [91, 53] on div at bounding box center [79, 44] width 74 height 21
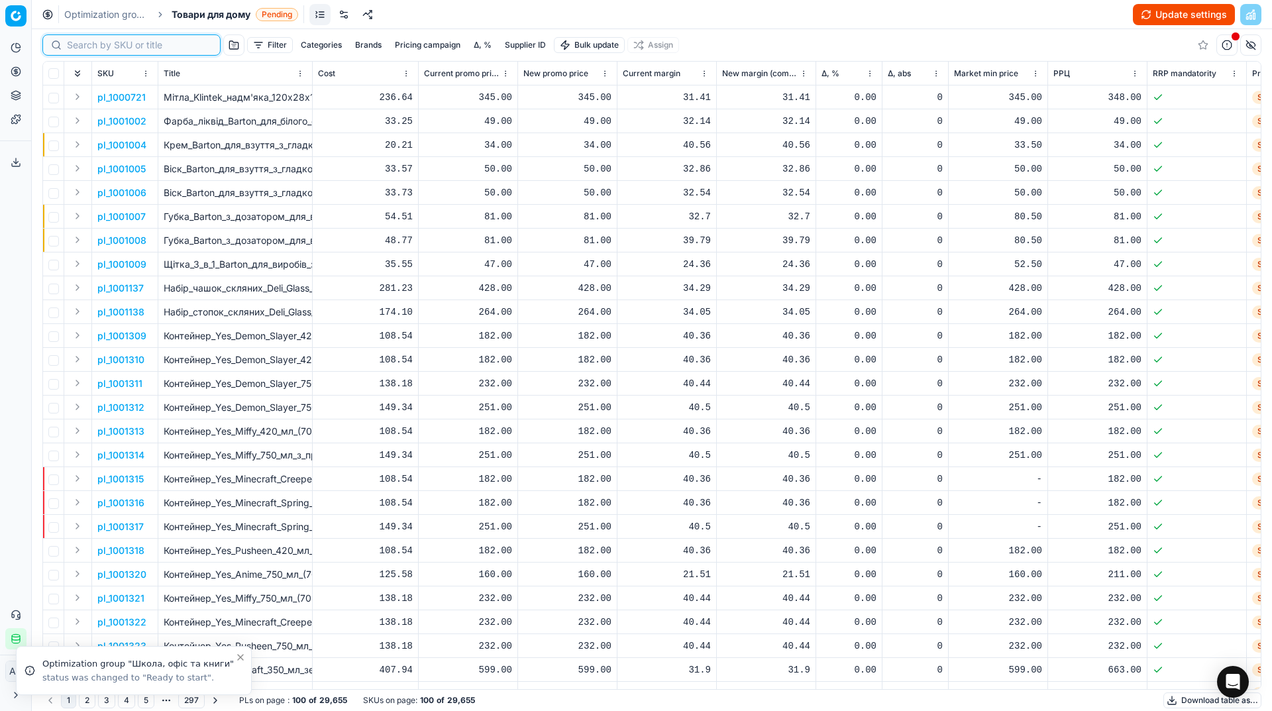
paste input "504944"
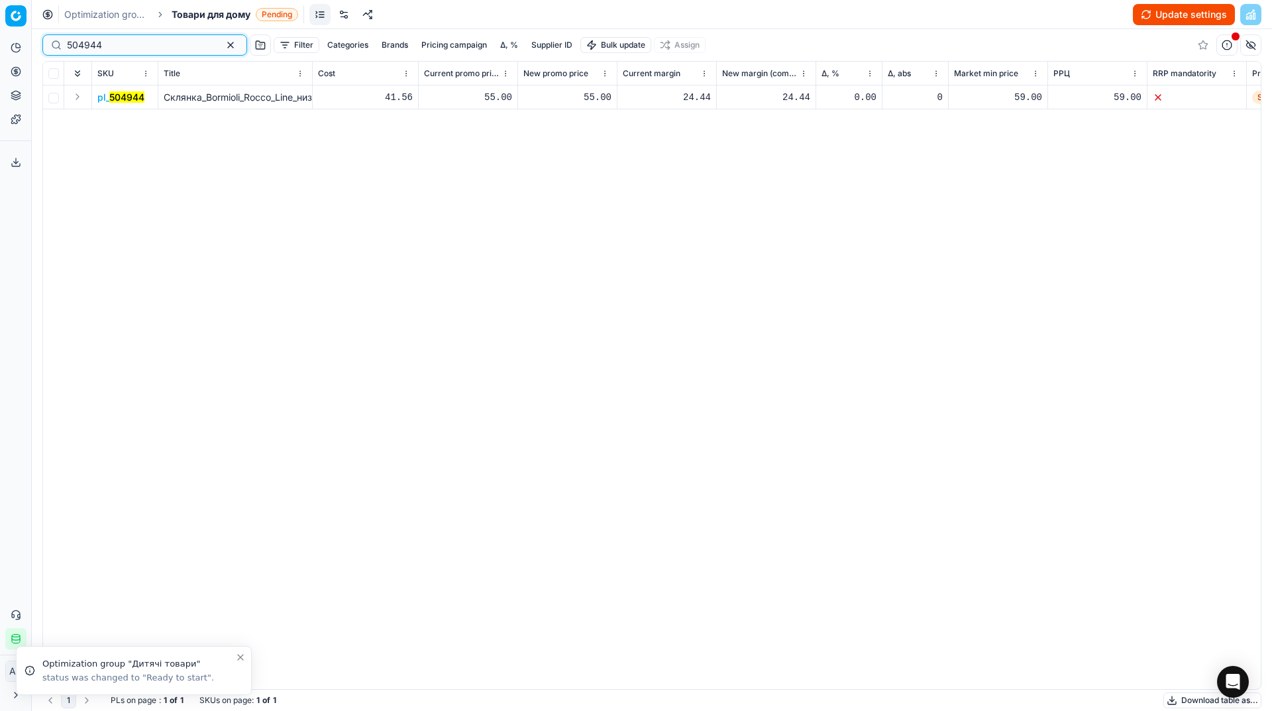
type input "504944"
click at [50, 98] on input "checkbox" at bounding box center [53, 98] width 11 height 11
checkbox input "true"
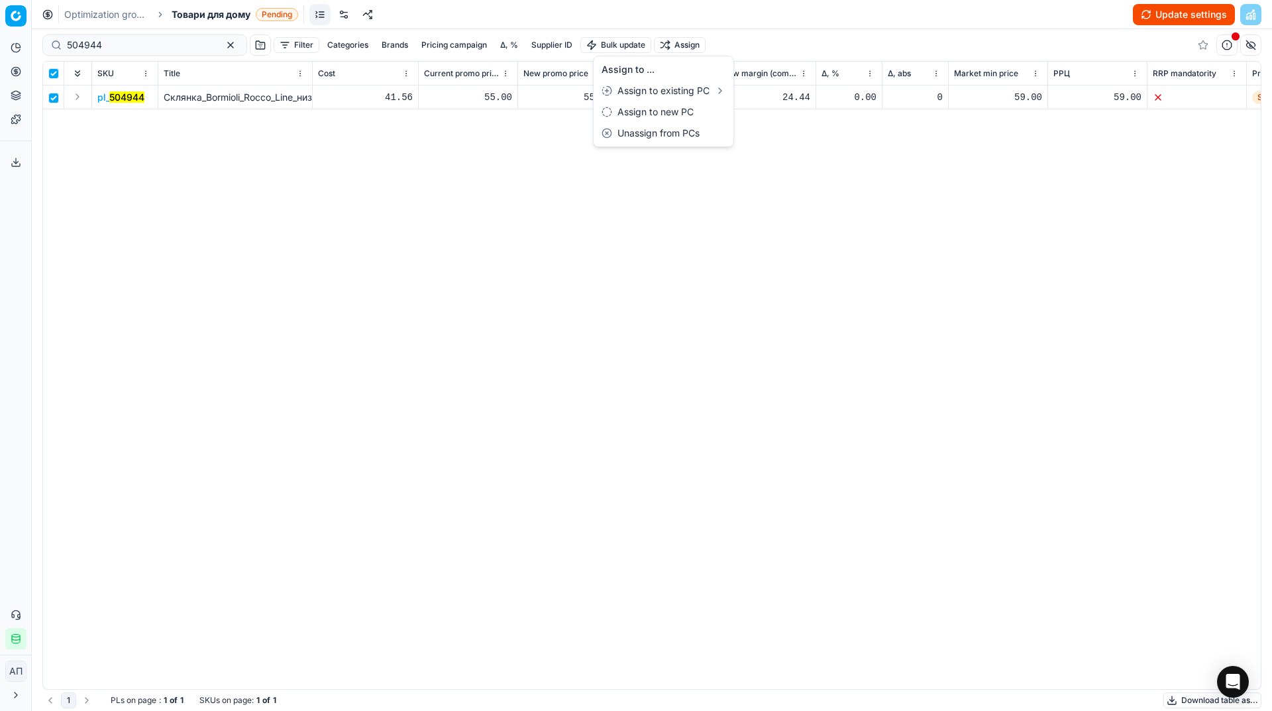
click at [669, 44] on html "Pricing platform Analytics Pricing Product portfolio Templates Export service 3…" at bounding box center [636, 355] width 1272 height 711
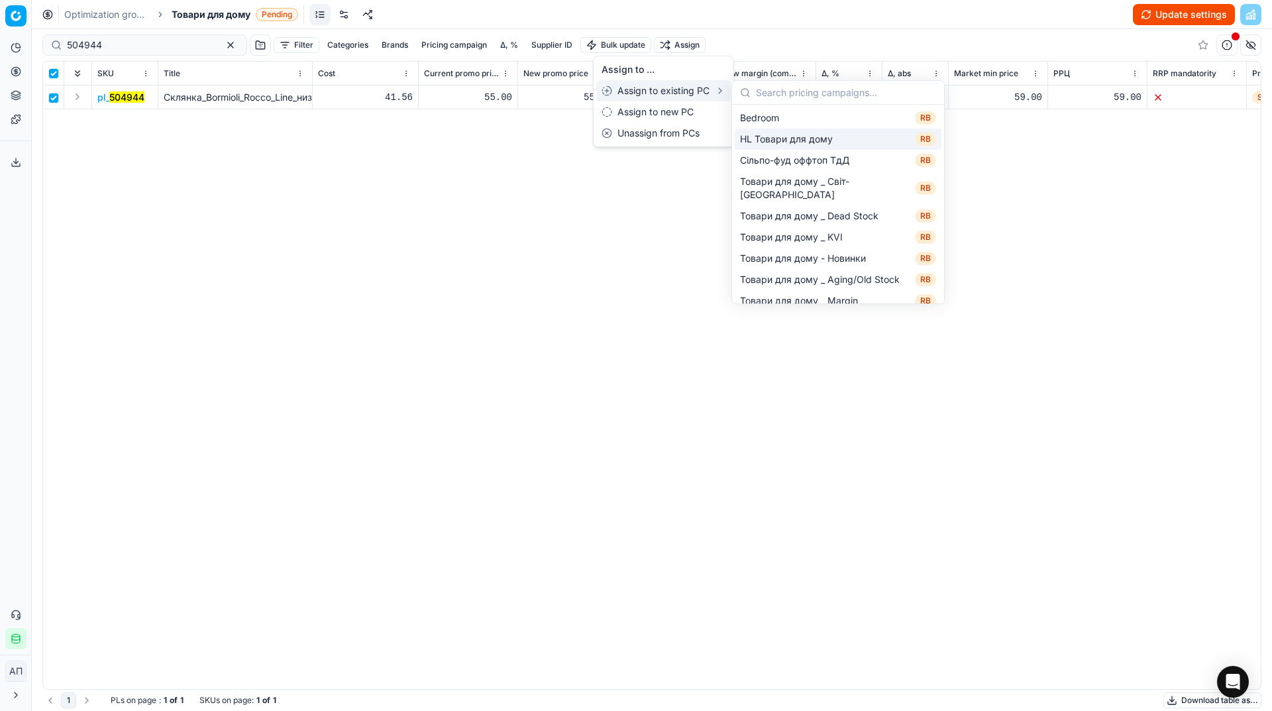
click at [779, 134] on div "HL Товари для дому RB" at bounding box center [837, 138] width 207 height 21
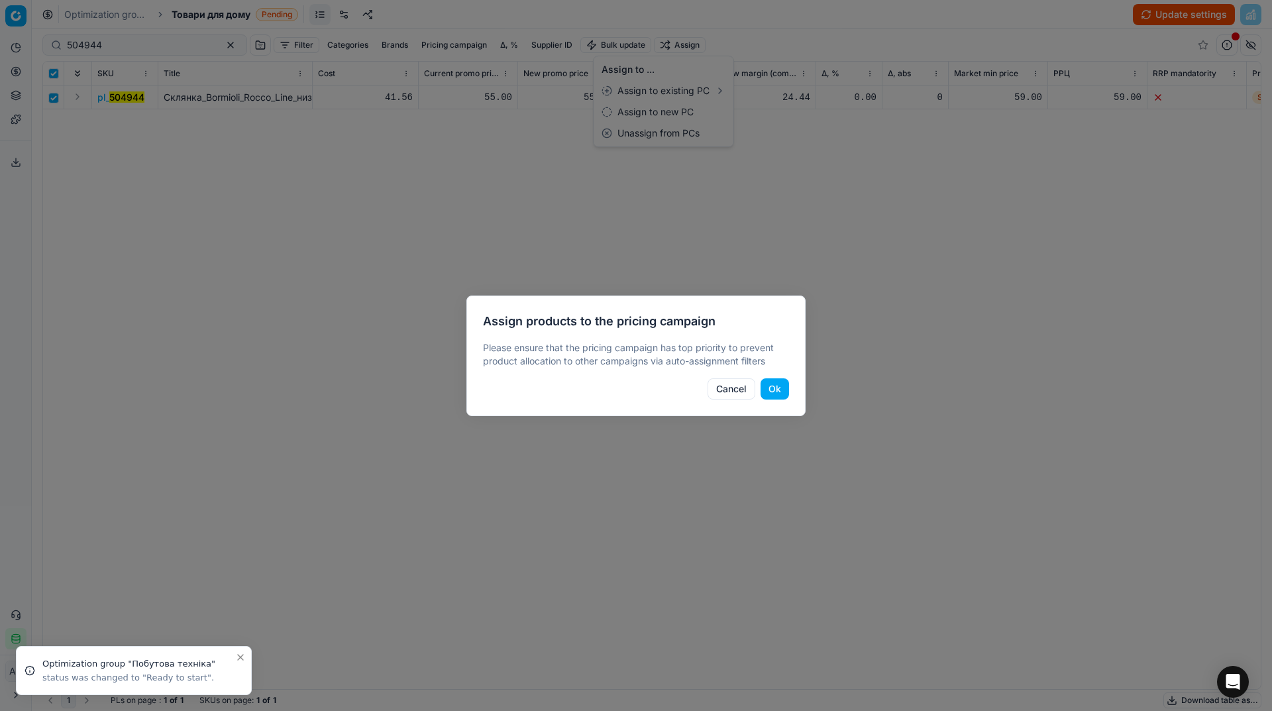
click at [791, 389] on div "Assign products to the pricing campaign Please ensure that the pricing campaign…" at bounding box center [635, 355] width 339 height 121
click at [777, 391] on button "Ok" at bounding box center [774, 388] width 28 height 21
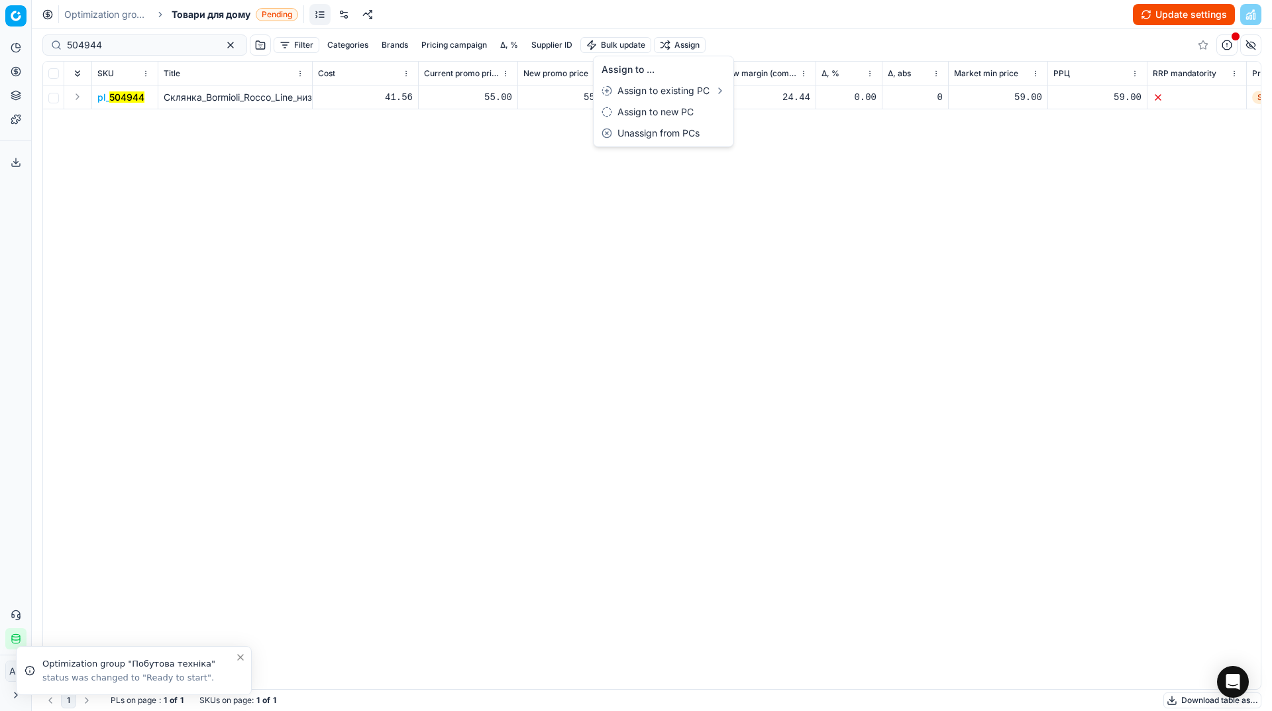
checkbox input "false"
click at [355, 293] on html "Pricing platform Analytics Pricing Product portfolio Templates Export service 3…" at bounding box center [636, 355] width 1272 height 711
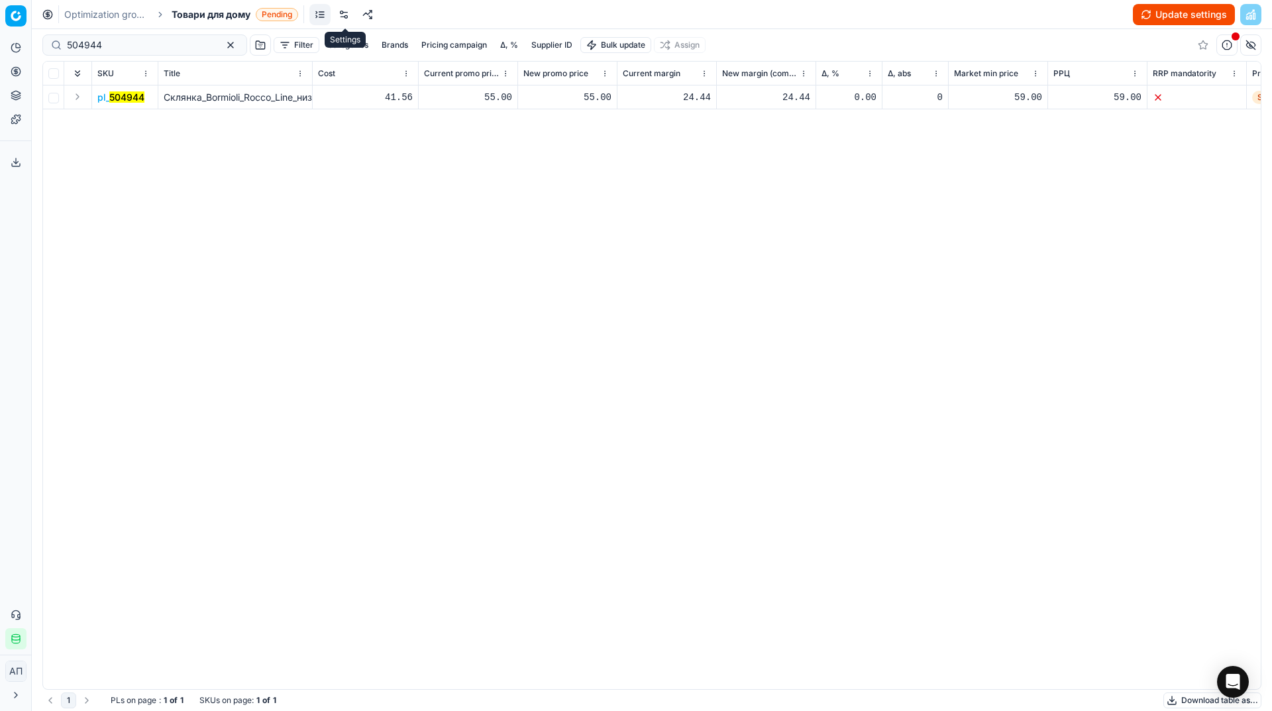
click at [349, 5] on link at bounding box center [343, 14] width 21 height 21
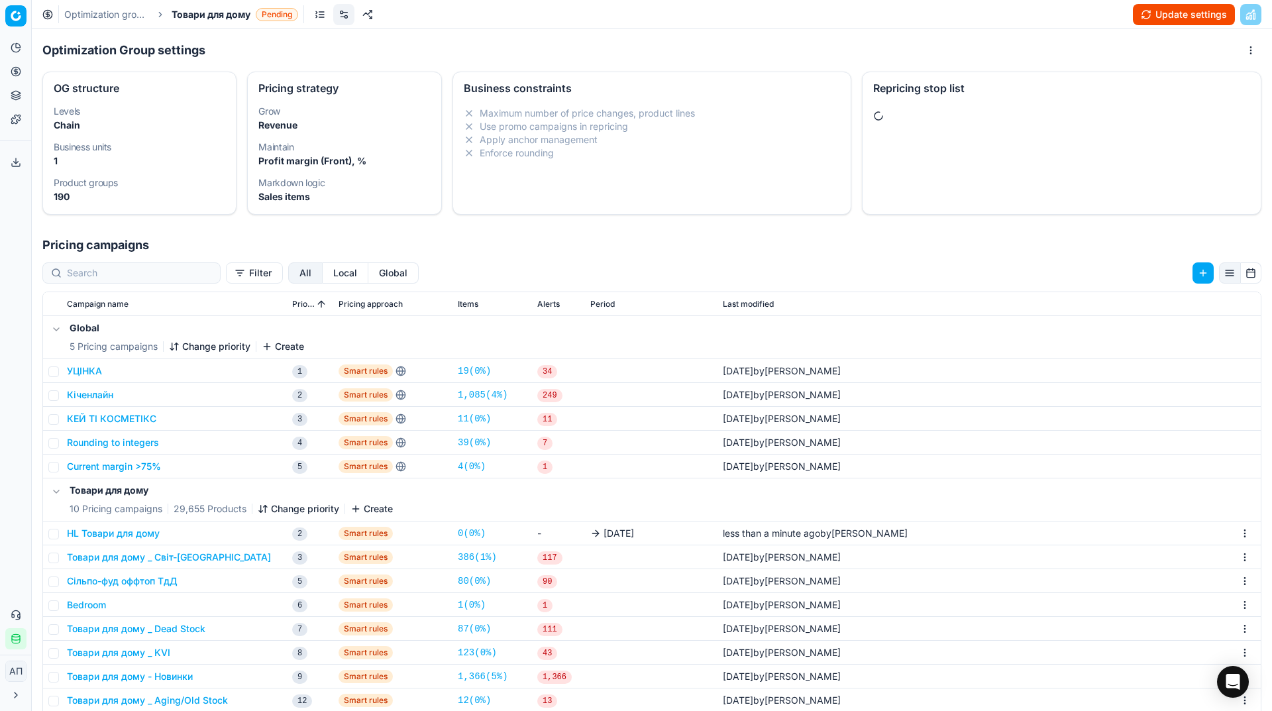
click at [1172, 17] on button "Update settings" at bounding box center [1183, 14] width 102 height 21
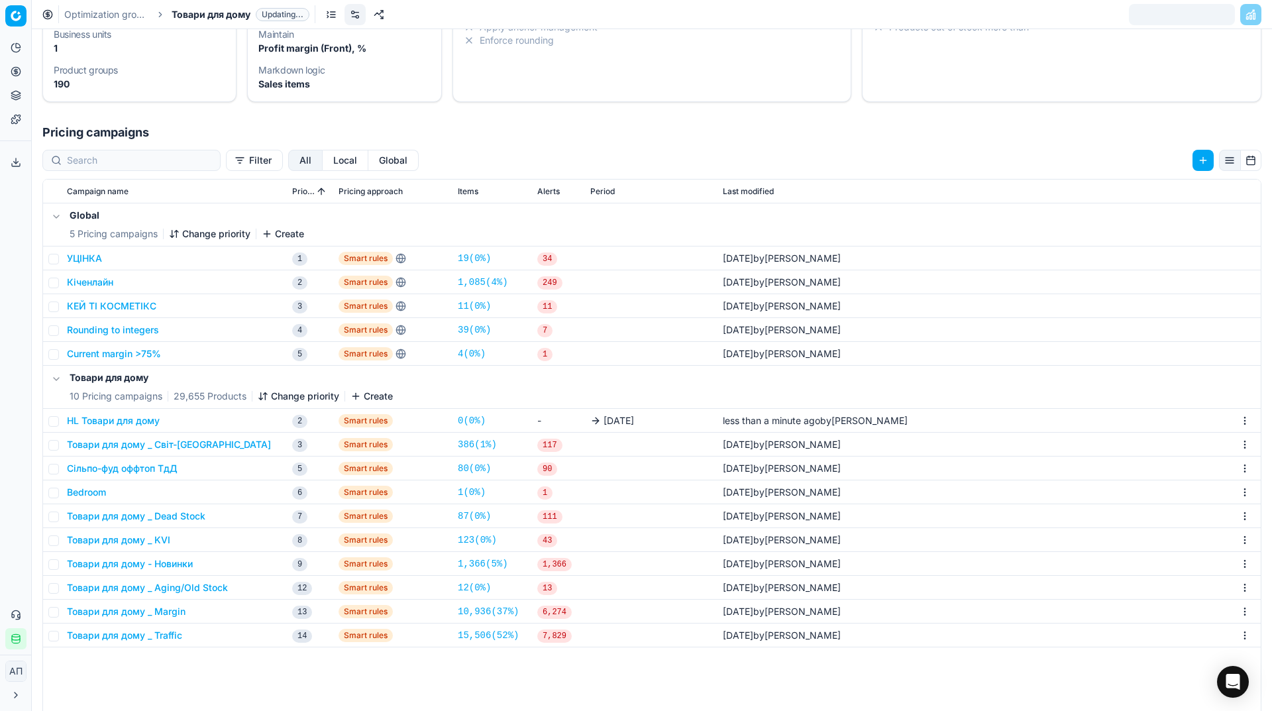
scroll to position [148, 0]
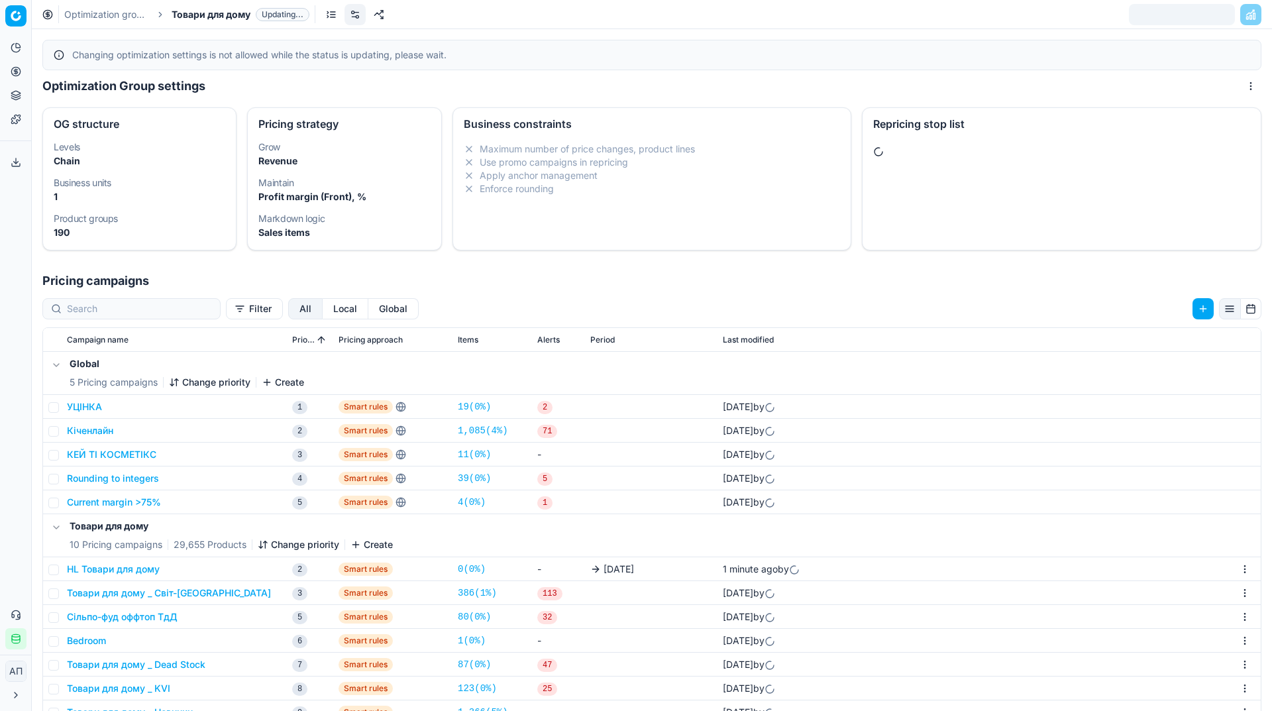
click at [10, 360] on div "Analytics Pricing Product portfolio Templates Export service 37 Contact support…" at bounding box center [15, 343] width 31 height 623
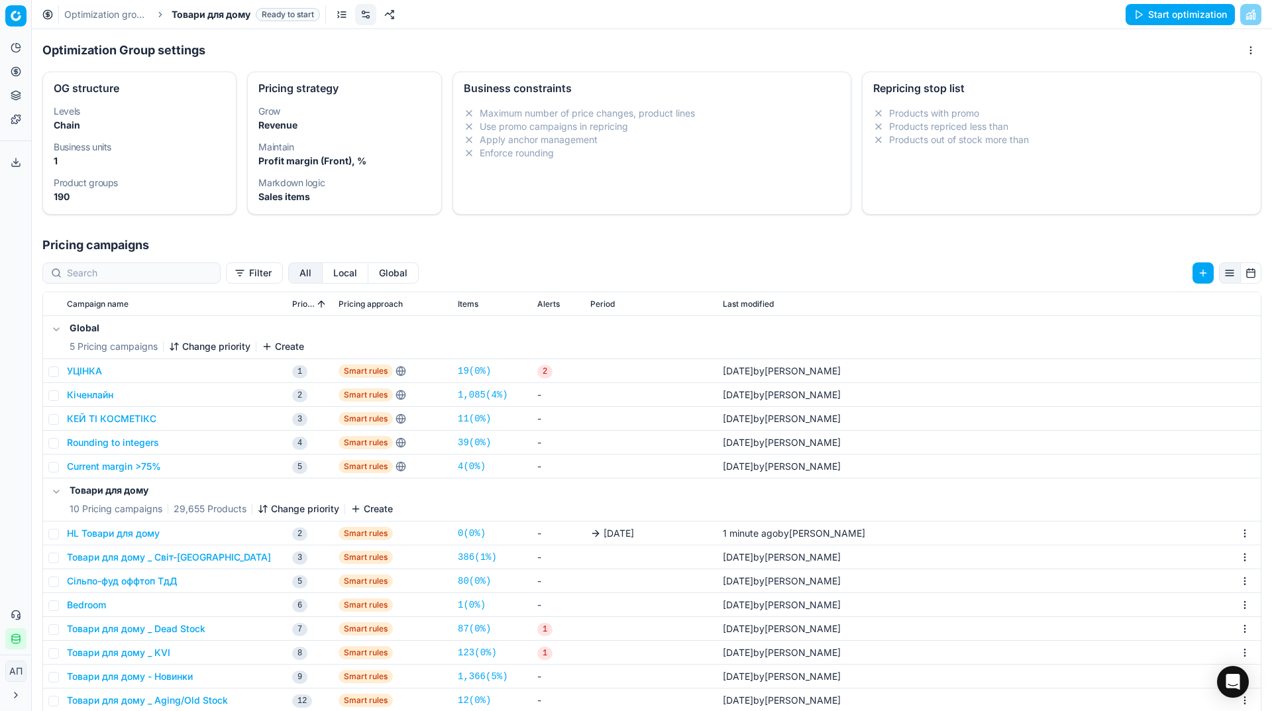
click at [135, 529] on button "HL Товари для дому" at bounding box center [113, 532] width 93 height 13
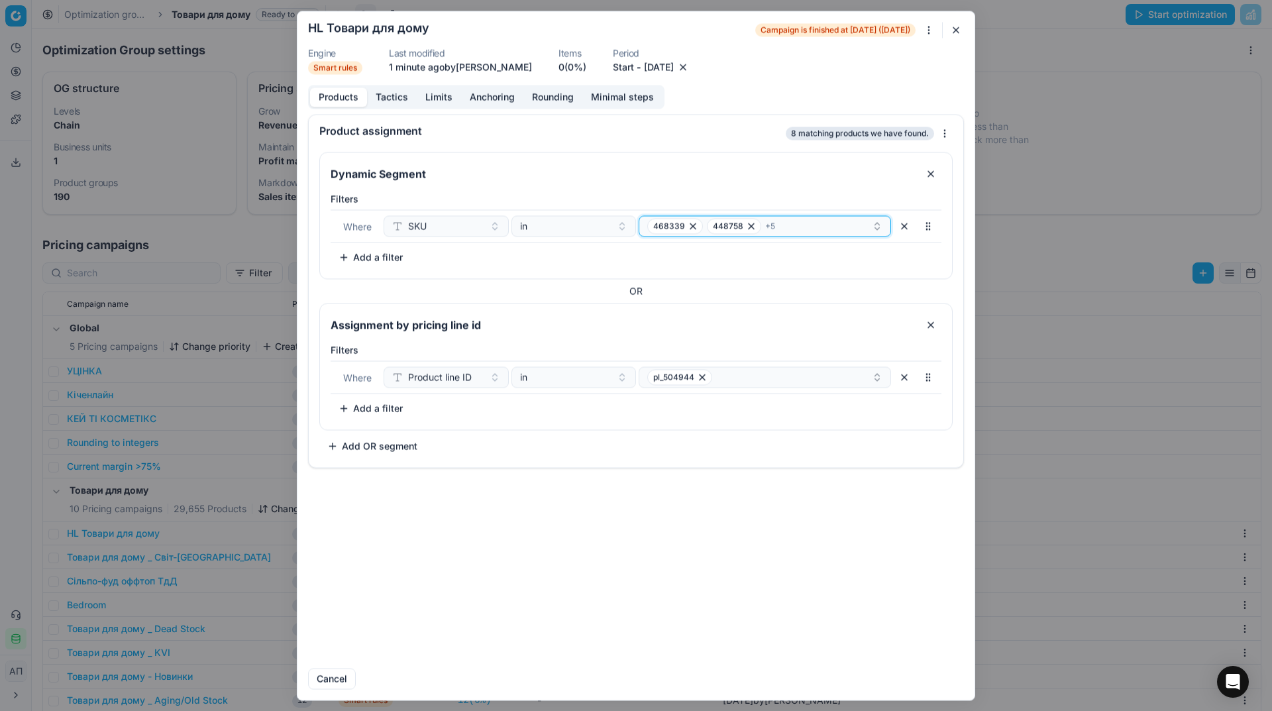
click at [800, 228] on div "468339 448758 + 5" at bounding box center [759, 226] width 225 height 16
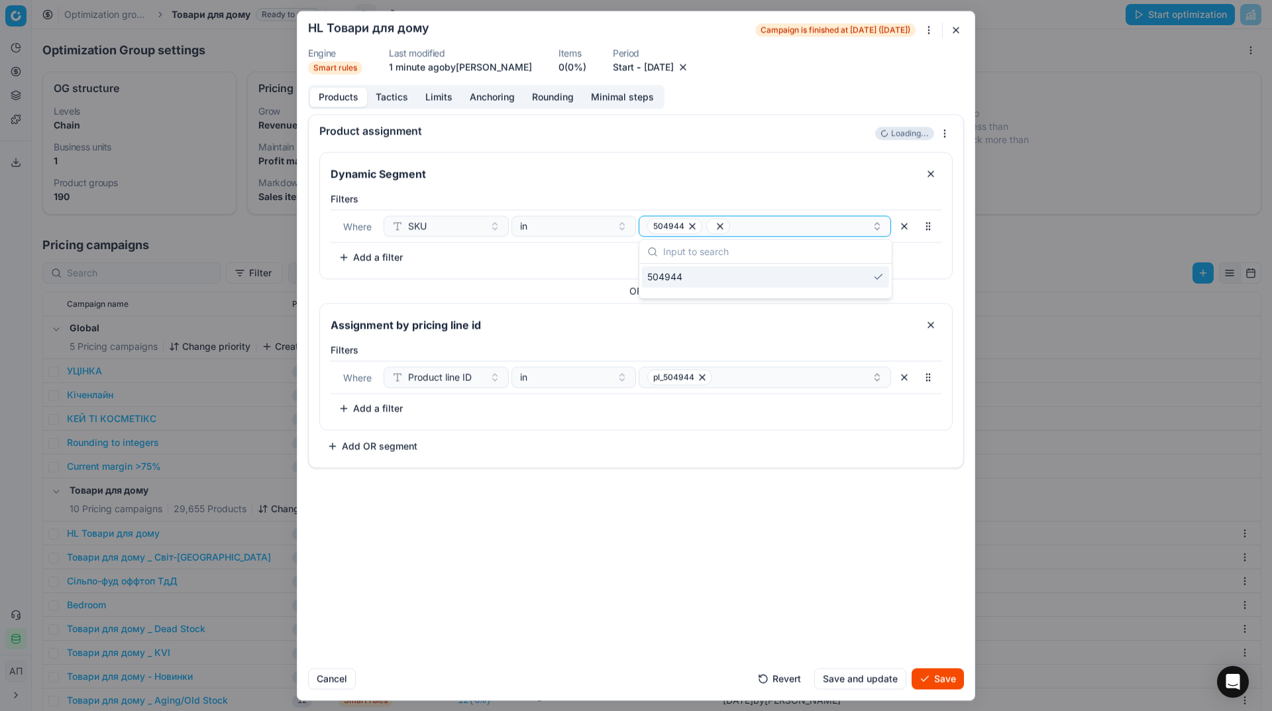
click at [748, 281] on div "504944" at bounding box center [765, 276] width 247 height 21
click at [662, 221] on icon "button" at bounding box center [661, 226] width 11 height 11
click at [817, 225] on button "Select a value" at bounding box center [764, 225] width 252 height 21
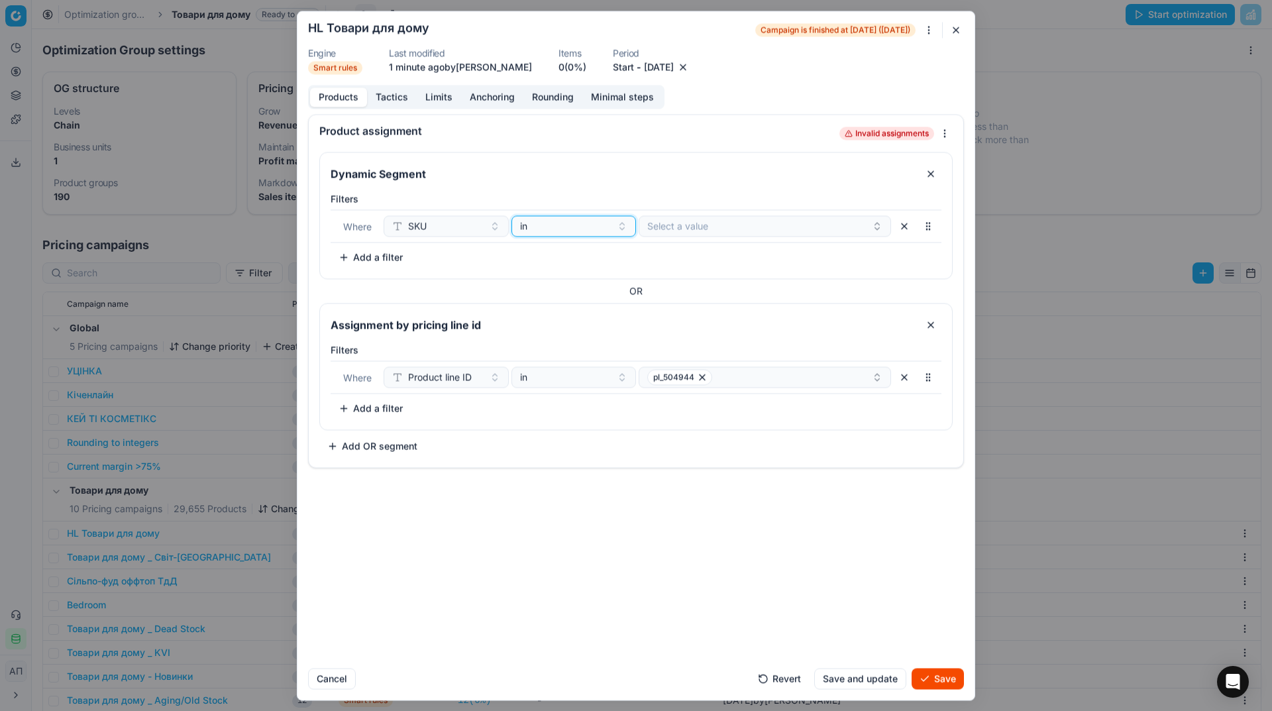
click at [558, 225] on div "in" at bounding box center [566, 225] width 92 height 13
click at [563, 278] on div "contains" at bounding box center [601, 276] width 172 height 21
click at [693, 237] on div "Where SKU contains" at bounding box center [635, 225] width 611 height 33
click at [684, 229] on input at bounding box center [764, 226] width 240 height 20
click at [938, 326] on button "button" at bounding box center [930, 324] width 21 height 21
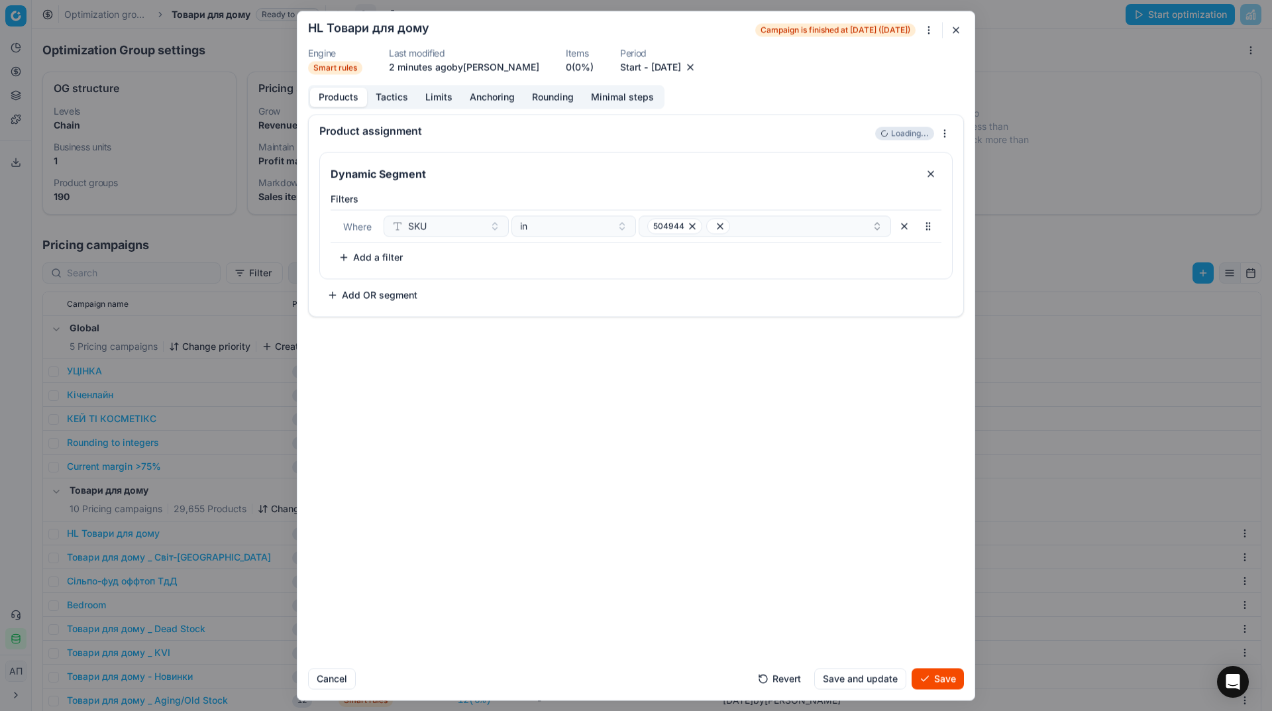
click at [681, 72] on button "[DATE]" at bounding box center [666, 66] width 30 height 13
click at [655, 162] on button "9" at bounding box center [656, 166] width 21 height 21
click at [929, 675] on button "Save" at bounding box center [937, 678] width 52 height 21
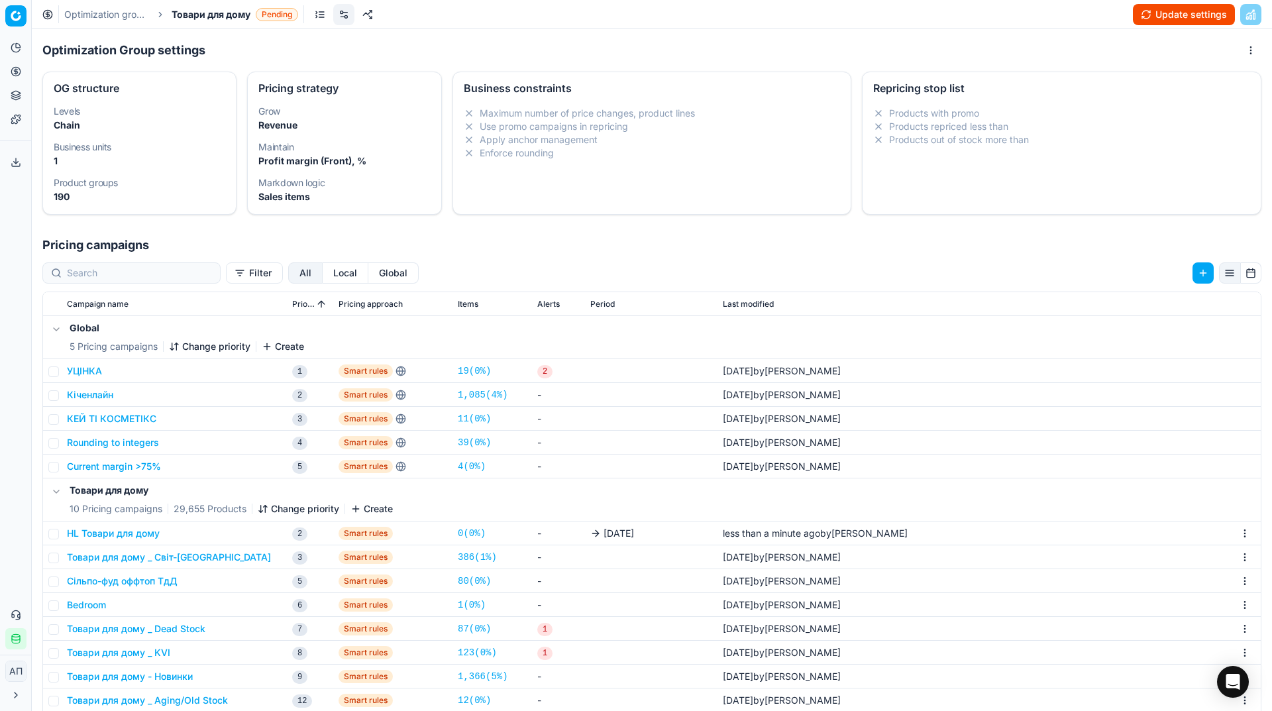
click at [1133, 11] on div "Optimization groups Товари для дому Pending Update settings" at bounding box center [652, 14] width 1240 height 29
click at [1141, 14] on button "Update settings" at bounding box center [1183, 14] width 102 height 21
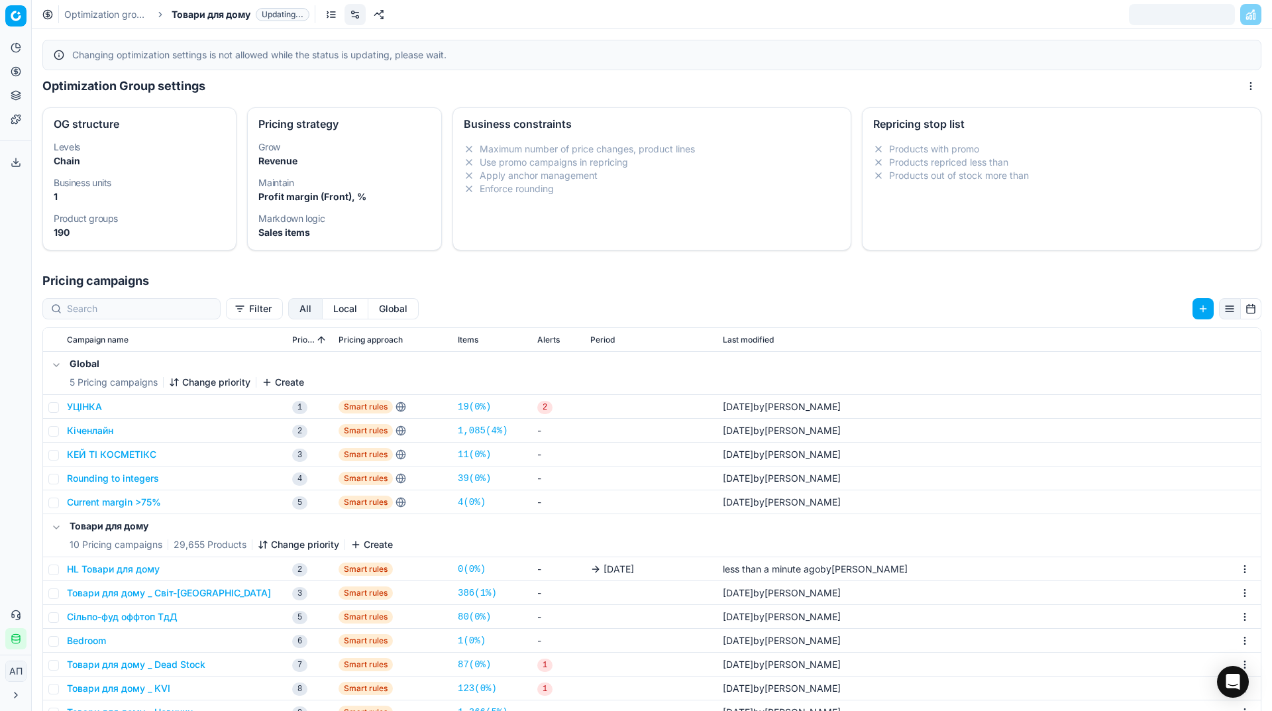
click at [112, 16] on link "Optimization groups" at bounding box center [106, 14] width 85 height 13
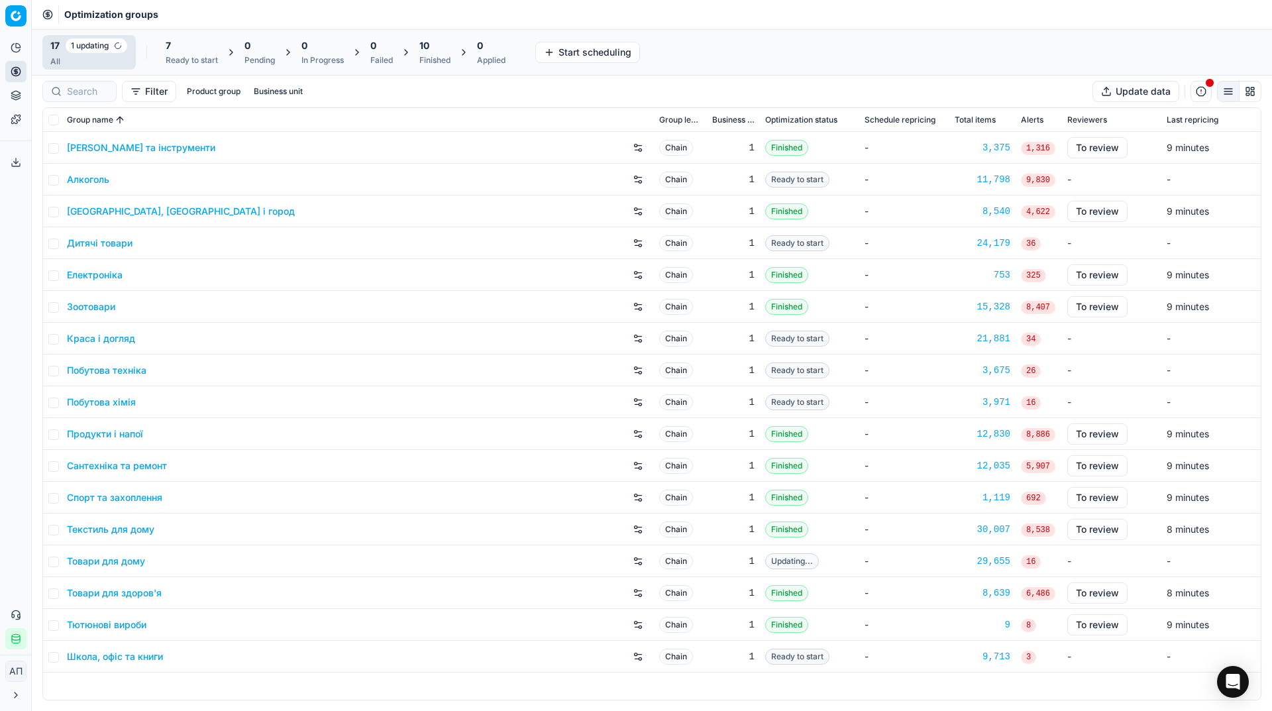
click at [183, 62] on div "Ready to start" at bounding box center [192, 60] width 52 height 11
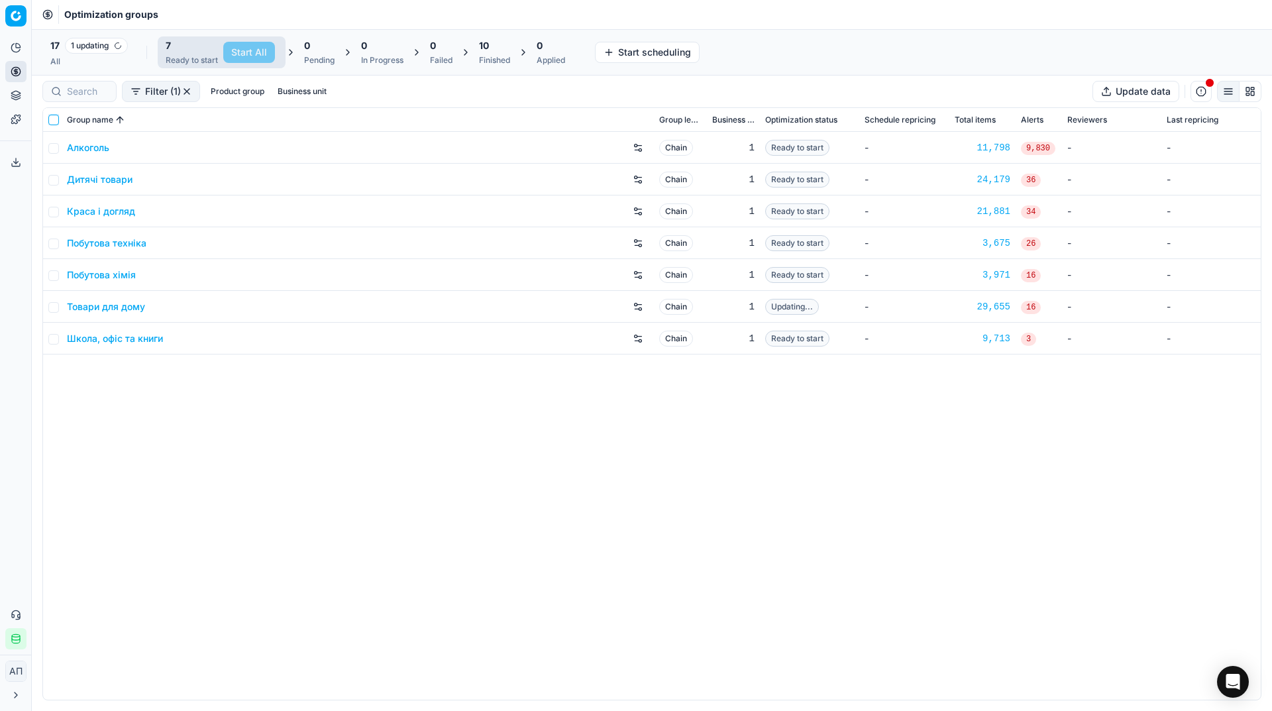
click at [55, 123] on input "checkbox" at bounding box center [53, 120] width 11 height 11
checkbox input "true"
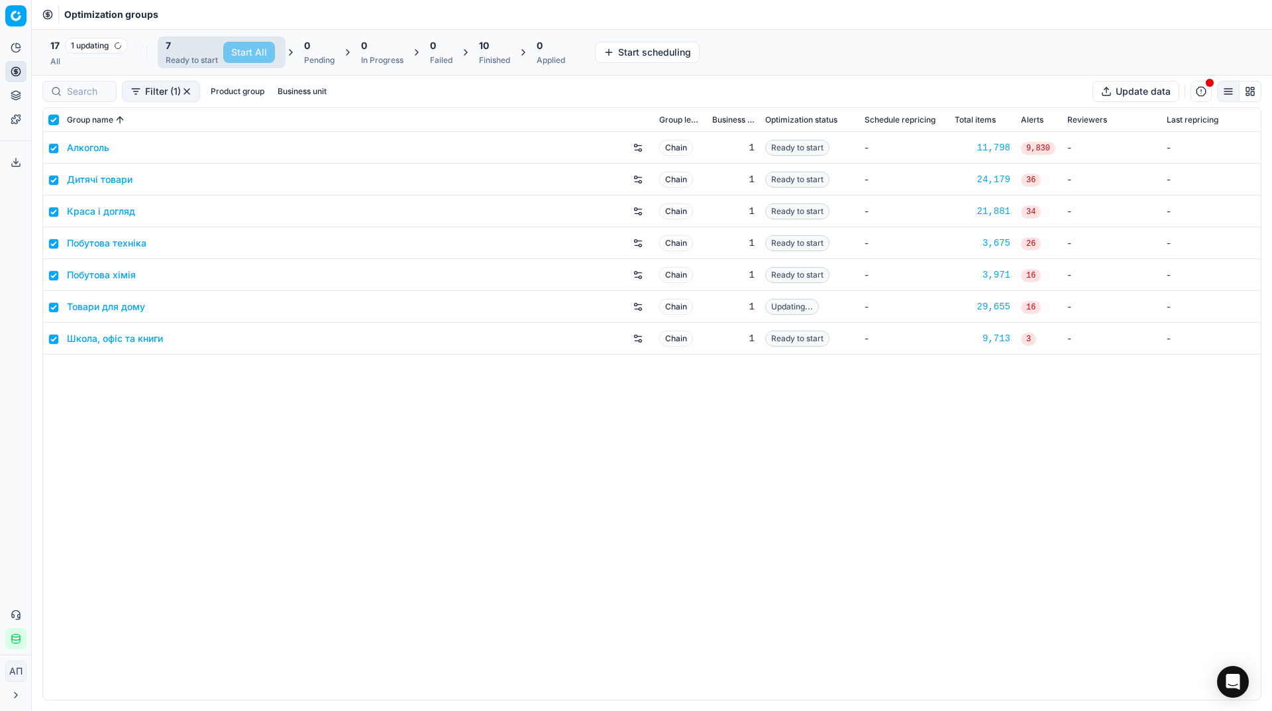
checkbox input "true"
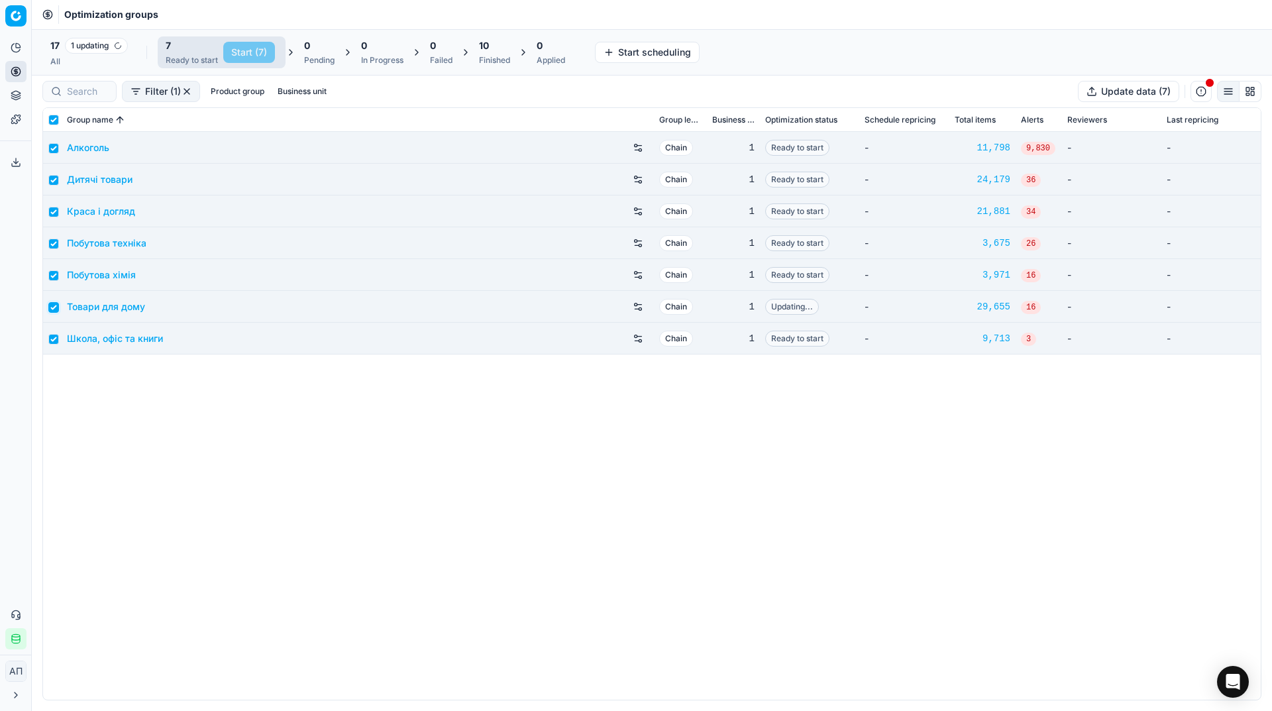
click at [53, 307] on input "checkbox" at bounding box center [53, 307] width 11 height 11
checkbox input "false"
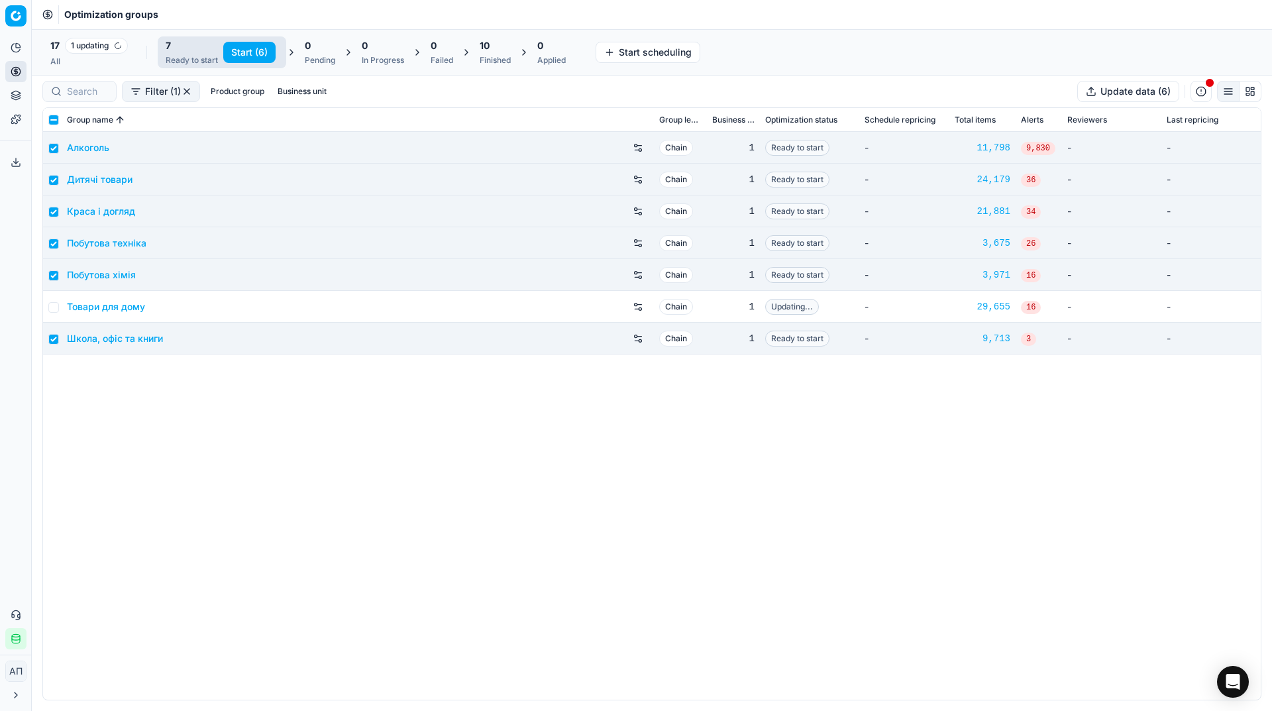
click at [250, 55] on button "Start (6)" at bounding box center [249, 52] width 52 height 21
checkbox input "false"
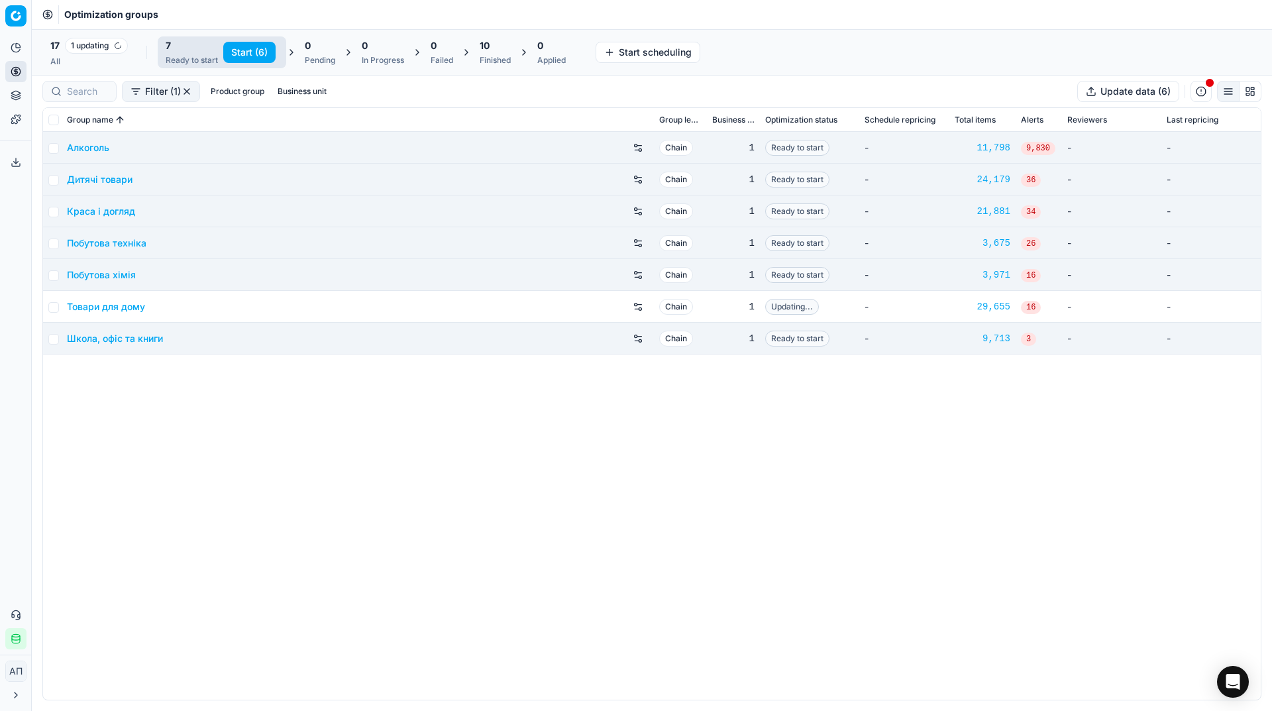
checkbox input "false"
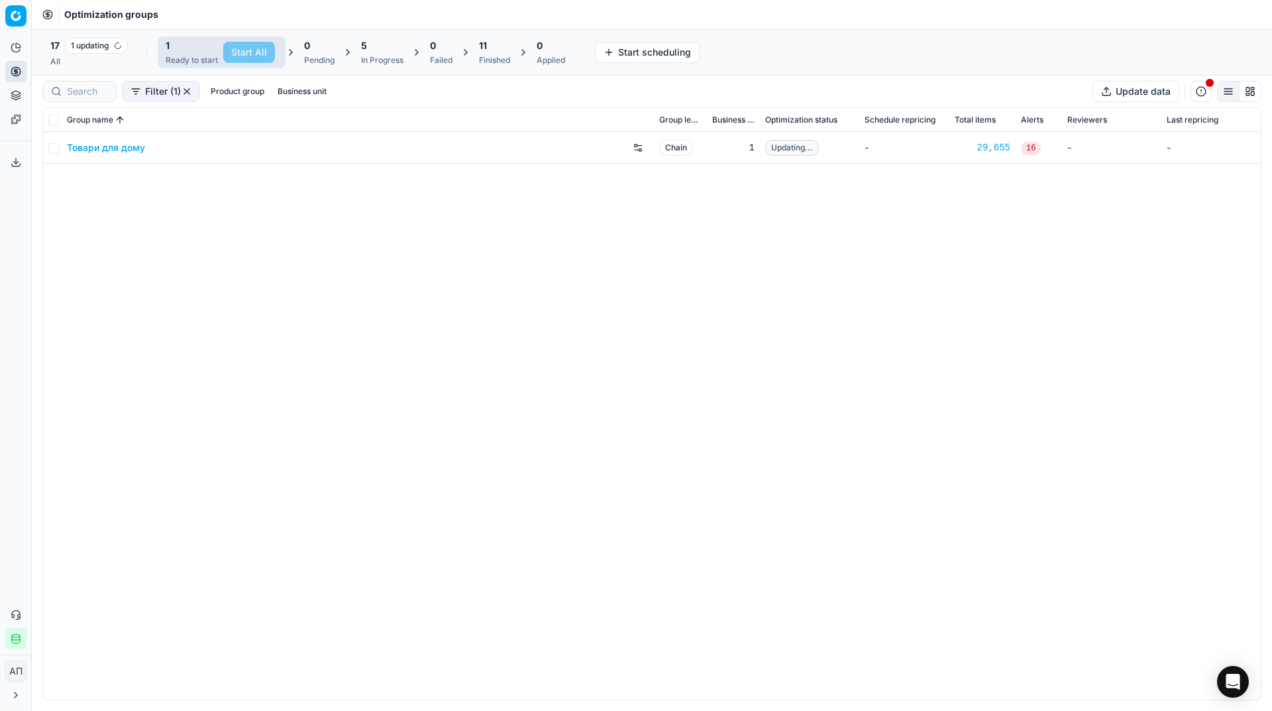
click at [79, 66] on div "All" at bounding box center [88, 61] width 77 height 11
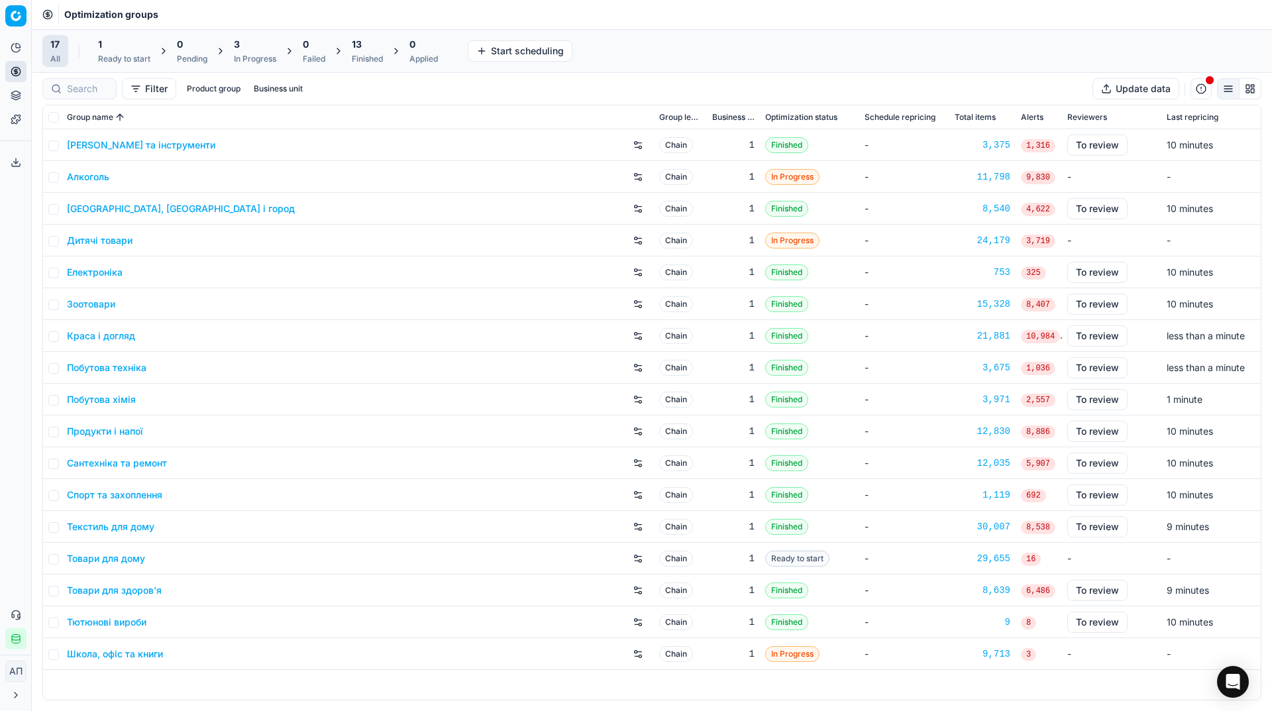
click at [126, 559] on link "Товари для дому" at bounding box center [106, 558] width 78 height 13
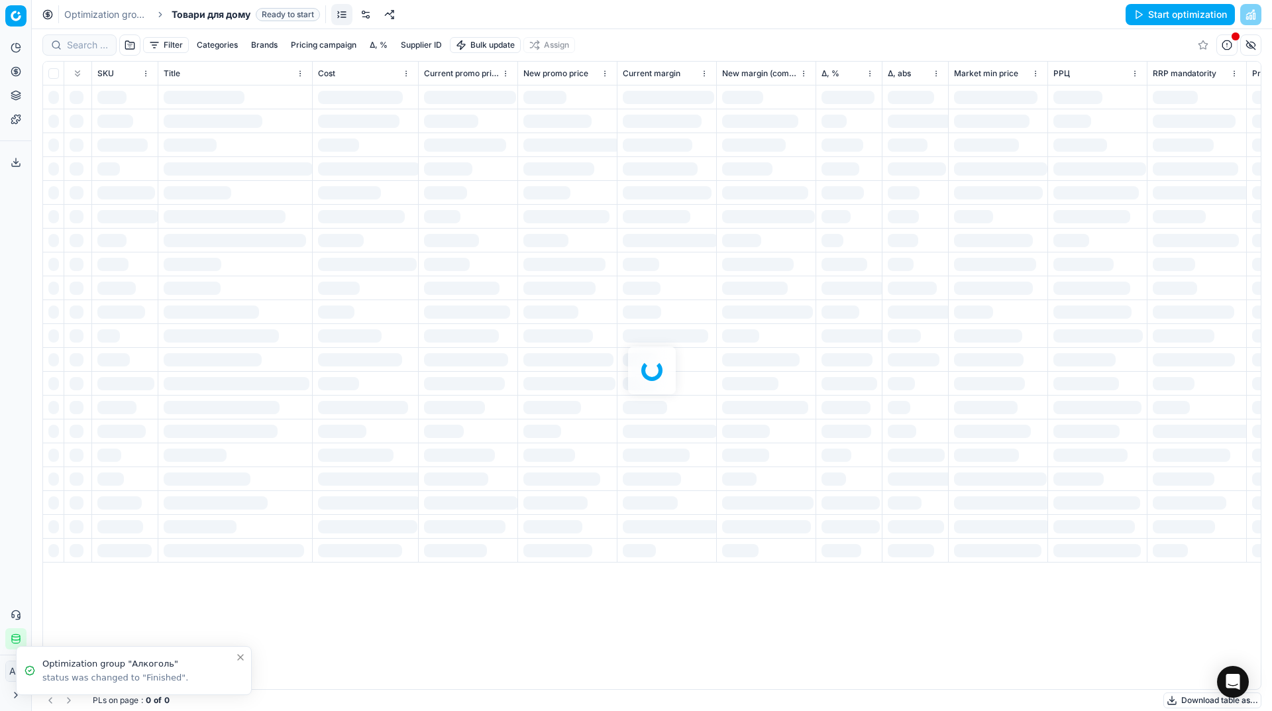
click at [1168, 21] on button "Start optimization" at bounding box center [1179, 14] width 109 height 21
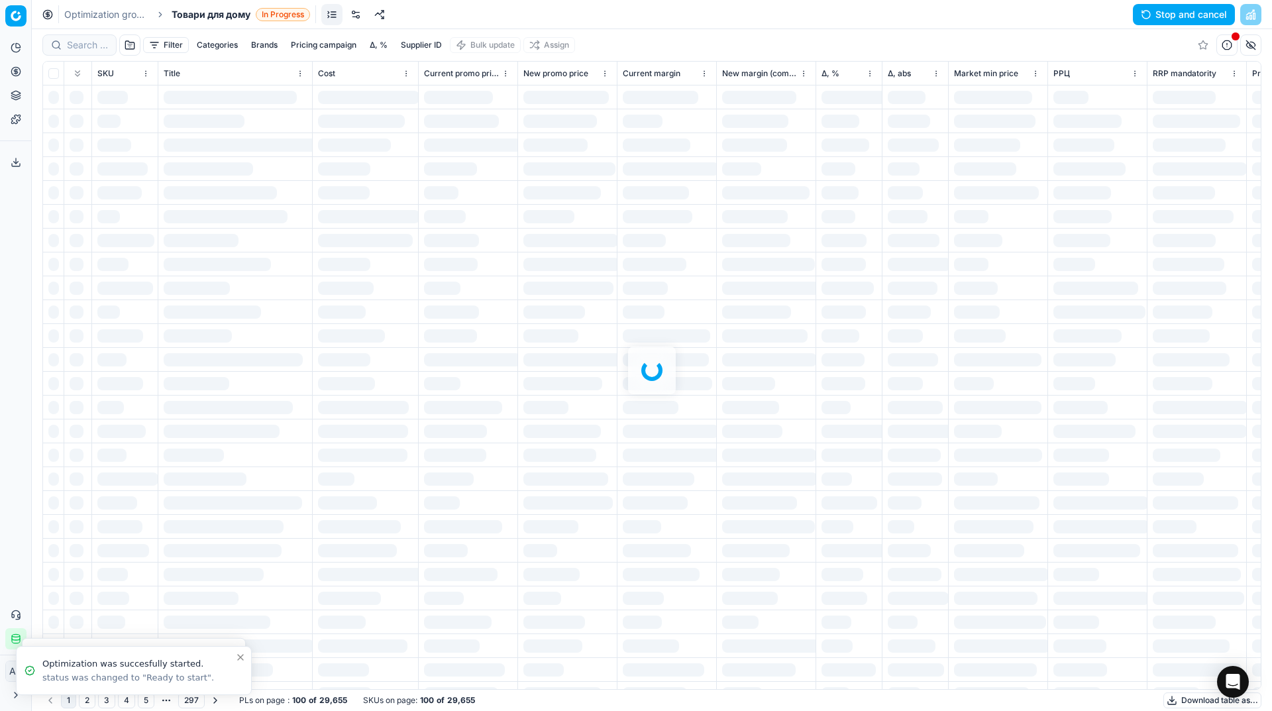
click at [87, 18] on link "Optimization groups" at bounding box center [106, 14] width 85 height 13
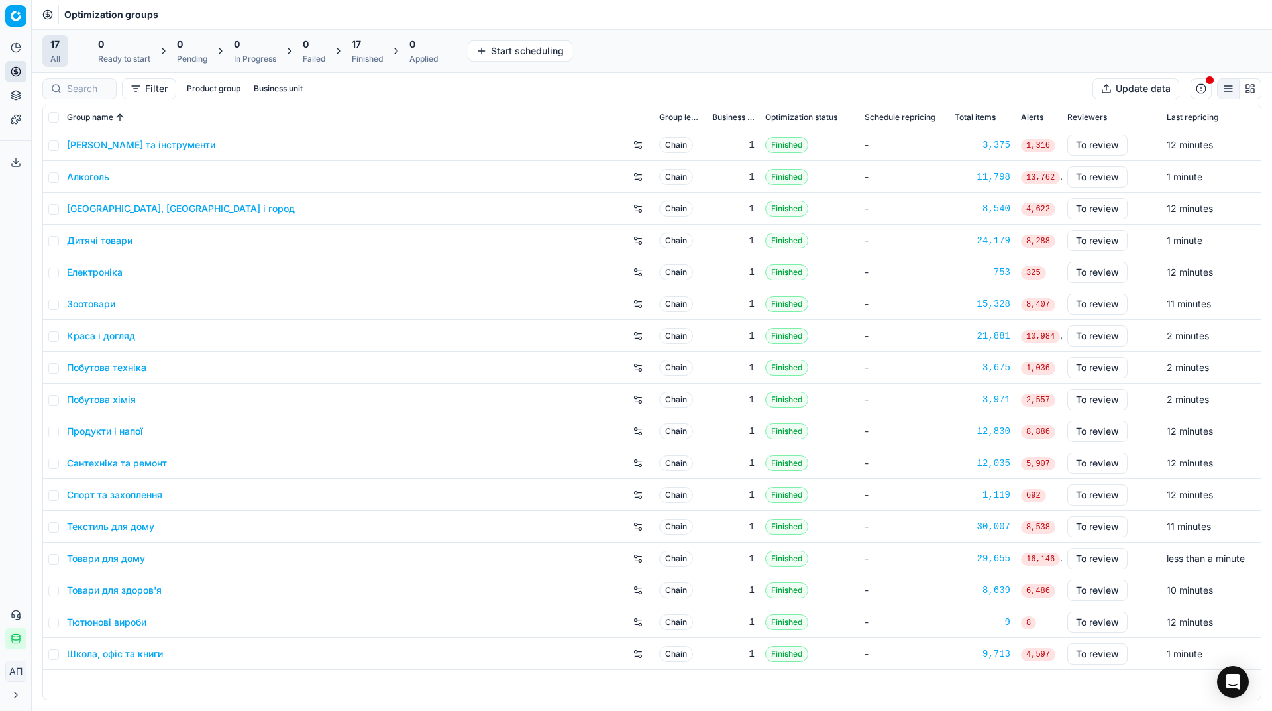
click at [99, 300] on link "Зоотовари" at bounding box center [91, 303] width 48 height 13
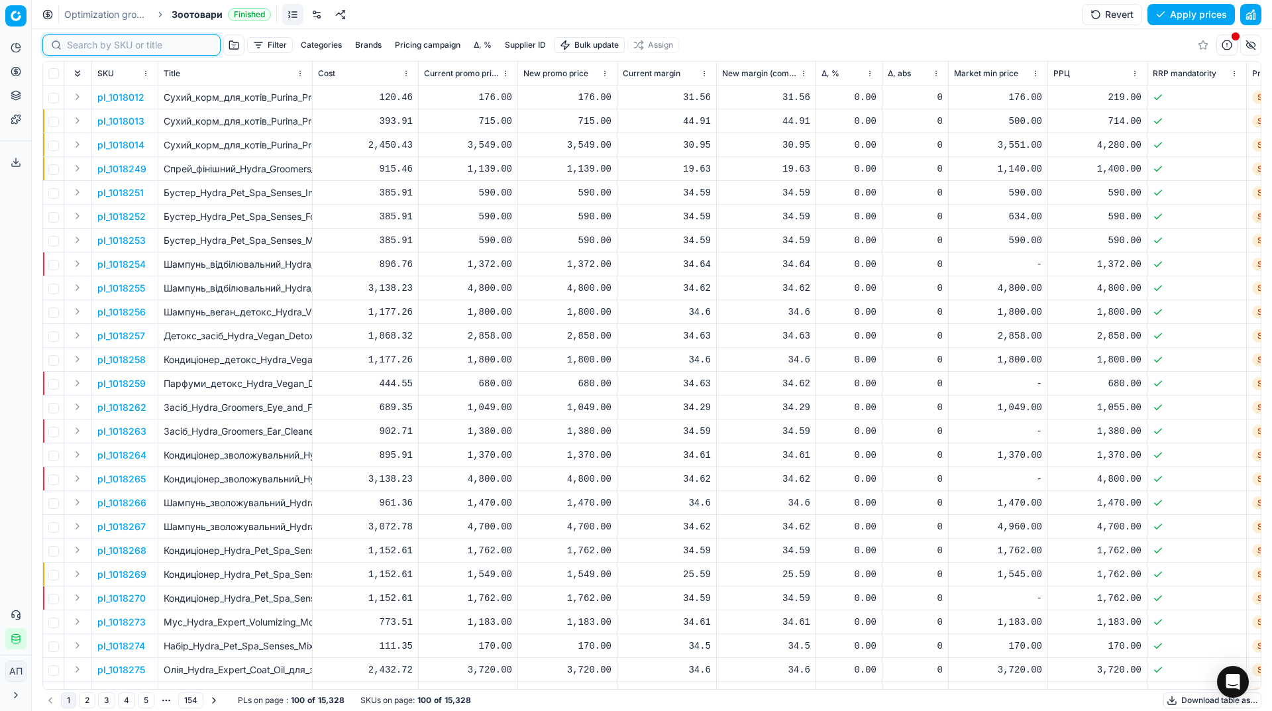
click at [89, 47] on input at bounding box center [139, 44] width 145 height 13
paste input "496030"
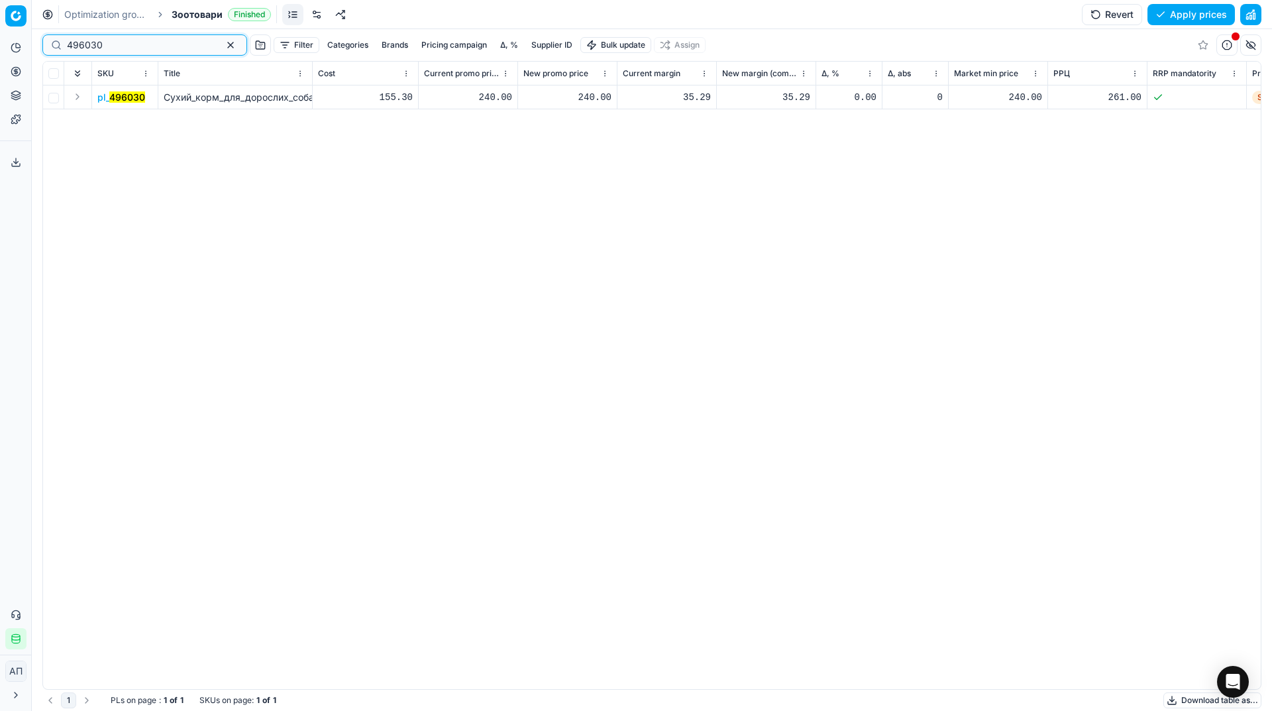
type input "496030"
click at [591, 106] on div "240.00" at bounding box center [567, 96] width 88 height 23
type input "261.00"
click at [1188, 8] on button "Save and apply" at bounding box center [1184, 14] width 99 height 21
click at [1179, 17] on button "Apply prices" at bounding box center [1190, 14] width 87 height 21
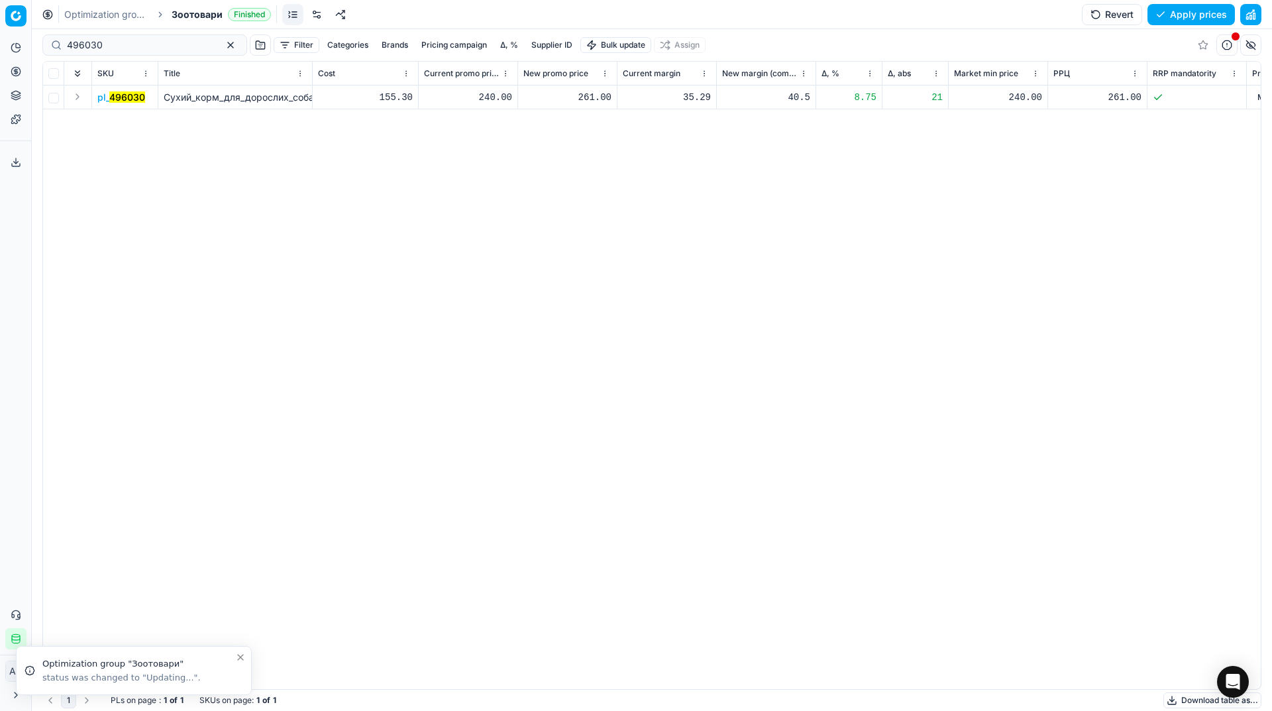
click at [119, 15] on link "Optimization groups" at bounding box center [106, 14] width 85 height 13
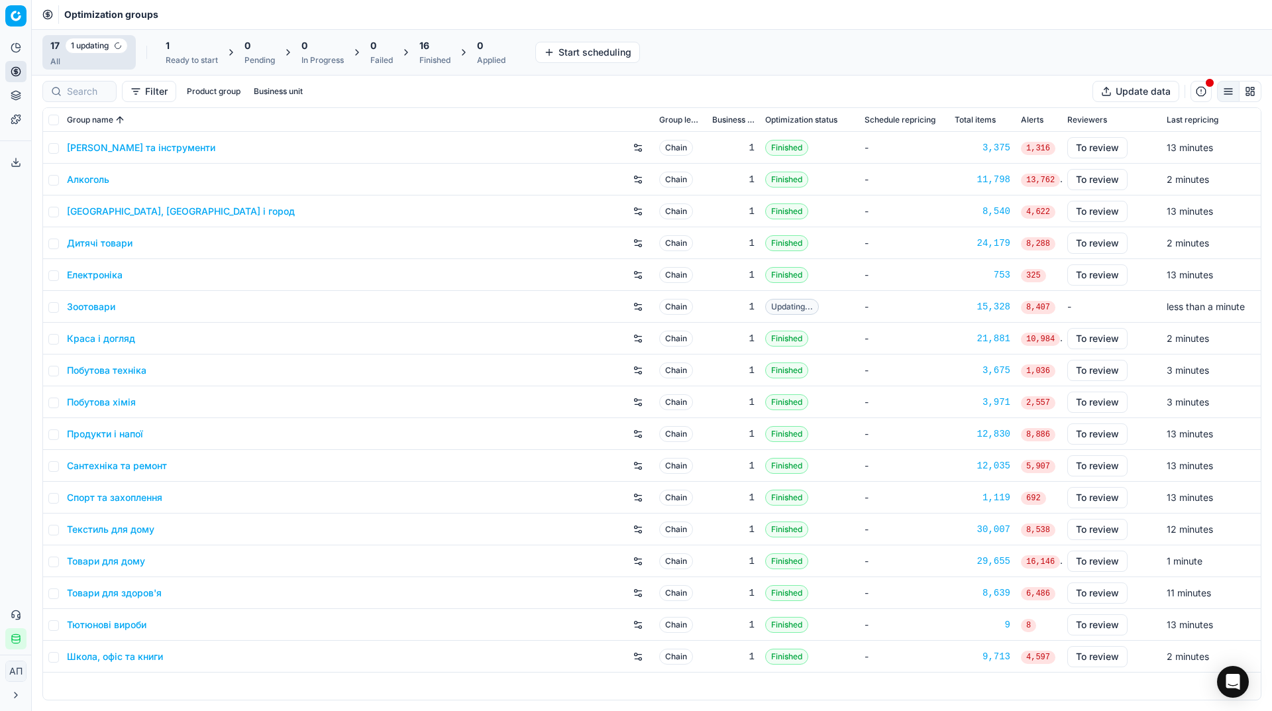
click at [123, 562] on link "Товари для дому" at bounding box center [106, 560] width 78 height 13
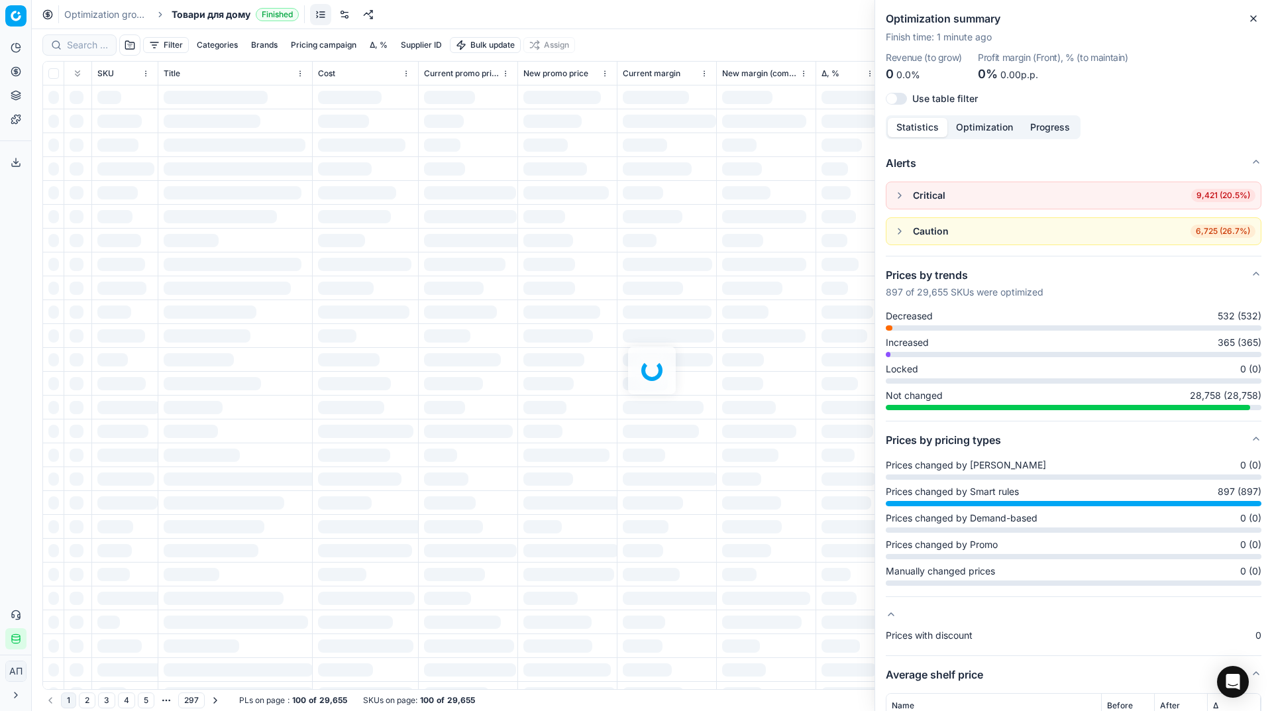
click at [102, 46] on div at bounding box center [652, 369] width 1240 height 681
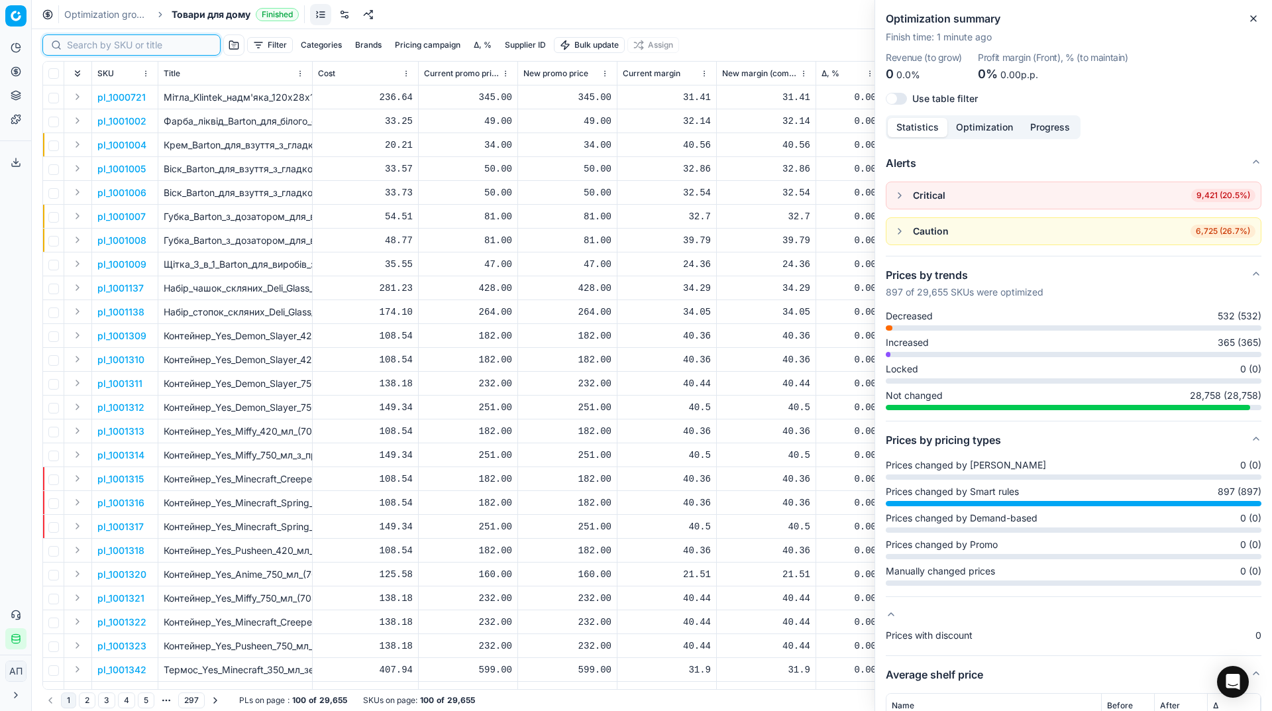
click at [102, 46] on input at bounding box center [139, 44] width 145 height 13
paste input "504944"
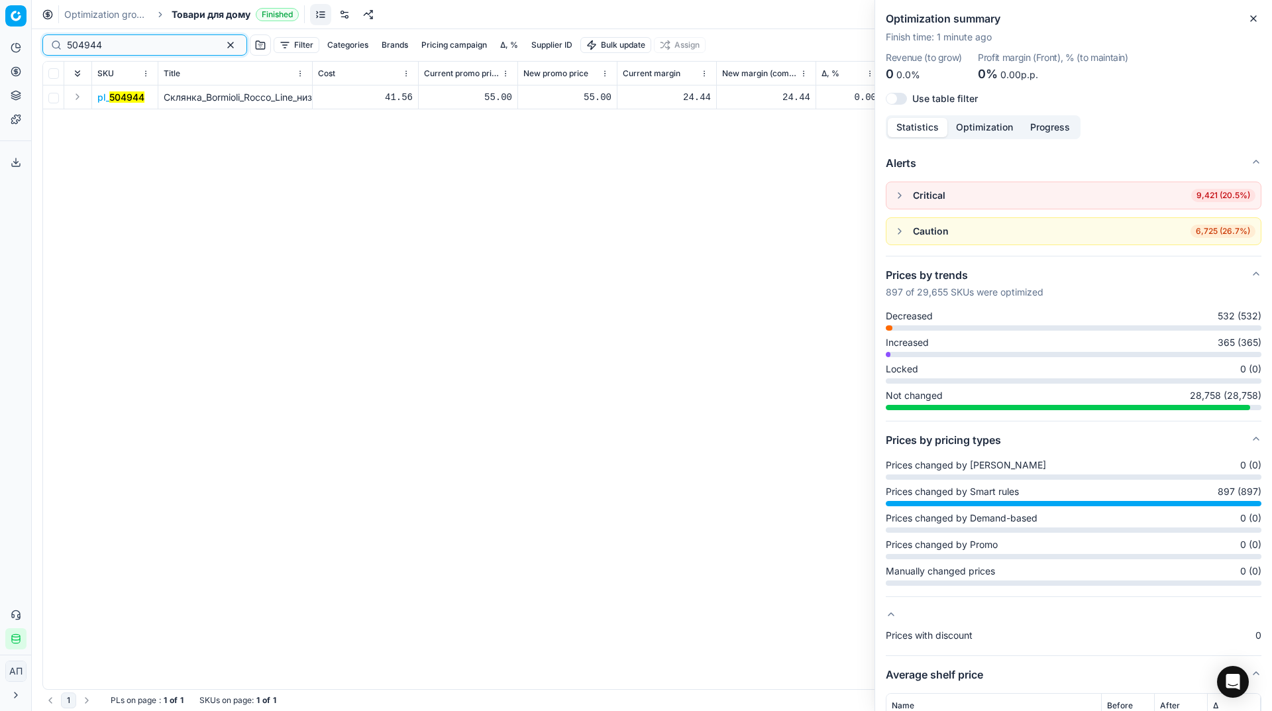
type input "504944"
click at [132, 101] on mark "504944" at bounding box center [126, 96] width 35 height 11
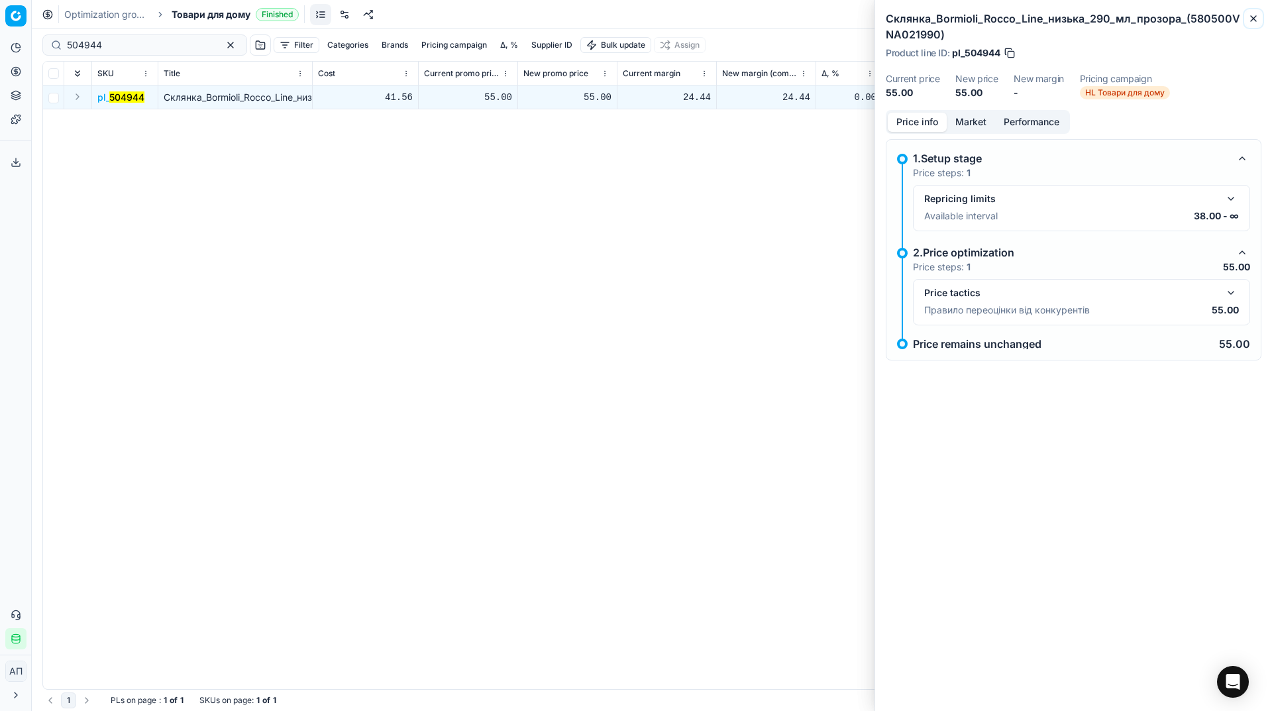
click at [1250, 16] on icon "button" at bounding box center [1252, 18] width 5 height 5
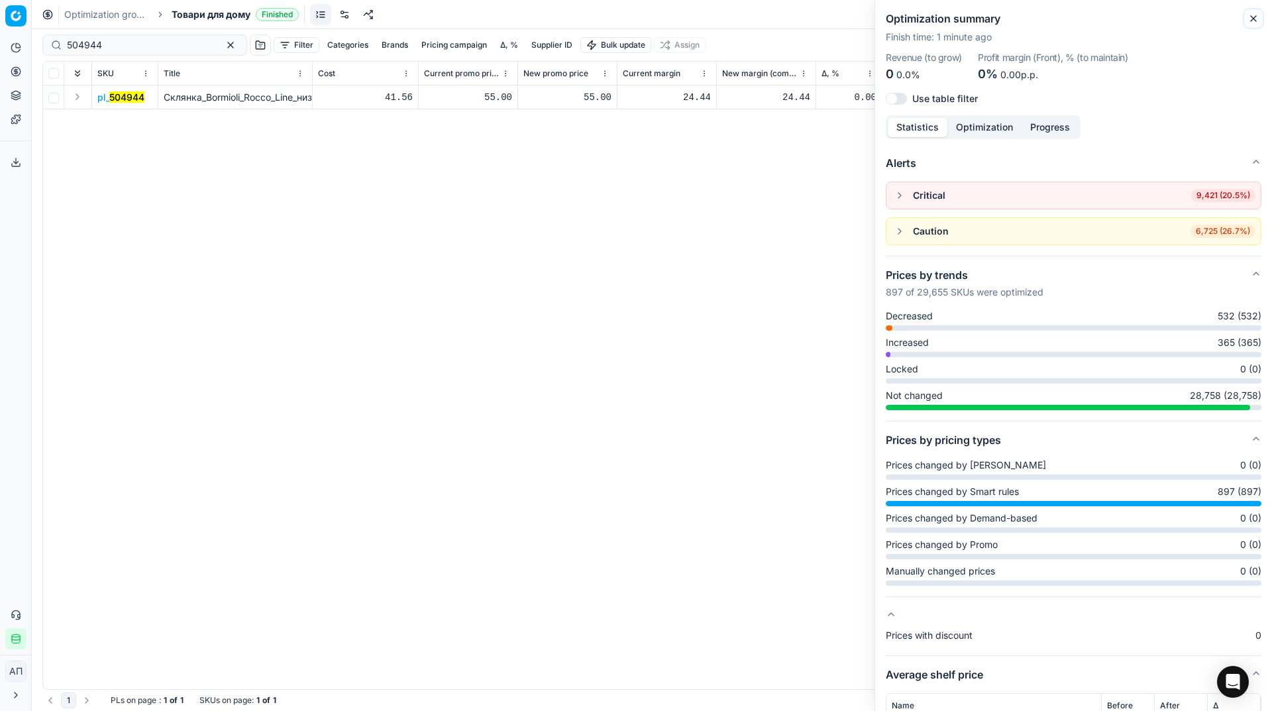
click at [1253, 25] on button "Close" at bounding box center [1253, 19] width 16 height 16
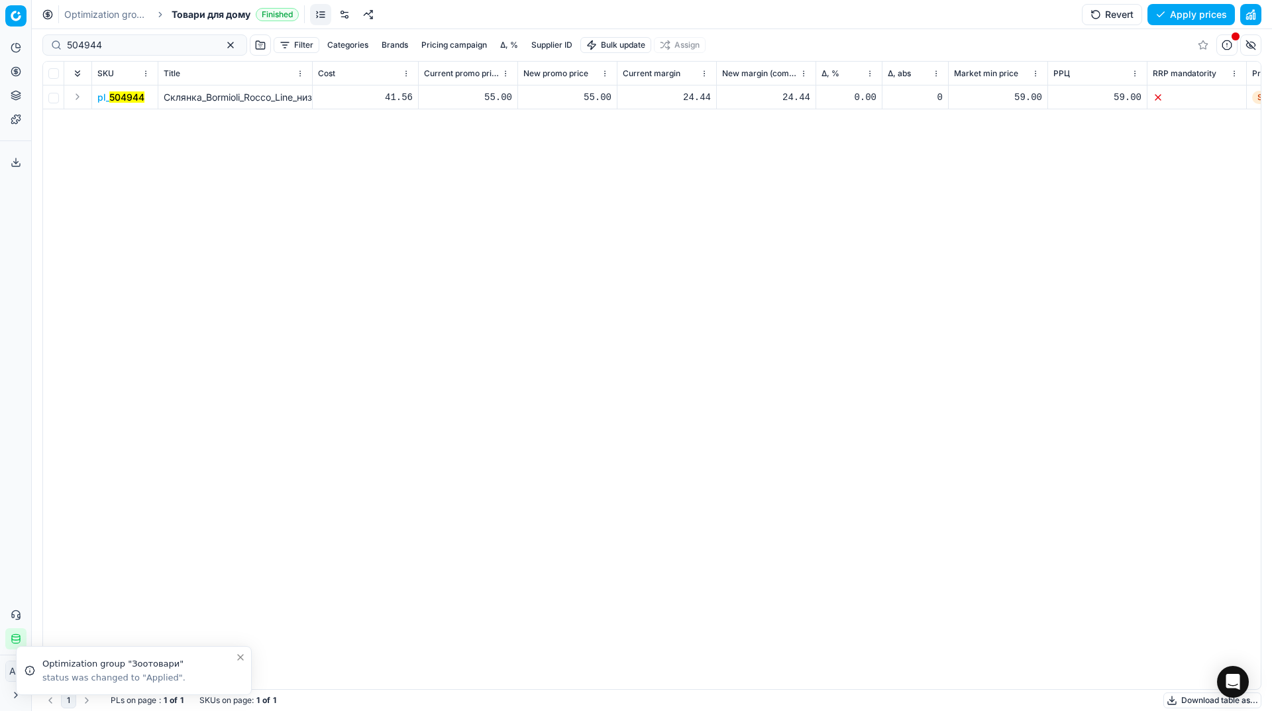
click at [128, 99] on mark "504944" at bounding box center [126, 96] width 35 height 11
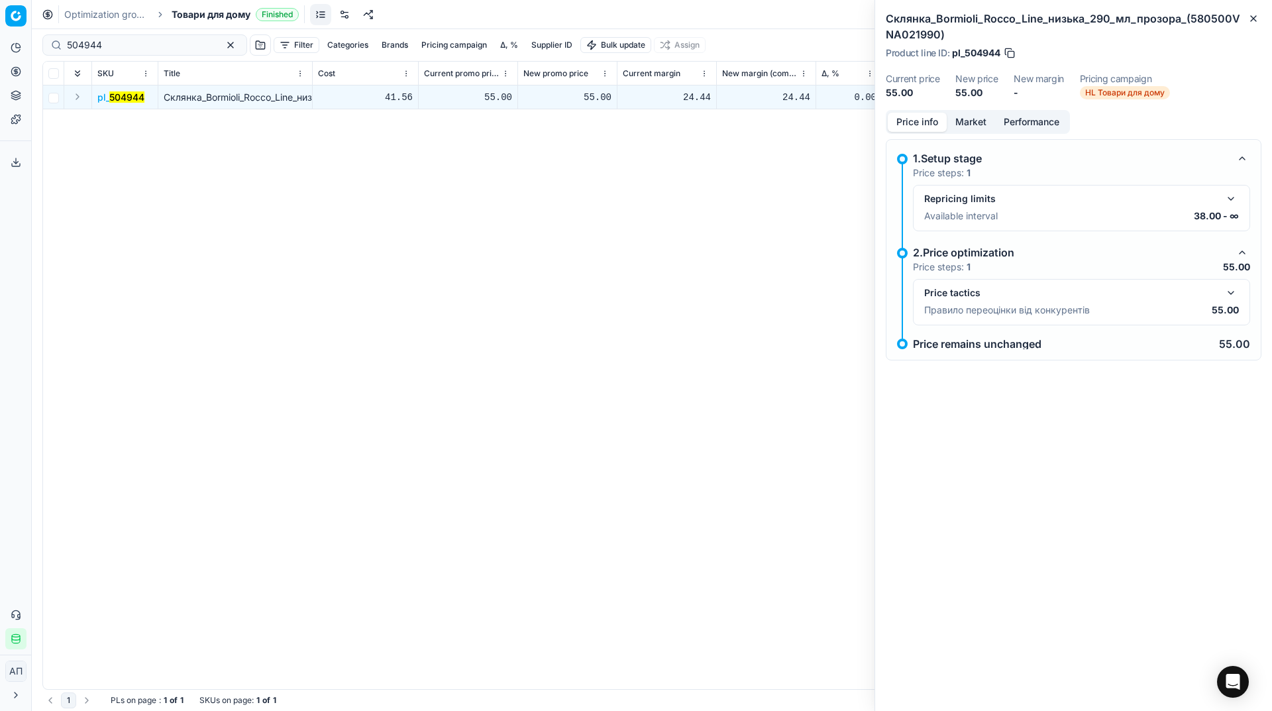
click at [979, 123] on button "Market" at bounding box center [970, 122] width 48 height 19
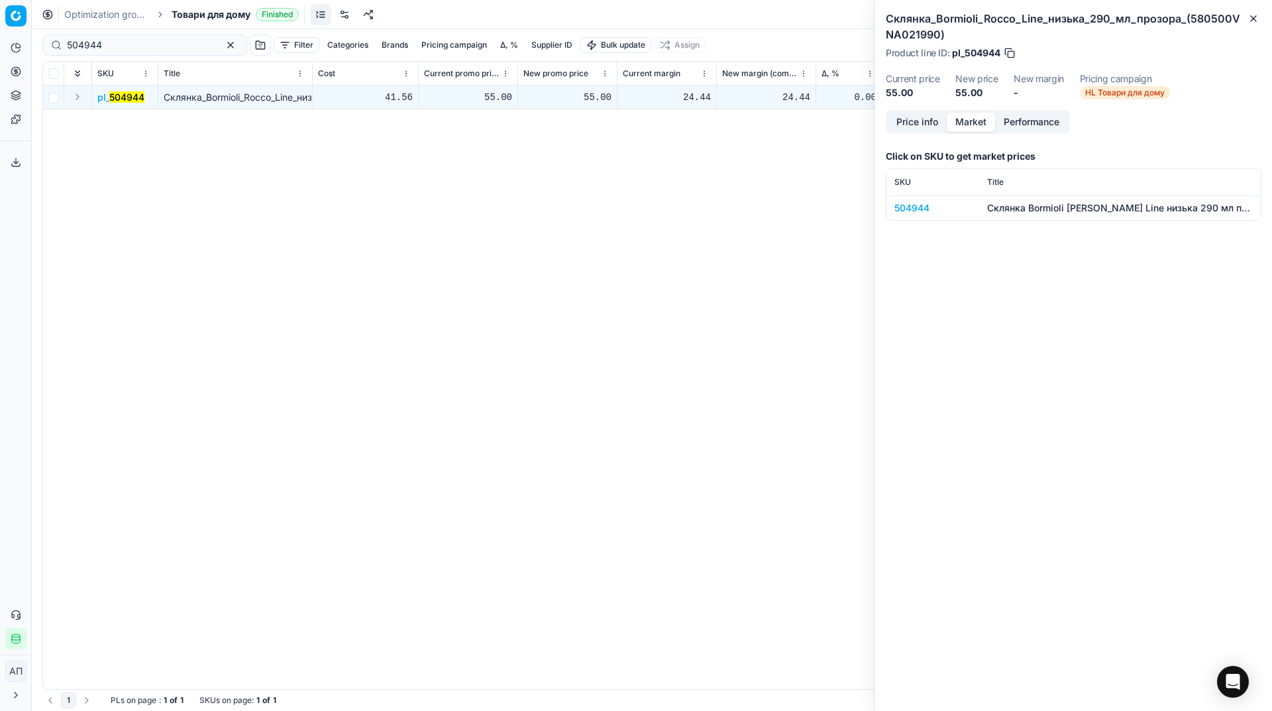
click at [914, 210] on div "504944" at bounding box center [932, 207] width 77 height 13
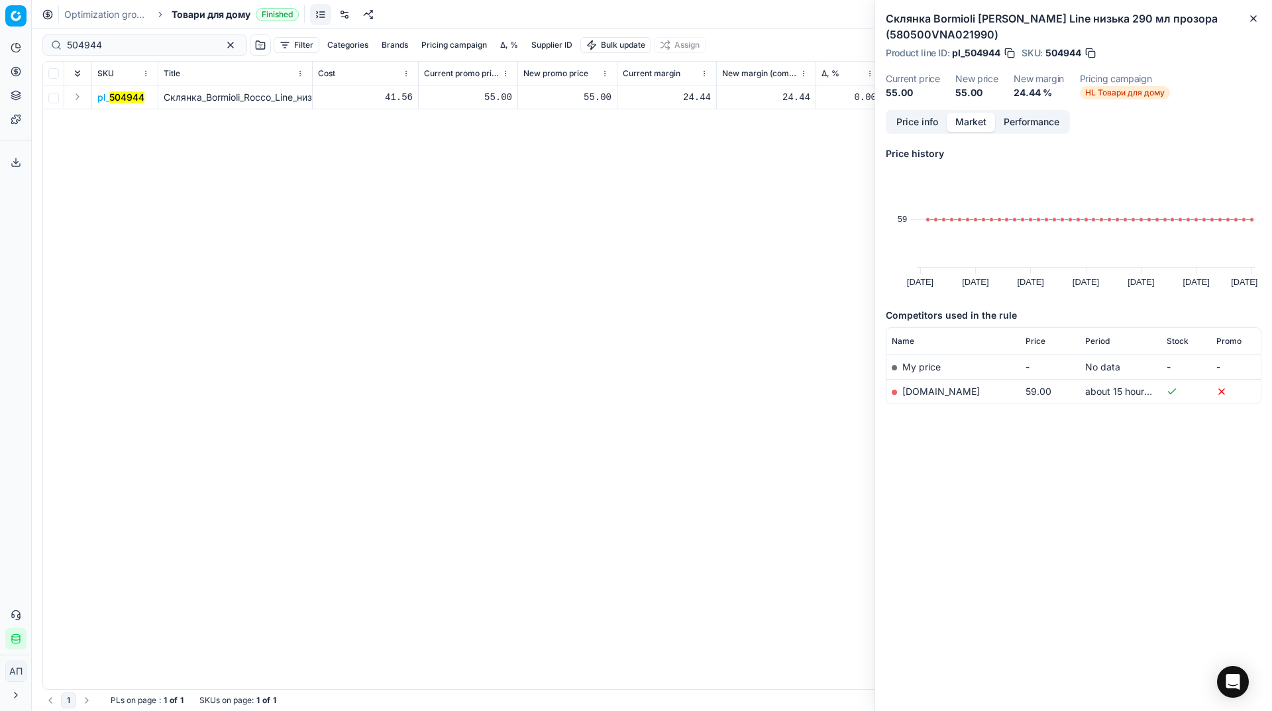
click at [597, 97] on div "55.00" at bounding box center [567, 97] width 88 height 13
type input "42.00"
click at [1253, 25] on button "Close" at bounding box center [1253, 19] width 16 height 16
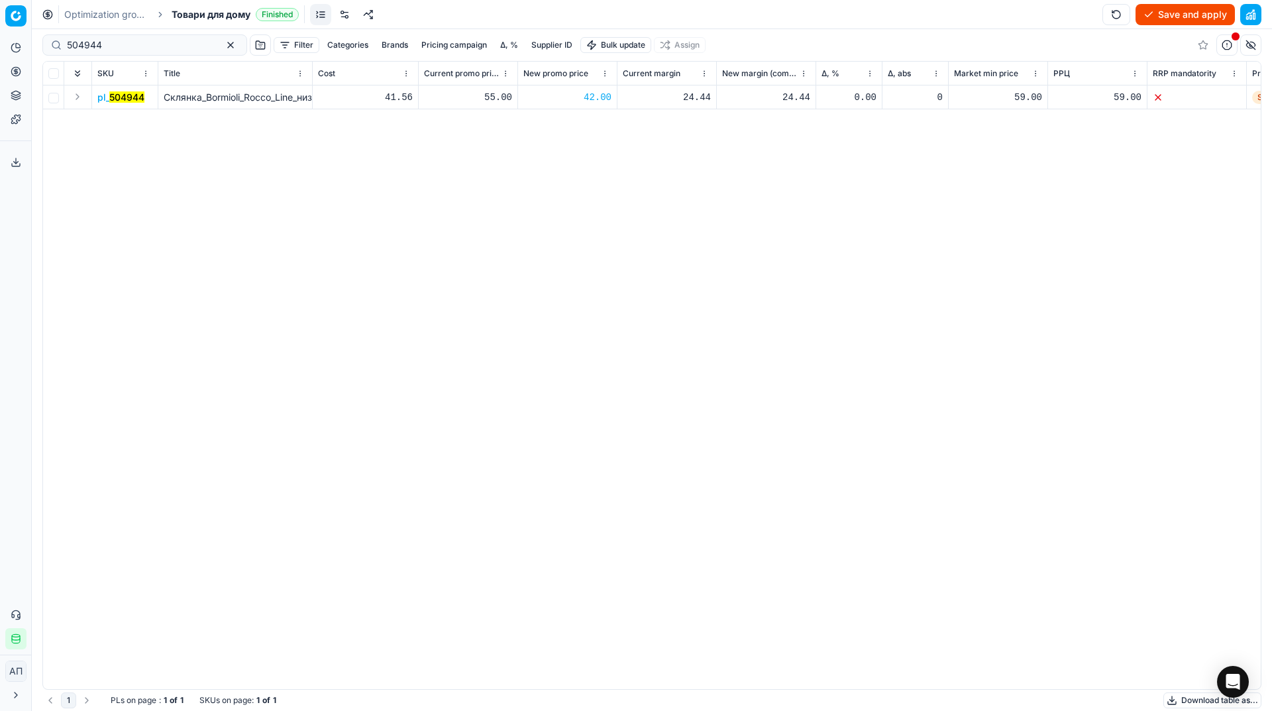
click at [1186, 19] on button "Save and apply" at bounding box center [1184, 14] width 99 height 21
click at [1189, 15] on button "Apply prices" at bounding box center [1190, 14] width 87 height 21
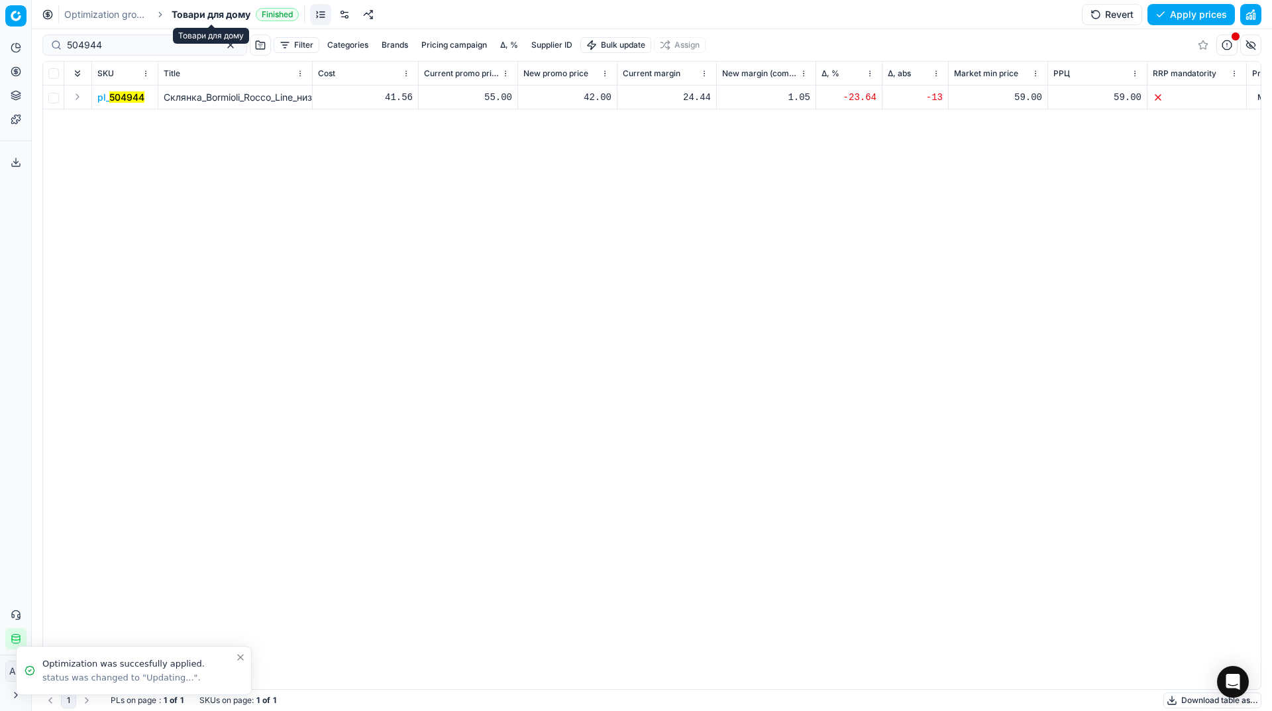
click at [214, 13] on span "Товари для дому" at bounding box center [211, 14] width 79 height 13
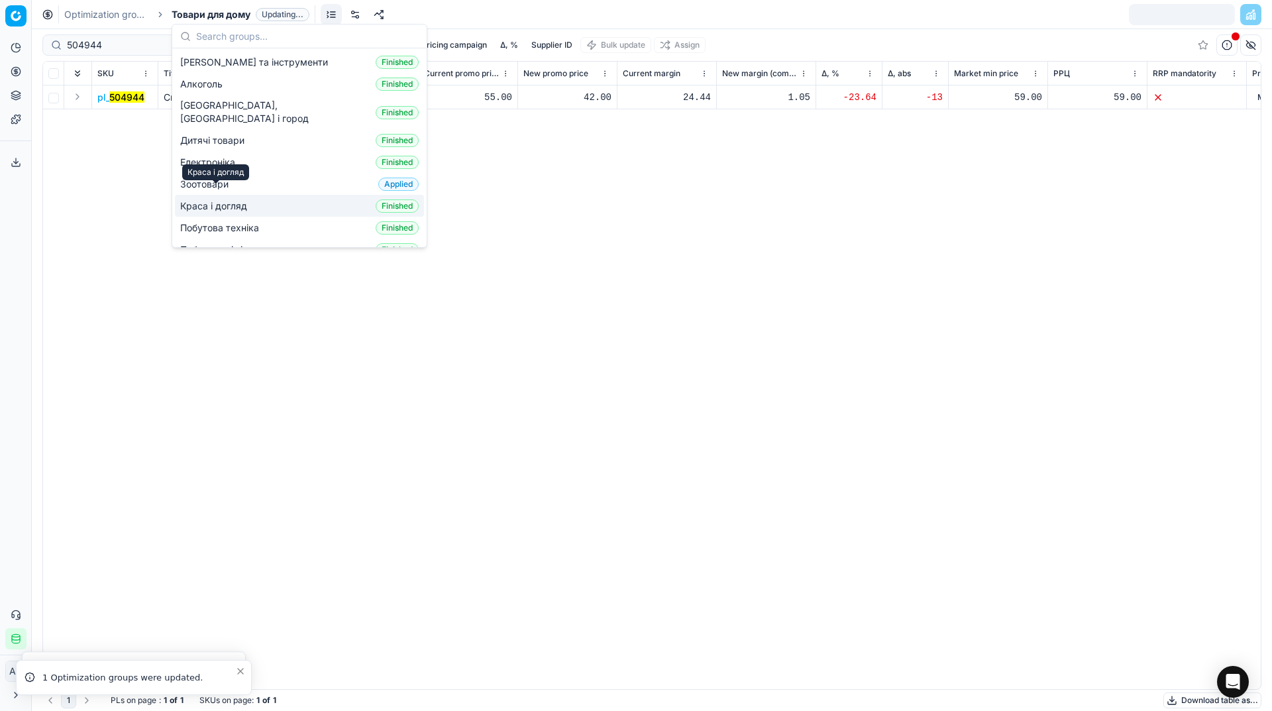
click at [228, 199] on span "Краса і догляд" at bounding box center [216, 205] width 72 height 13
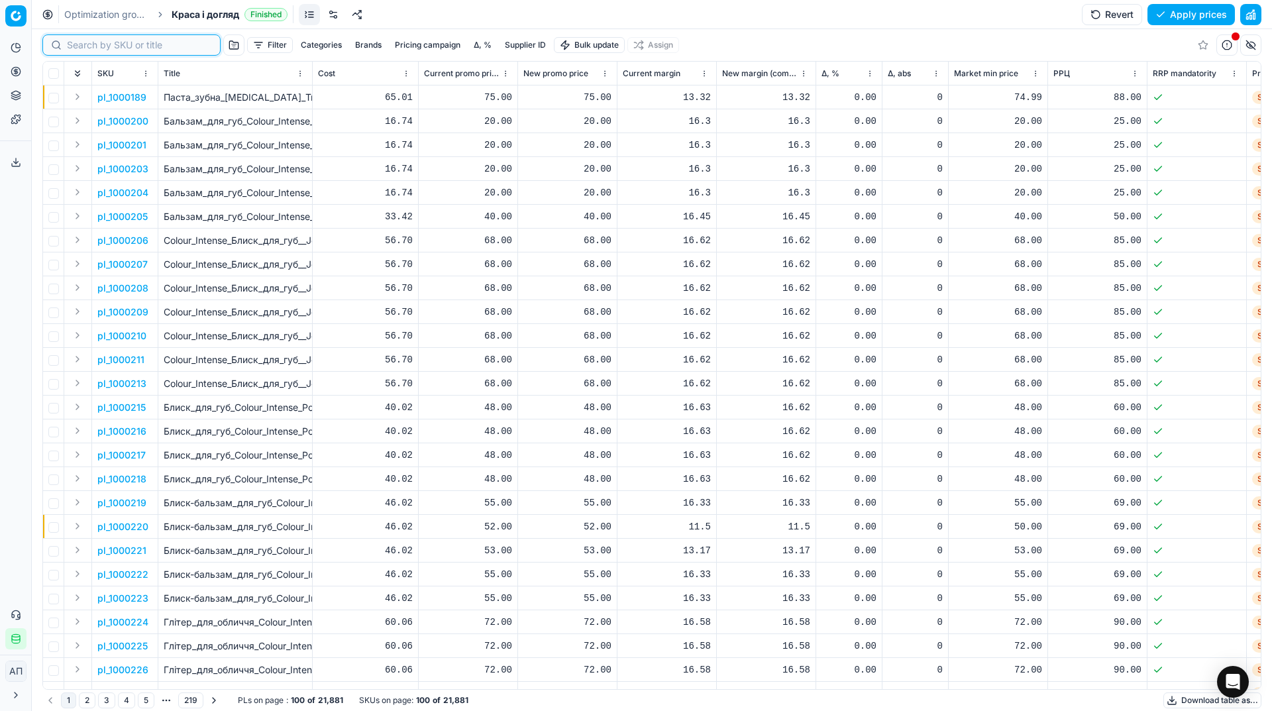
click at [95, 49] on input at bounding box center [139, 44] width 145 height 13
paste input "67631"
type input "67631"
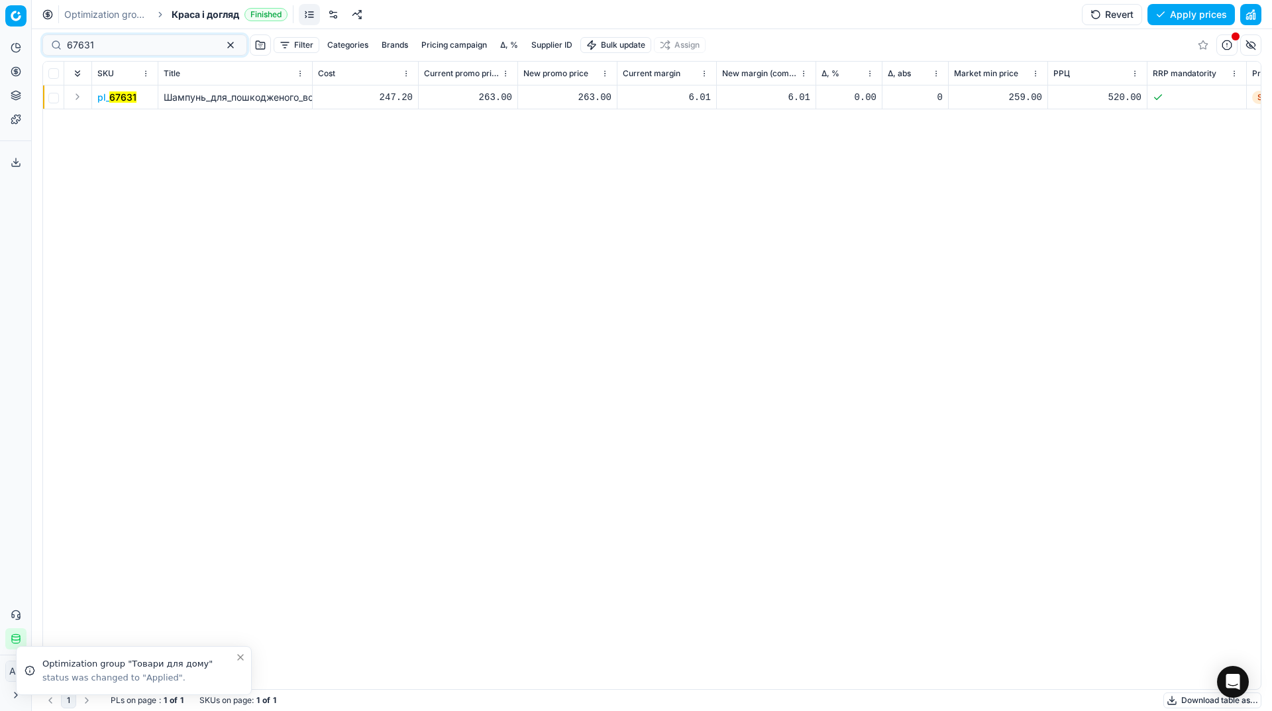
click at [590, 99] on div "263.00" at bounding box center [567, 97] width 88 height 13
type input "356.00"
click at [1172, 13] on button "Save and apply" at bounding box center [1184, 14] width 99 height 21
click at [147, 48] on input "67631" at bounding box center [139, 44] width 145 height 13
paste input "74854"
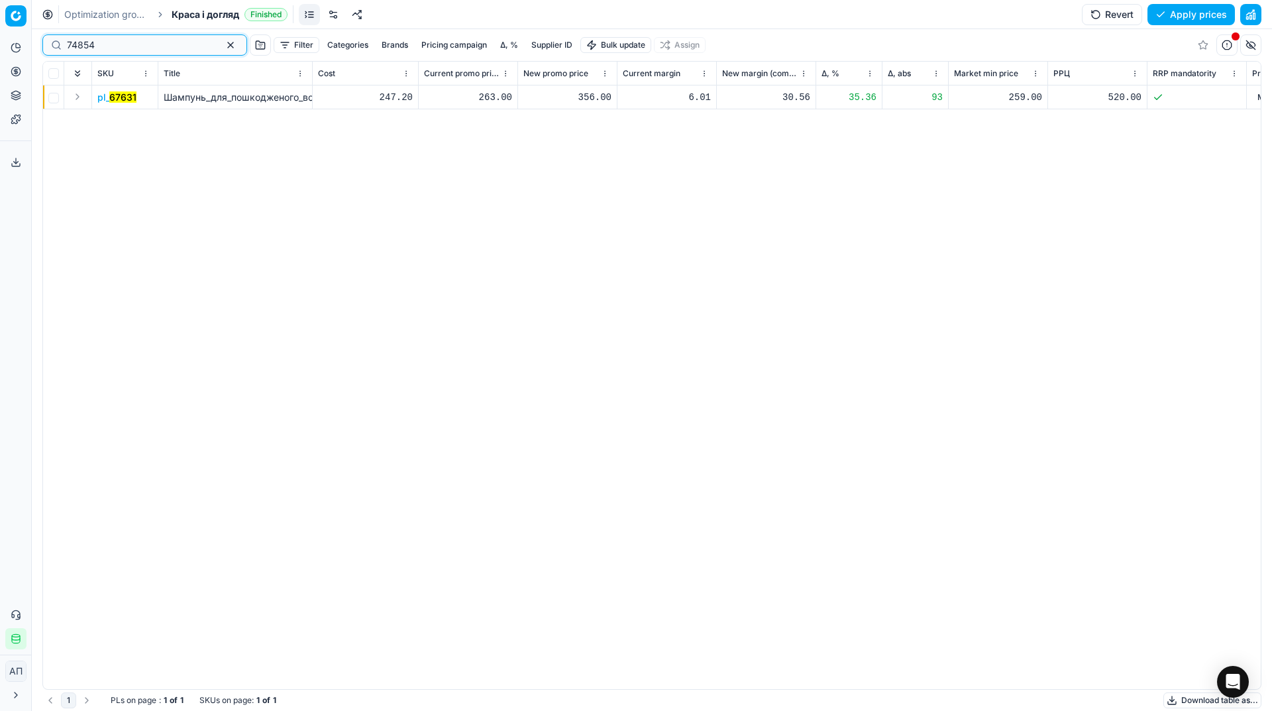
click at [147, 48] on input "74854" at bounding box center [139, 44] width 145 height 13
type input "74854"
click at [577, 104] on div "263.00" at bounding box center [567, 96] width 88 height 23
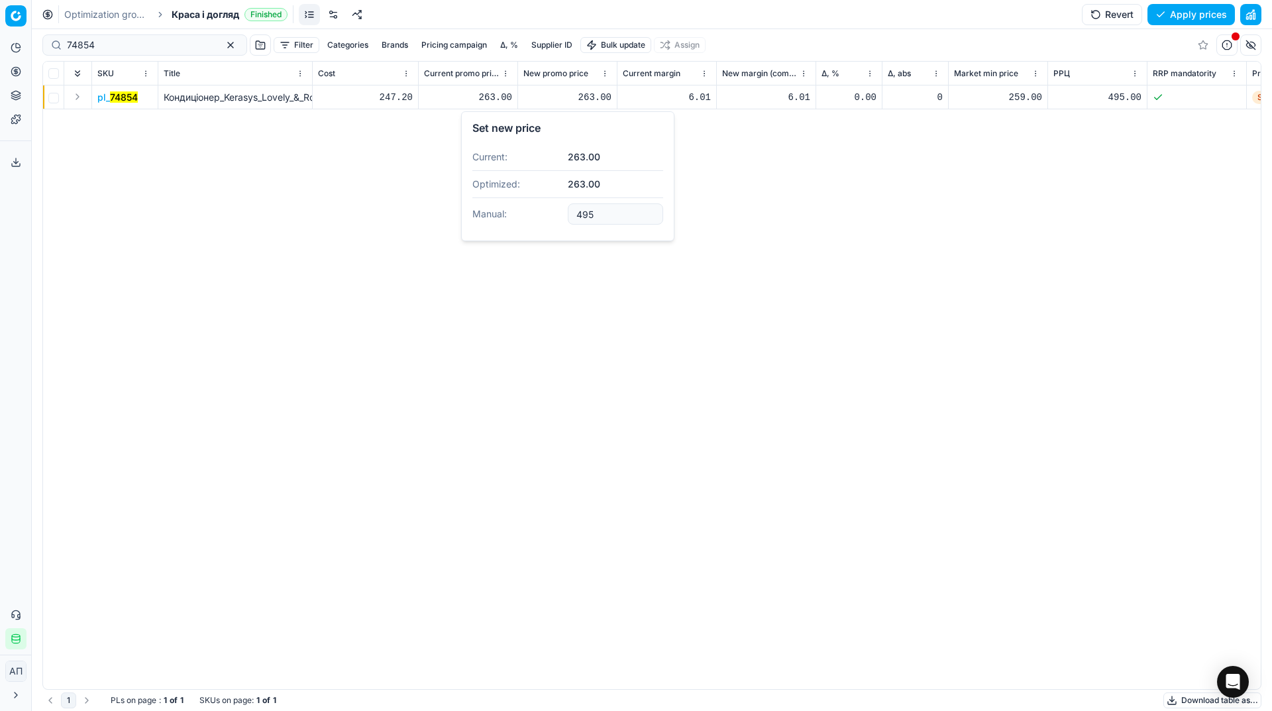
type input "495.00"
click at [1173, 23] on button "Save and apply" at bounding box center [1184, 14] width 99 height 21
click at [197, 377] on div "pl_ 74854 Кондиціонер_Kerasys_Lovely_&_Romantic_Perfumed_для_пошкодженого_волос…" at bounding box center [651, 386] width 1217 height 603
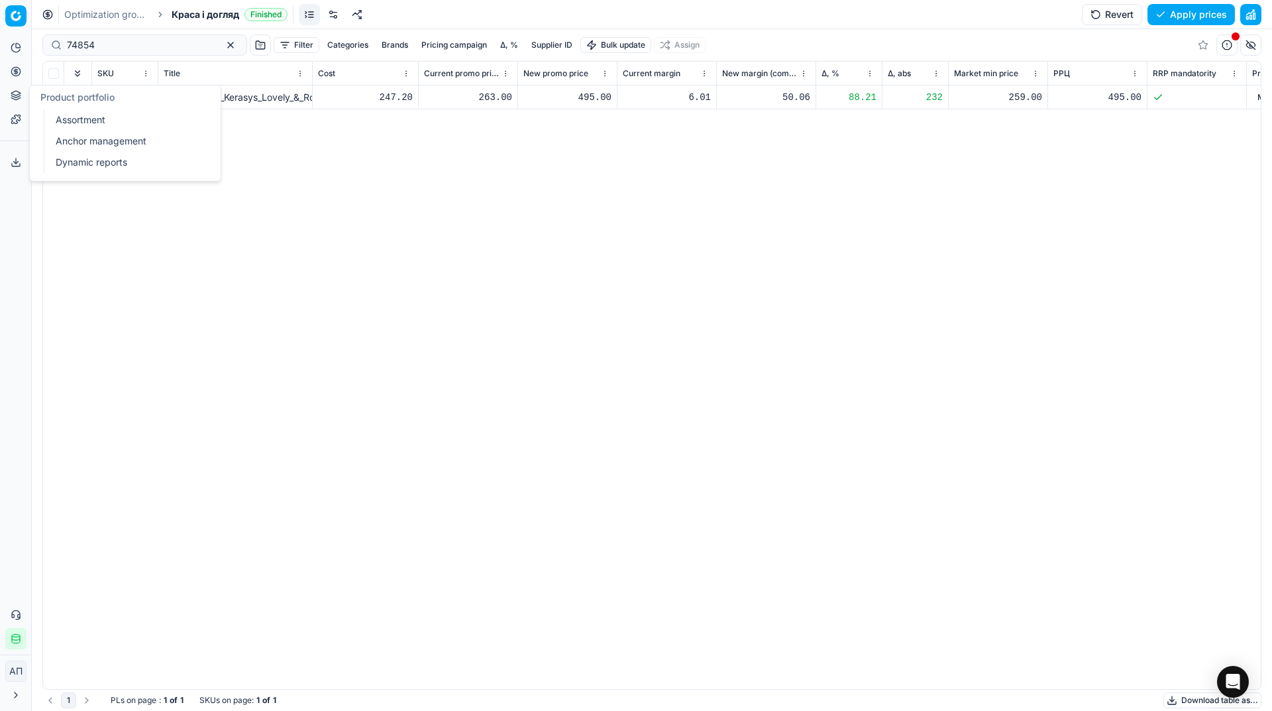
click at [77, 120] on link "Assortment" at bounding box center [127, 120] width 154 height 19
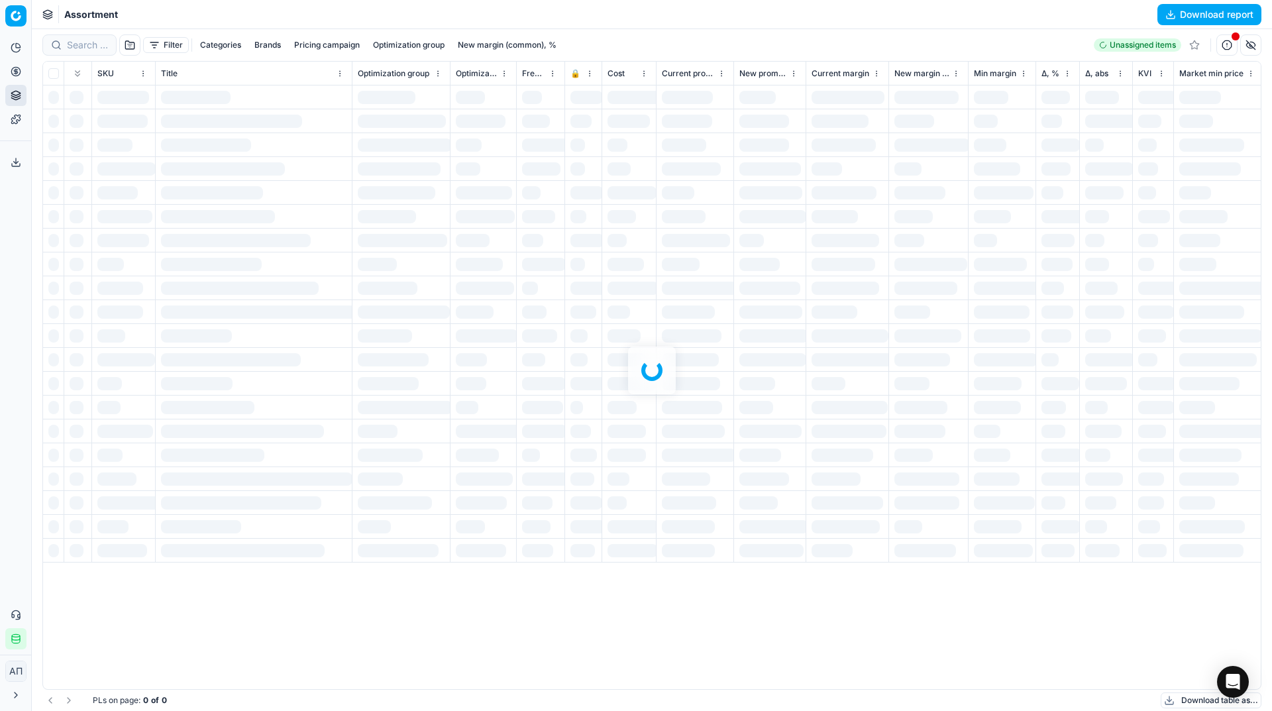
click at [0, 305] on div "Analytics Pricing Product portfolio Templates Export service 37 Contact support…" at bounding box center [15, 343] width 31 height 623
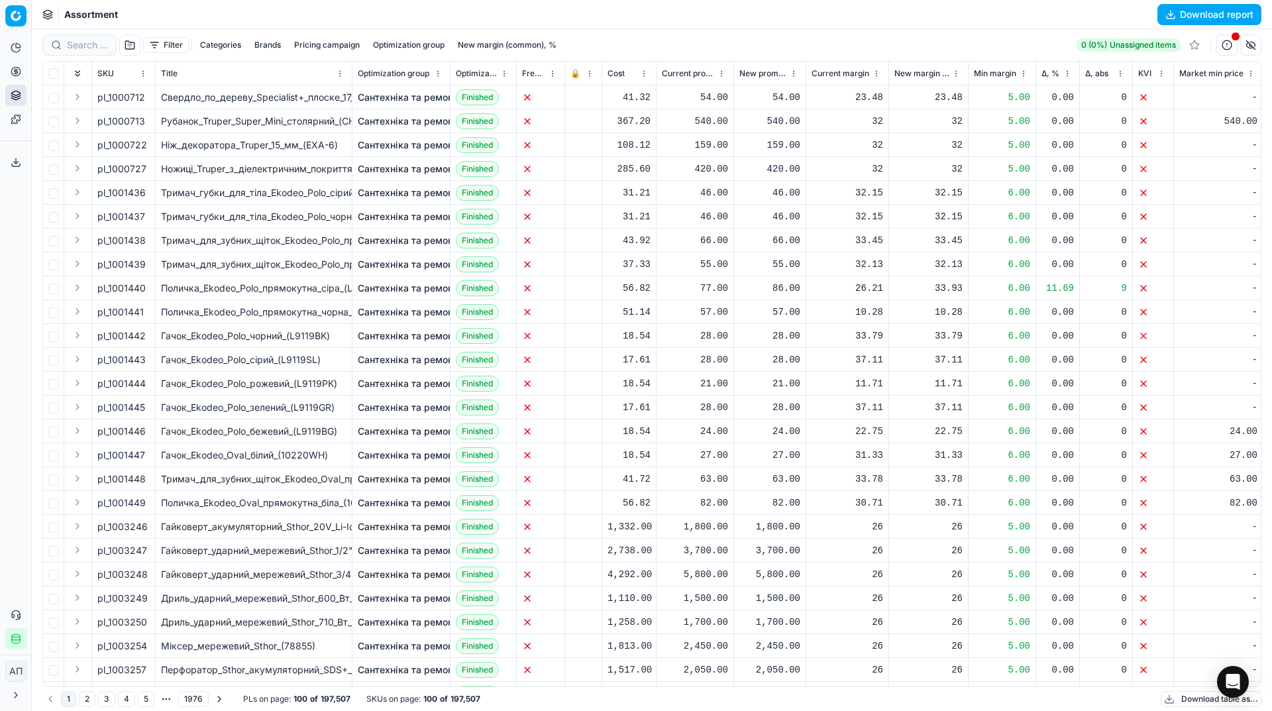
click at [164, 42] on button "Filter" at bounding box center [166, 45] width 46 height 16
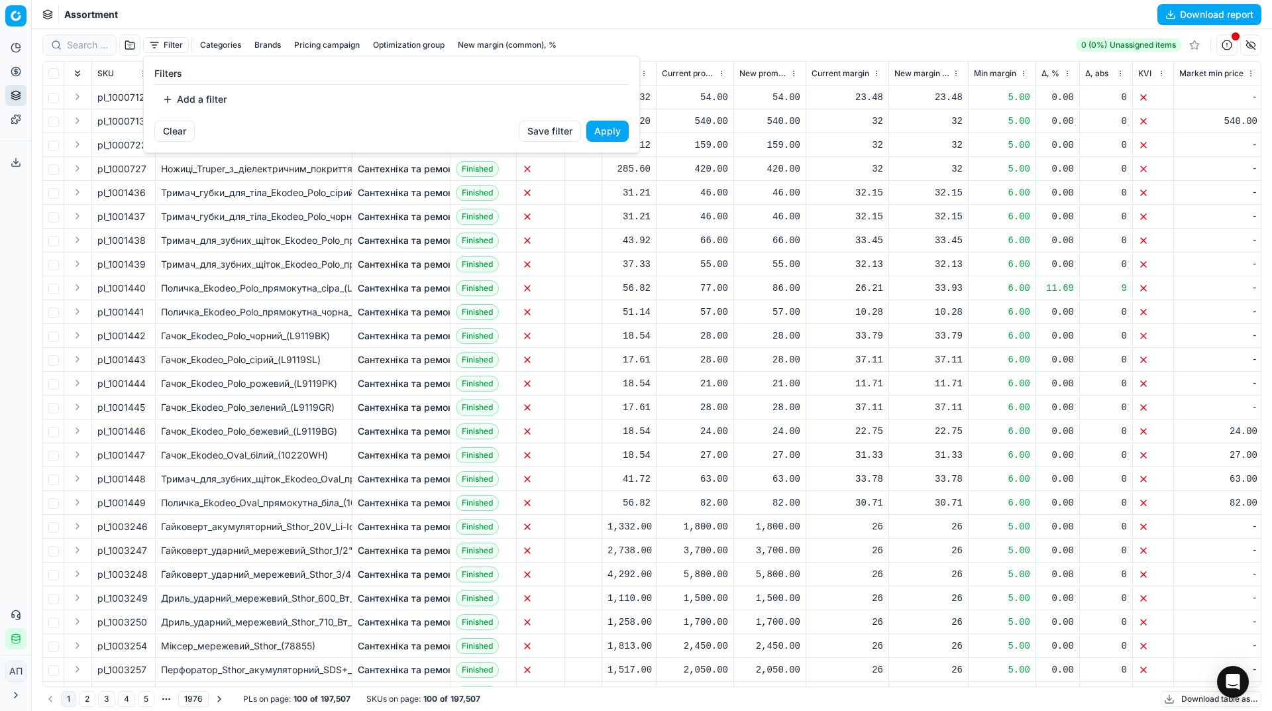
click at [133, 46] on html "Pricing platform Analytics Pricing Product portfolio Templates Export service 3…" at bounding box center [636, 355] width 1272 height 711
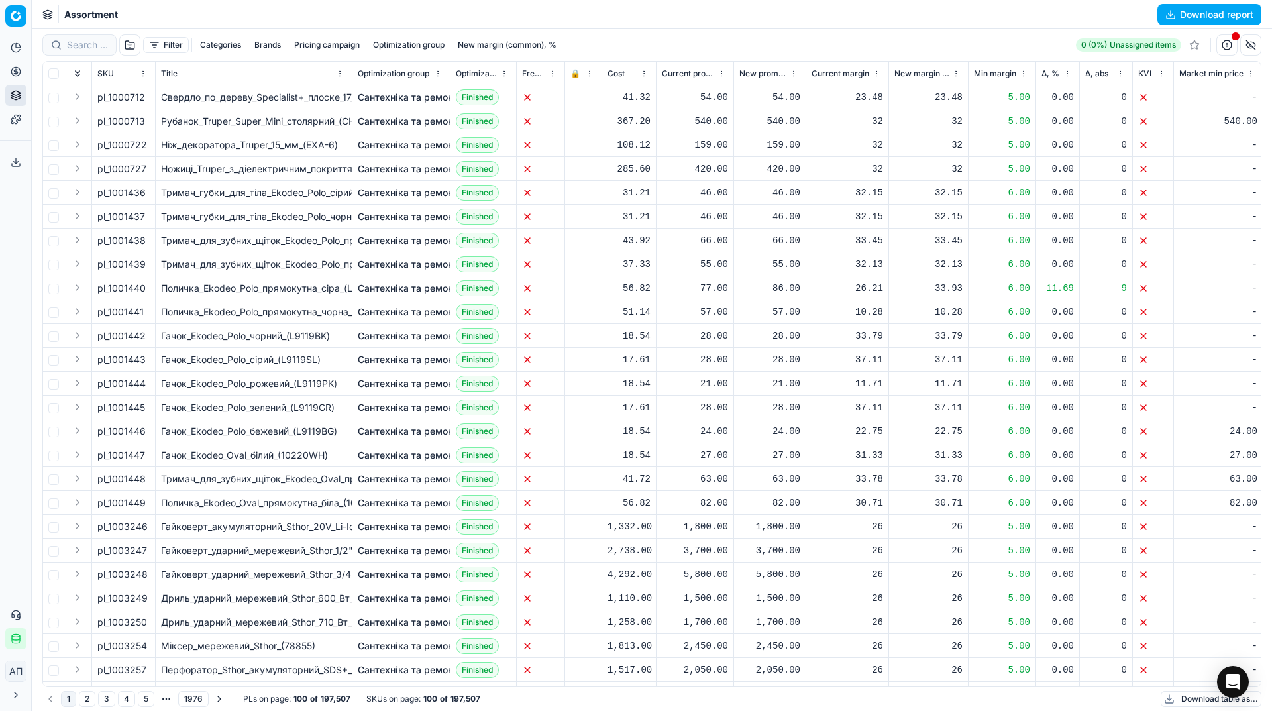
click at [133, 46] on button "button" at bounding box center [129, 44] width 21 height 21
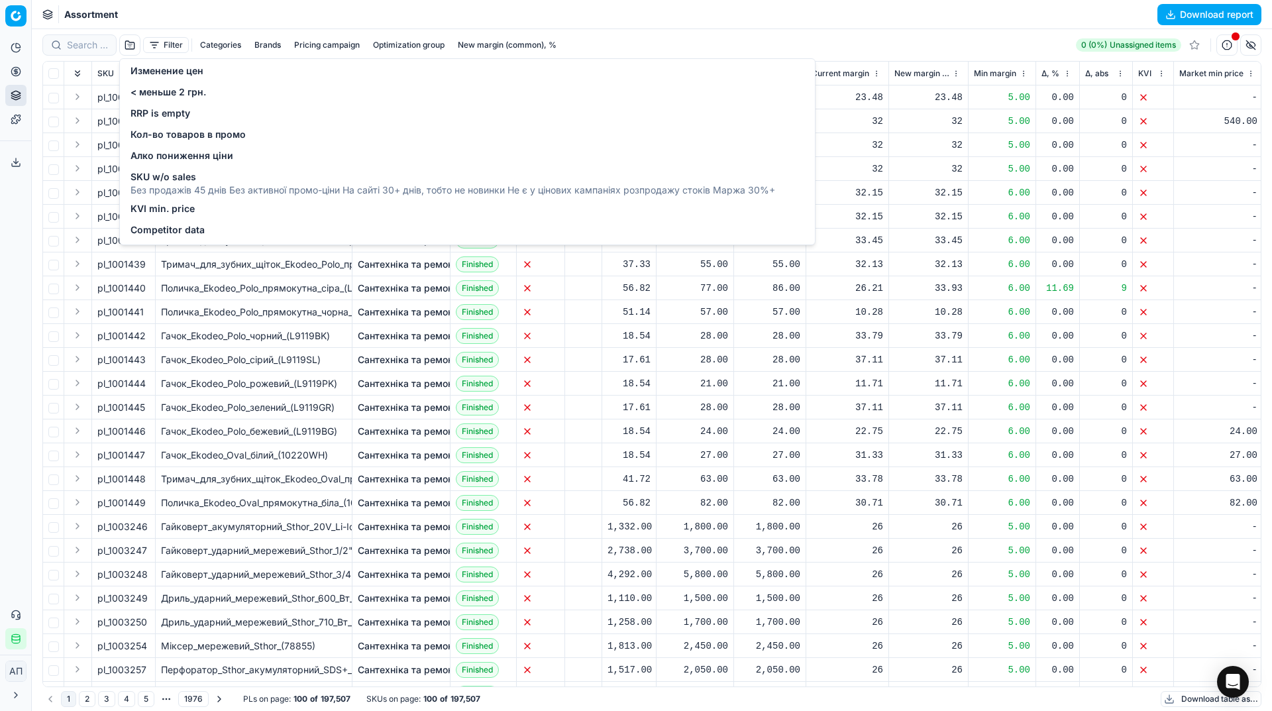
click at [152, 67] on span "Изменение цен" at bounding box center [166, 70] width 73 height 13
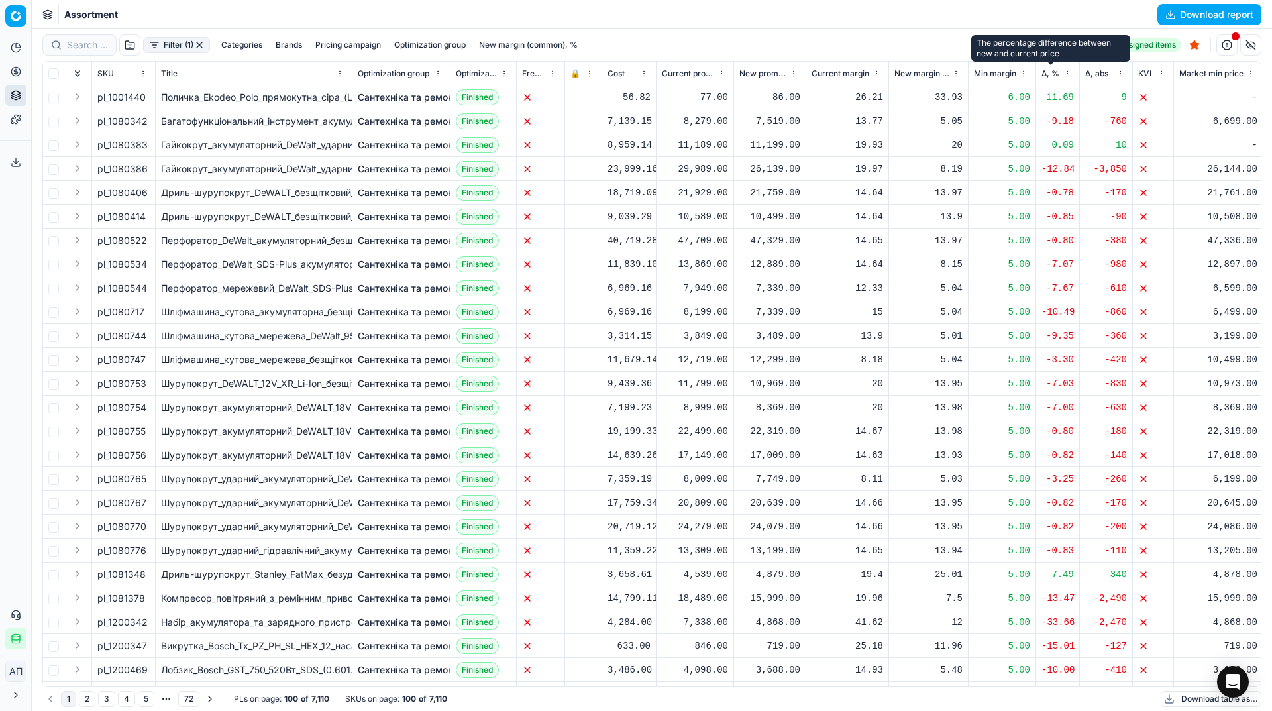
click at [1048, 74] on span "Δ, %" at bounding box center [1050, 73] width 18 height 11
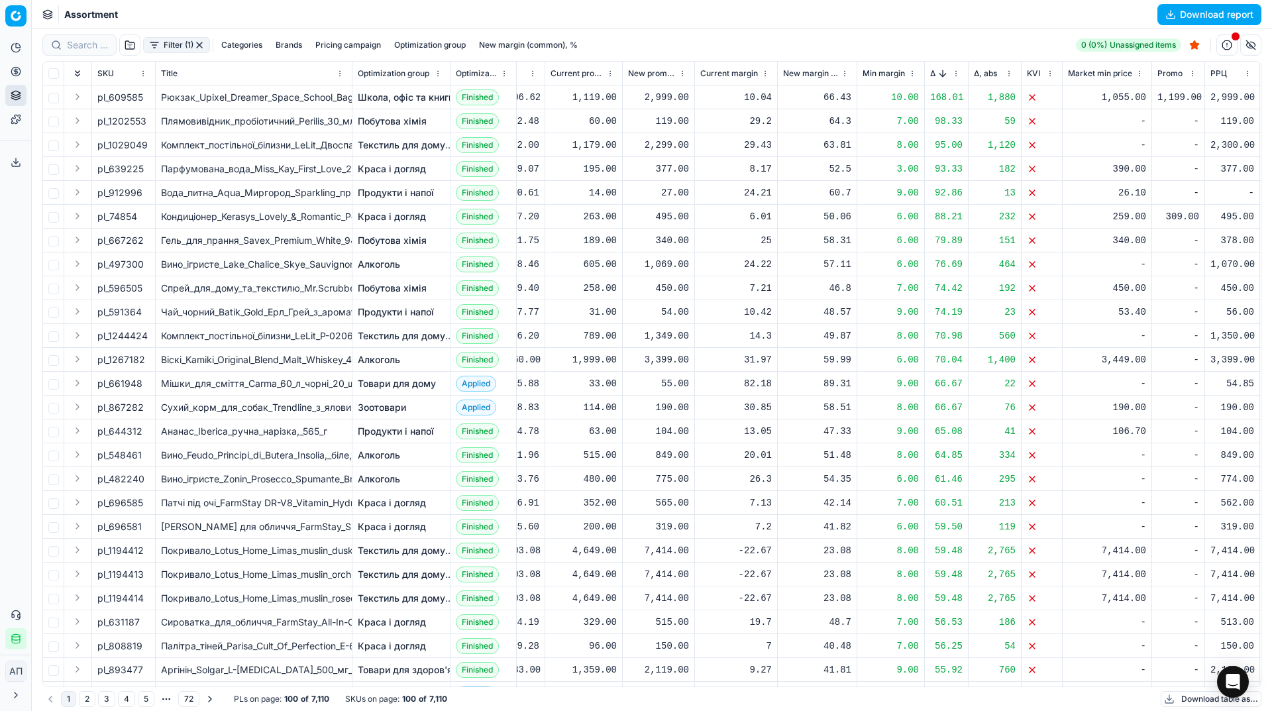
scroll to position [0, 112]
click at [936, 79] on button "Sorted by Δ, % descending" at bounding box center [941, 73] width 13 height 13
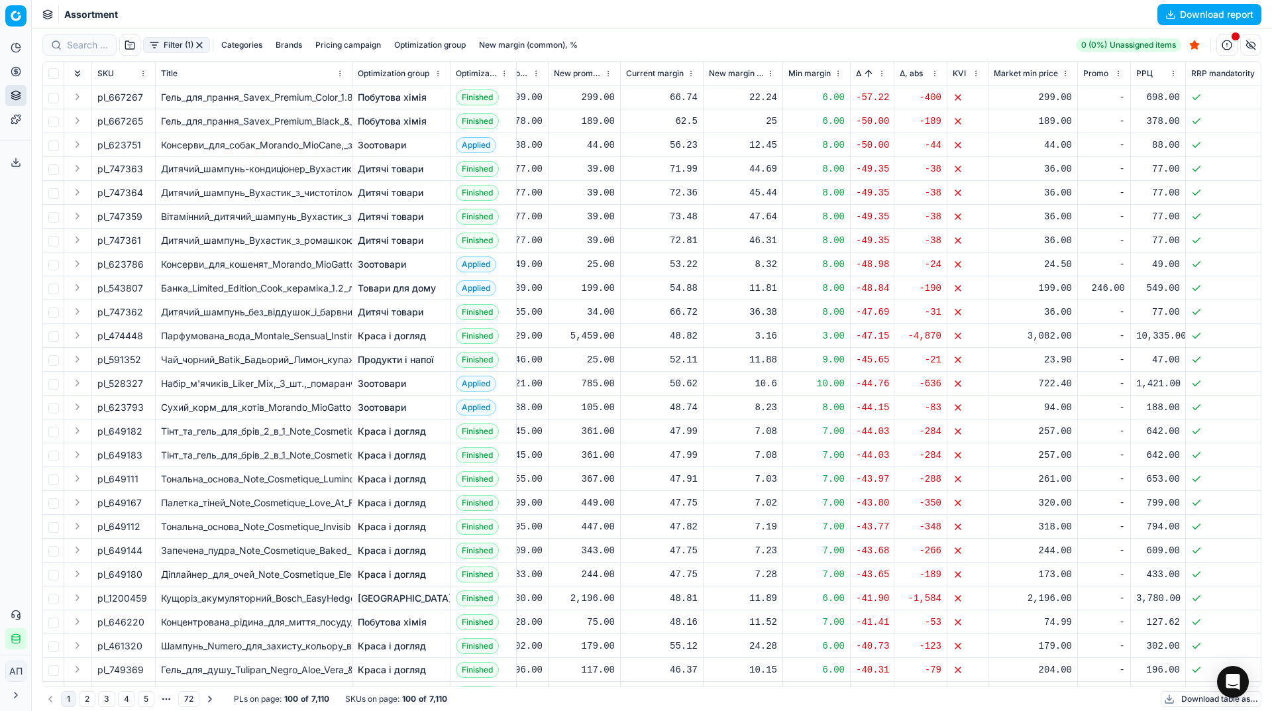
scroll to position [0, 181]
click at [67, 87] on link "Optimization groups" at bounding box center [127, 96] width 154 height 19
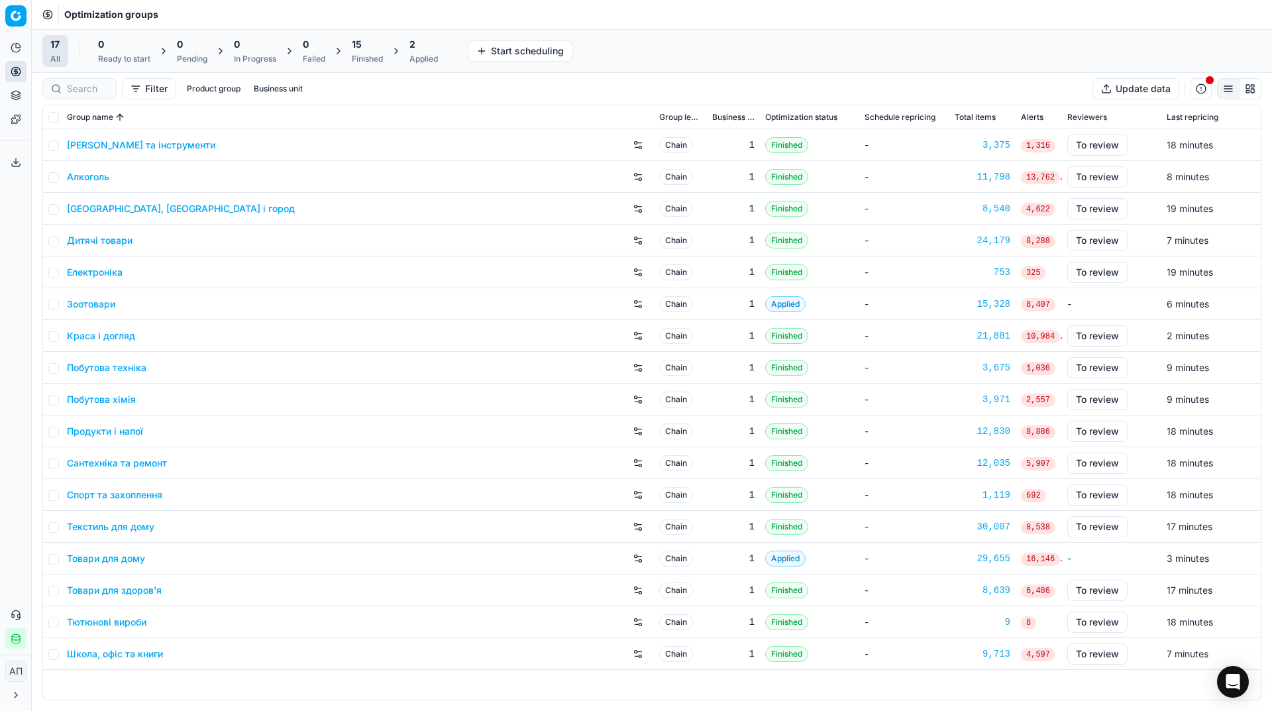
click at [366, 54] on div "Finished" at bounding box center [367, 59] width 31 height 11
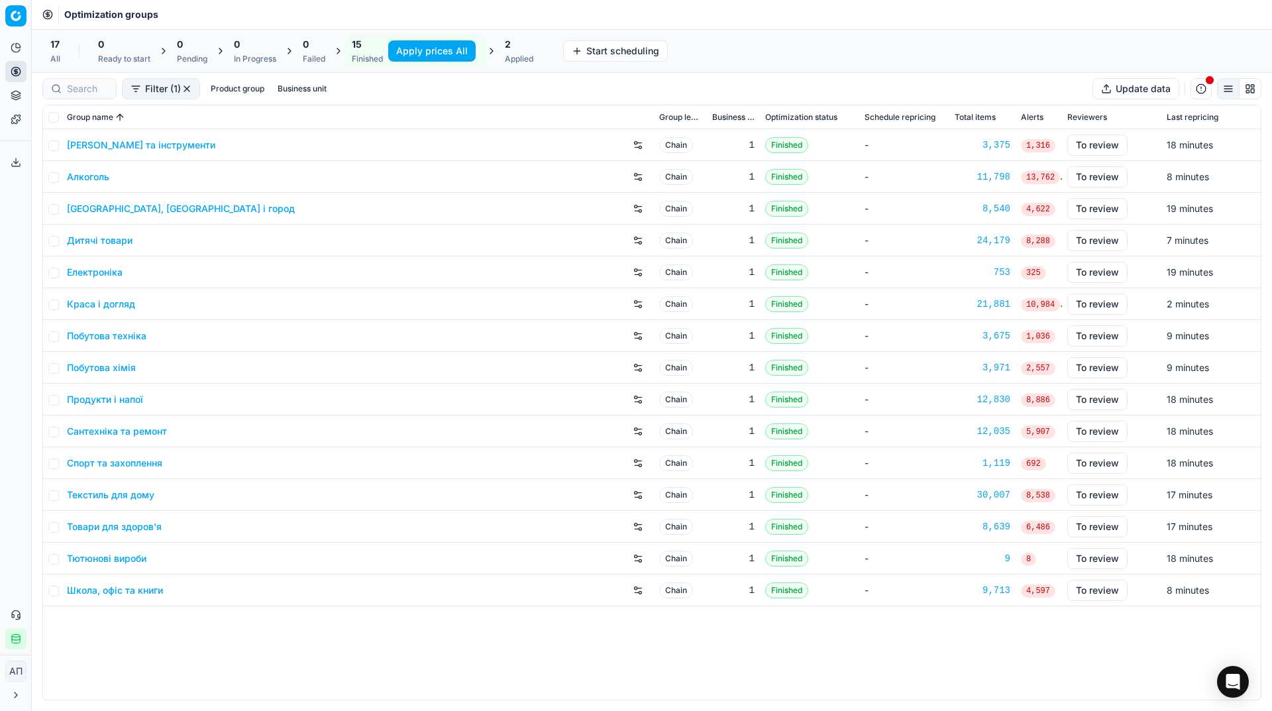
click at [440, 41] on button "Apply prices All" at bounding box center [431, 50] width 87 height 21
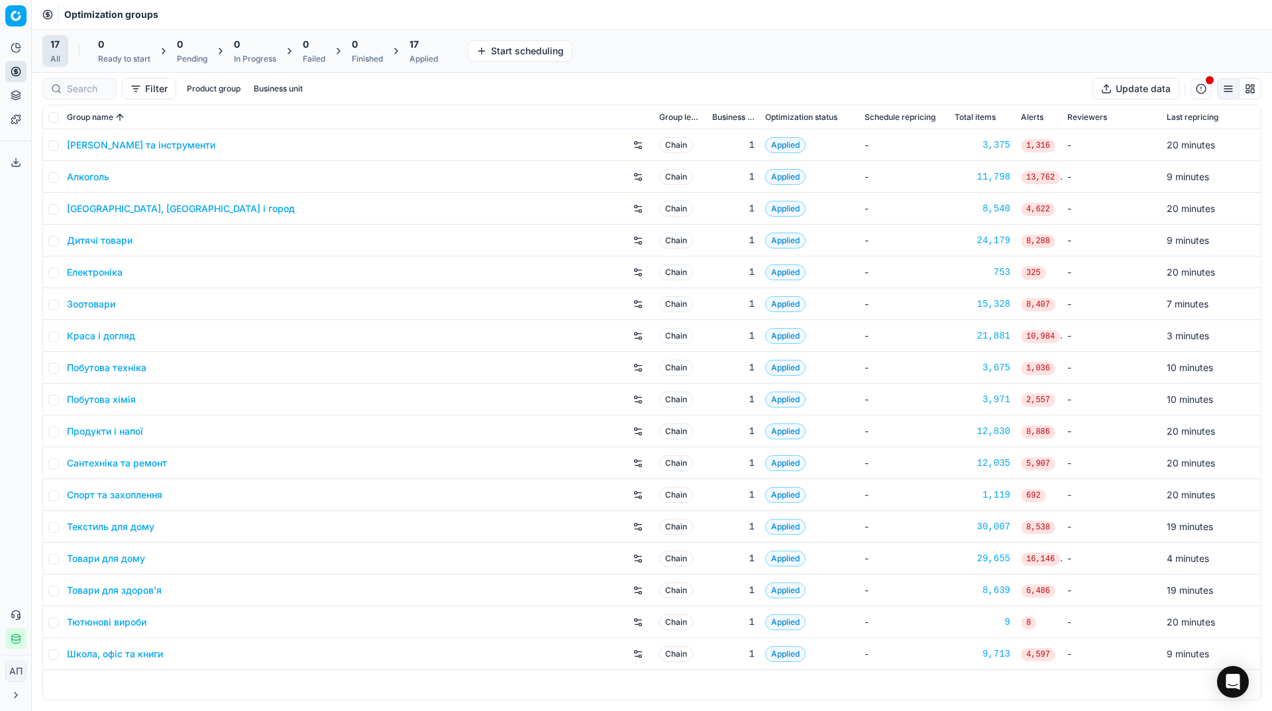
click at [378, 13] on div "Optimization groups" at bounding box center [652, 14] width 1240 height 29
click at [430, 55] on div "Applied" at bounding box center [423, 59] width 28 height 11
click at [488, 56] on button "Export prices All" at bounding box center [487, 50] width 89 height 21
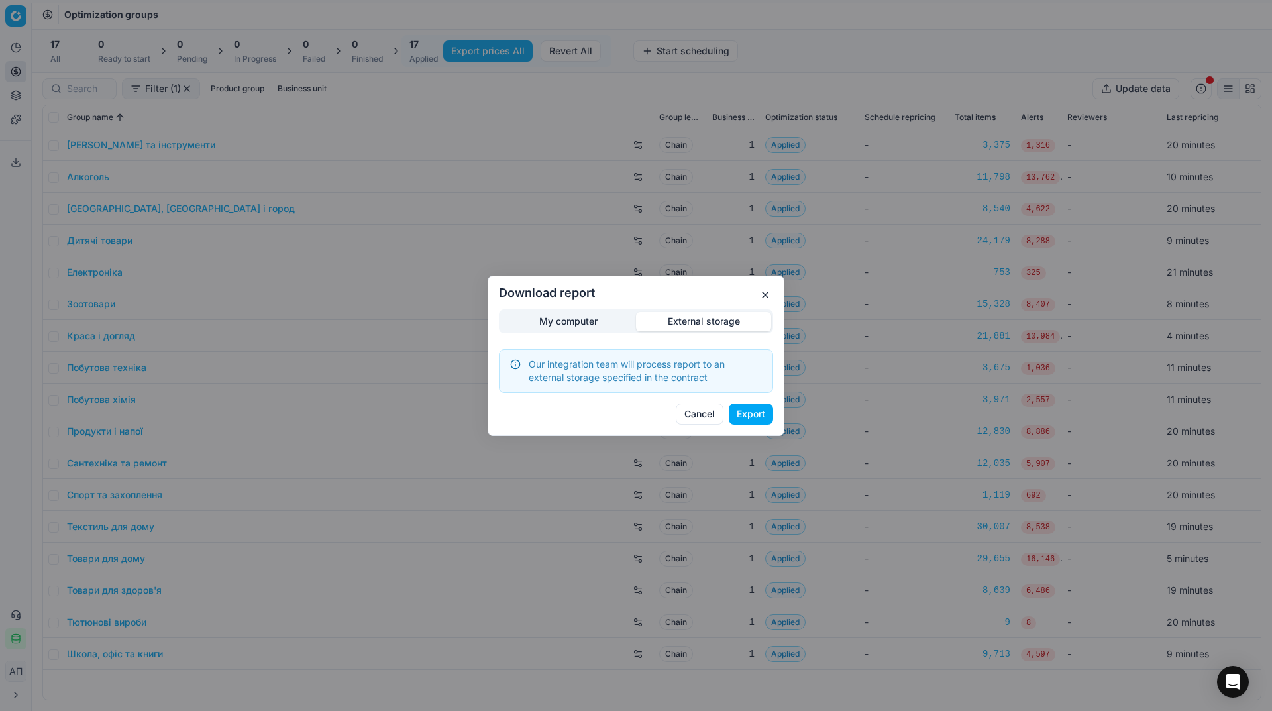
click at [693, 249] on div "Download report My computer External storage Our integration team will process …" at bounding box center [636, 355] width 1272 height 711
click at [742, 420] on button "Export" at bounding box center [750, 413] width 44 height 21
